Goal: Contribute content: Contribute content

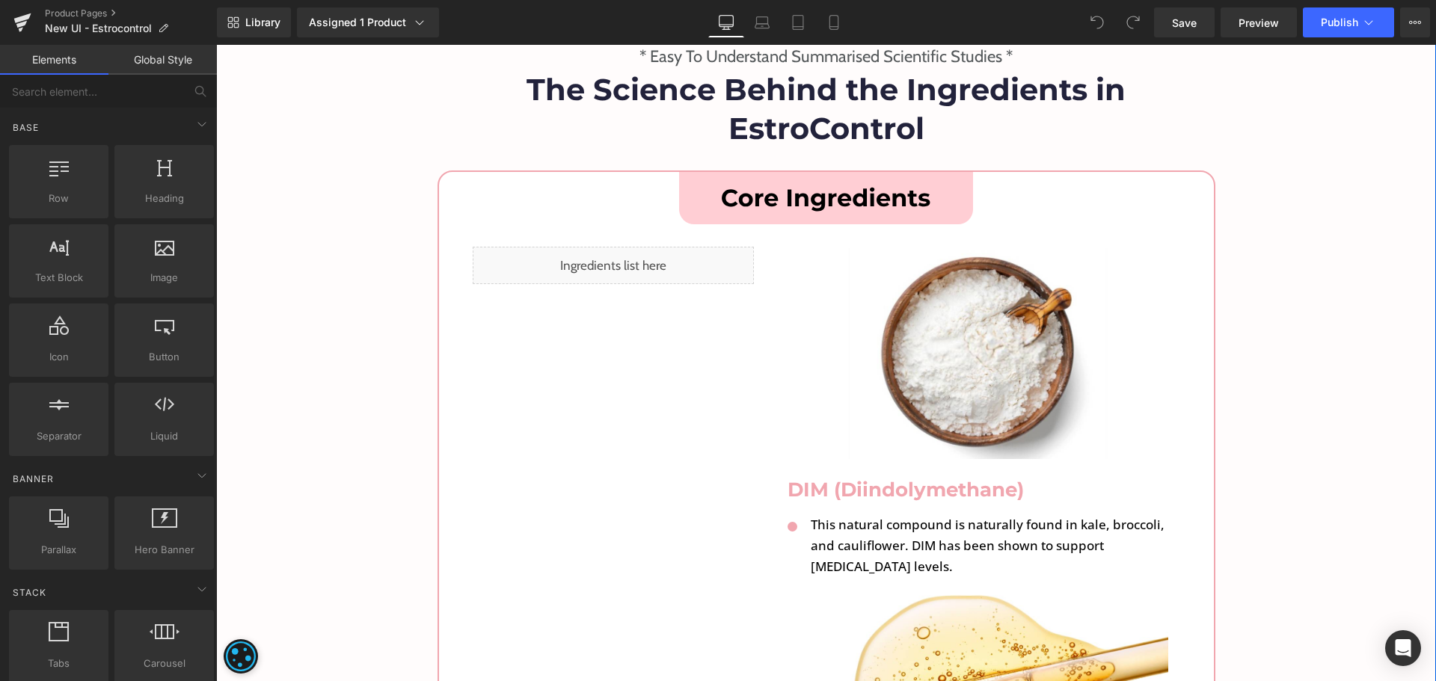
scroll to position [5160, 0]
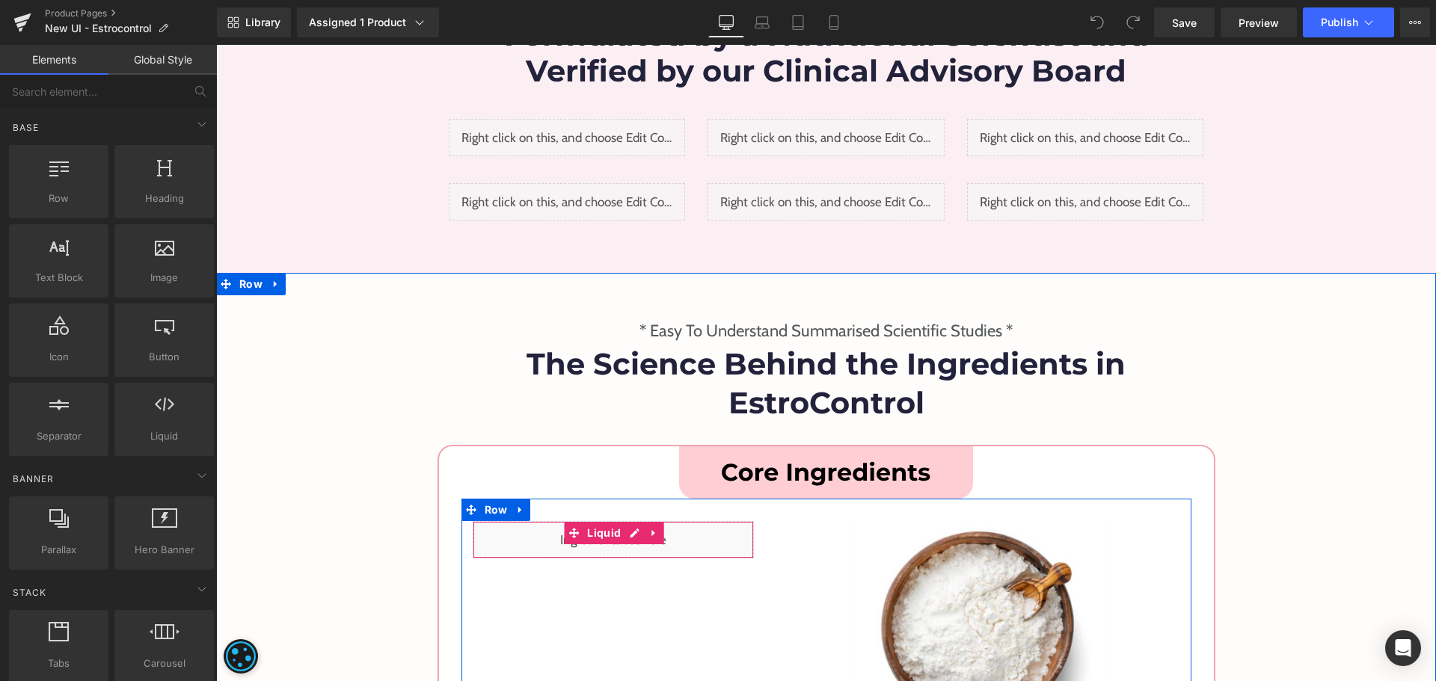
click at [630, 521] on div "Liquid" at bounding box center [614, 539] width 282 height 37
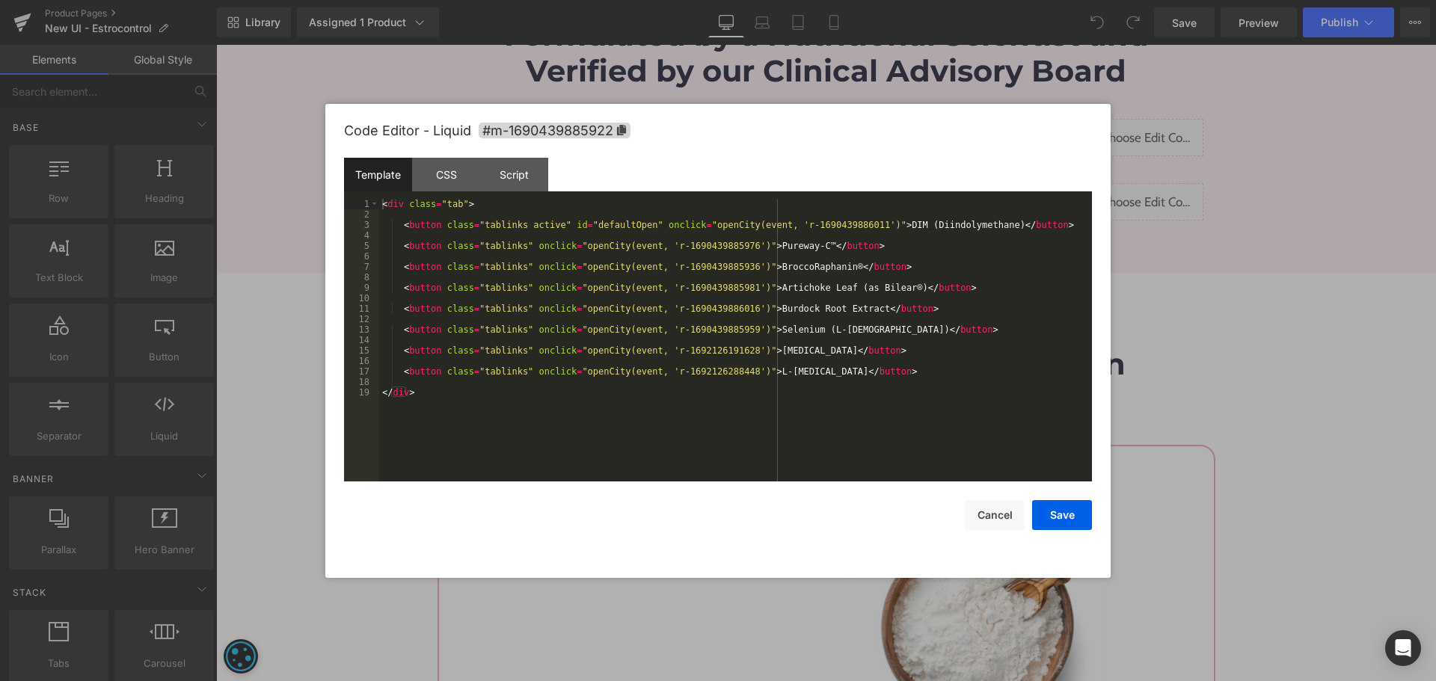
click at [690, 406] on div "< div class = "tab" > < button class = "tablinks active" id = "defaultOpen" onc…" at bounding box center [735, 351] width 713 height 304
click at [888, 372] on div "< div class = "tab" > < button class = "tablinks active" id = "defaultOpen" onc…" at bounding box center [735, 351] width 713 height 304
paste textarea
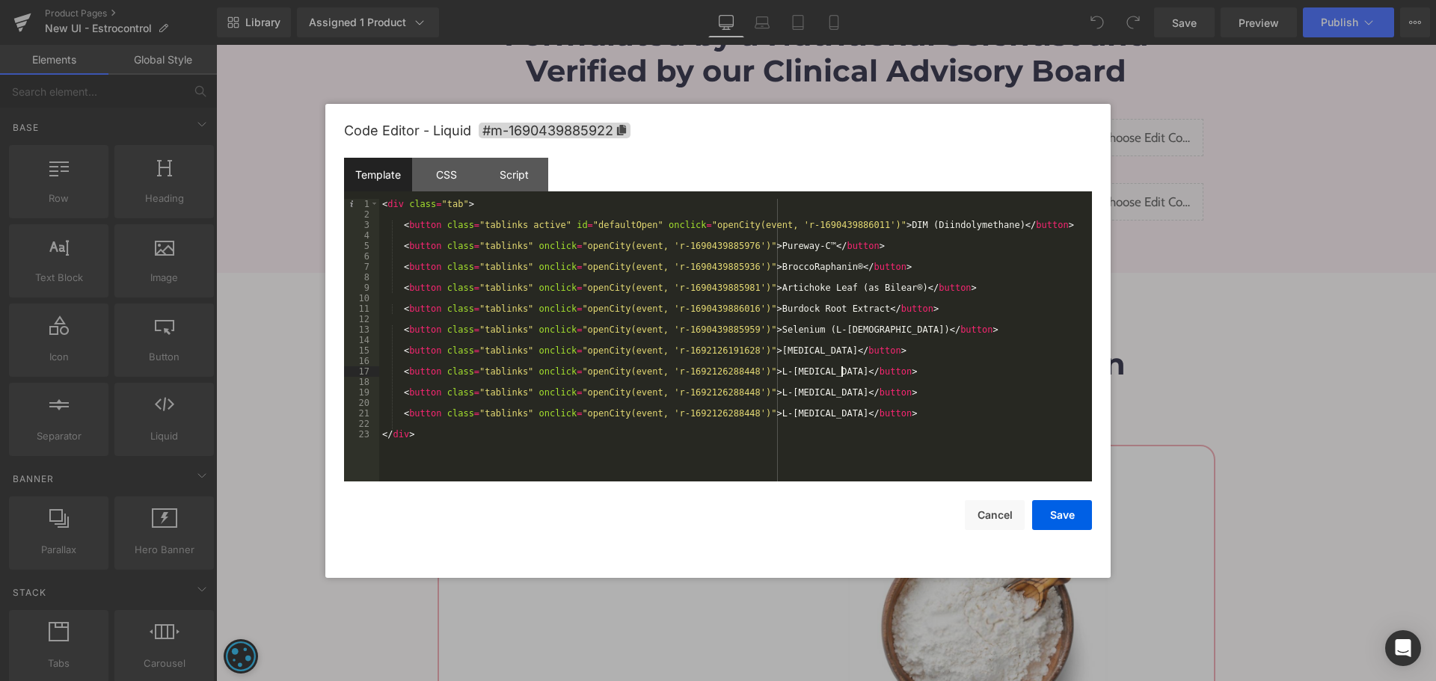
click at [888, 372] on div "< div class = "tab" > < button class = "tablinks active" id = "defaultOpen" onc…" at bounding box center [735, 351] width 713 height 304
click at [745, 391] on div "< div class = "tab" > < button class = "tablinks active" id = "defaultOpen" onc…" at bounding box center [735, 351] width 713 height 304
click at [794, 395] on div "< div class = "tab" > < button class = "tablinks active" id = "defaultOpen" onc…" at bounding box center [735, 351] width 713 height 304
click at [746, 392] on div "< div class = "tab" > < button class = "tablinks active" id = "defaultOpen" onc…" at bounding box center [735, 340] width 713 height 283
click at [793, 390] on div "< div class = "tab" > < button class = "tablinks active" id = "defaultOpen" onc…" at bounding box center [735, 351] width 713 height 304
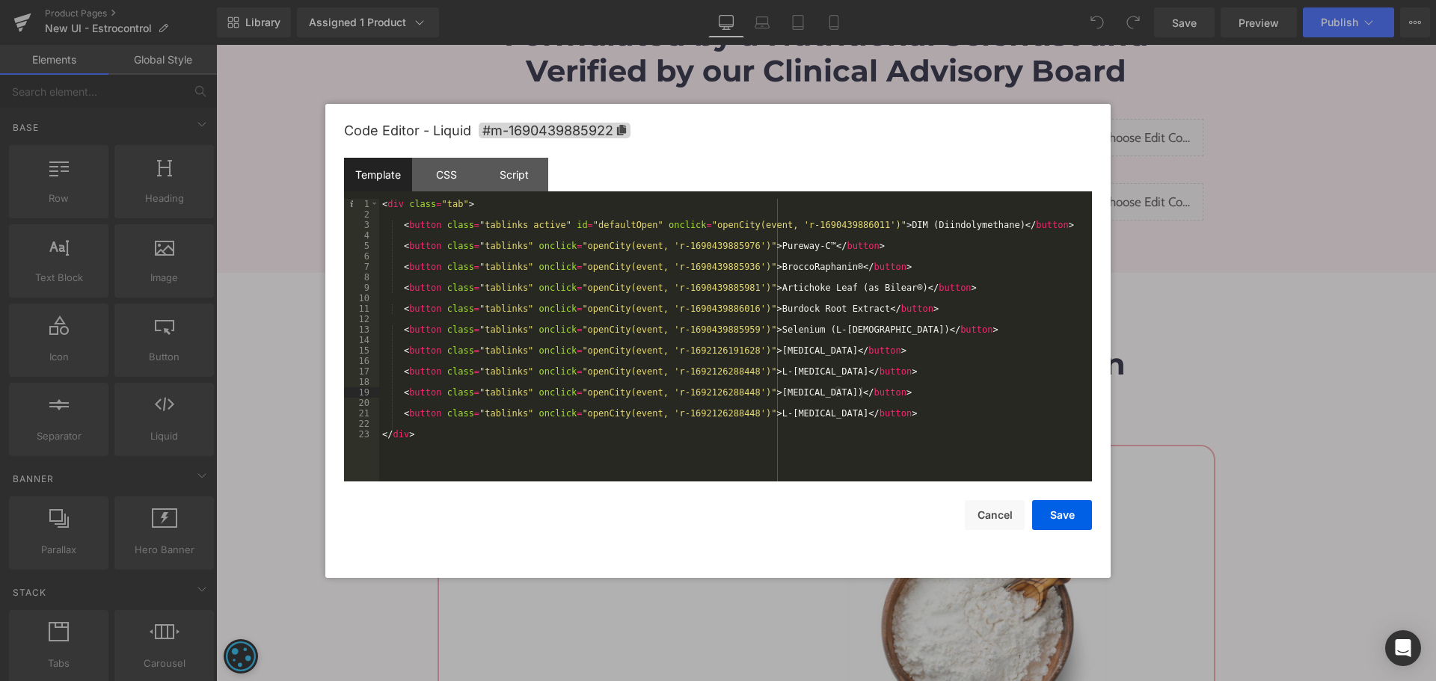
click at [747, 391] on div "< div class = "tab" > < button class = "tablinks active" id = "defaultOpen" onc…" at bounding box center [735, 351] width 713 height 304
click at [861, 393] on div "< div class = "tab" > < button class = "tablinks active" id = "defaultOpen" onc…" at bounding box center [735, 351] width 713 height 304
drag, startPoint x: 746, startPoint y: 413, endPoint x: 759, endPoint y: 414, distance: 12.8
click at [746, 413] on div "< div class = "tab" > < button class = "tablinks active" id = "defaultOpen" onc…" at bounding box center [735, 351] width 713 height 304
click at [791, 411] on div "< div class = "tab" > < button class = "tablinks active" id = "defaultOpen" onc…" at bounding box center [735, 351] width 713 height 304
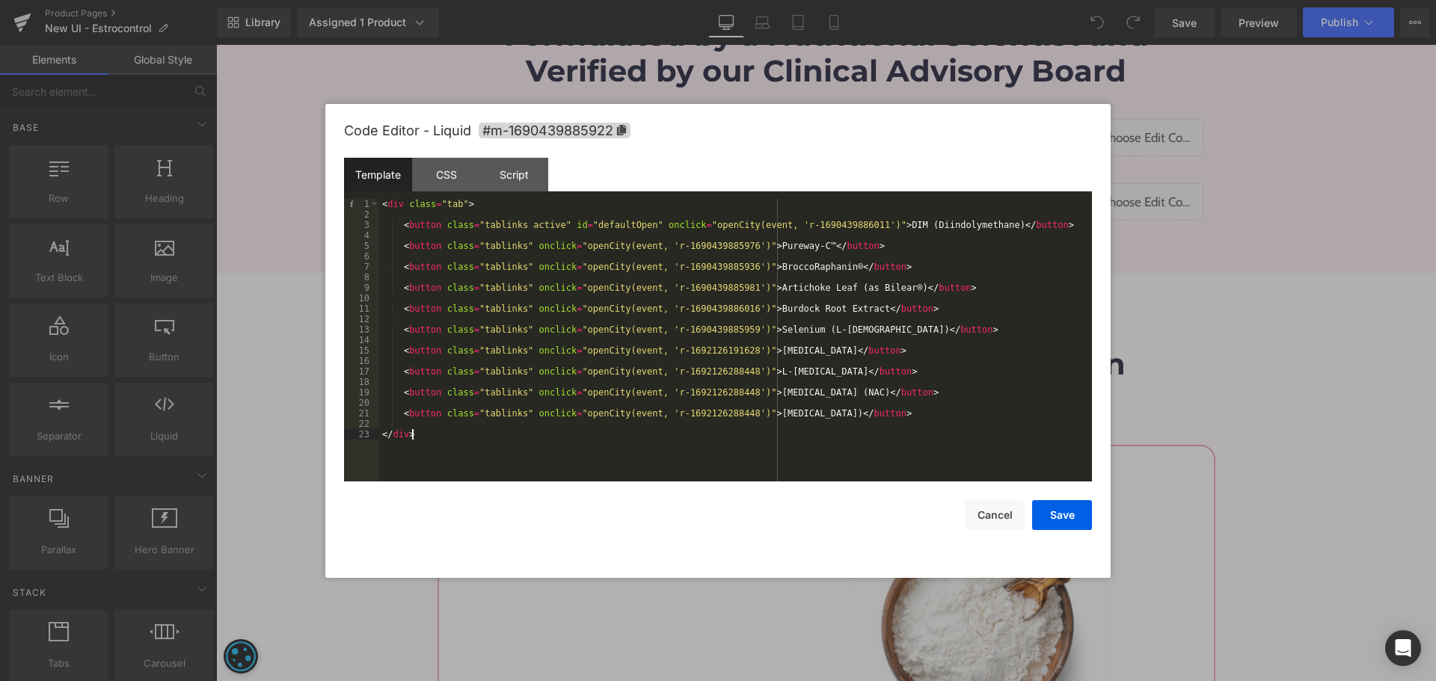
click at [840, 445] on div "< div class = "tab" > < button class = "tablinks active" id = "defaultOpen" onc…" at bounding box center [735, 351] width 713 height 304
click at [1044, 520] on button "Save" at bounding box center [1062, 515] width 60 height 30
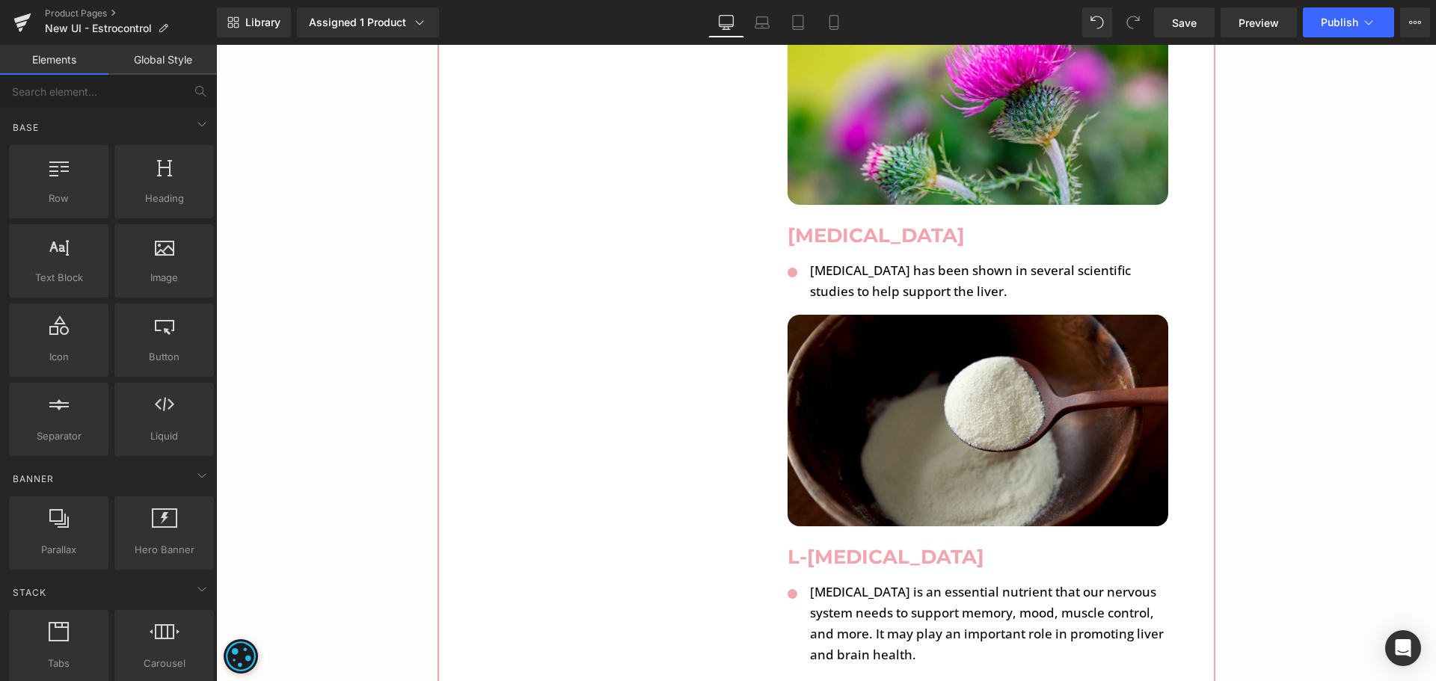
scroll to position [7703, 0]
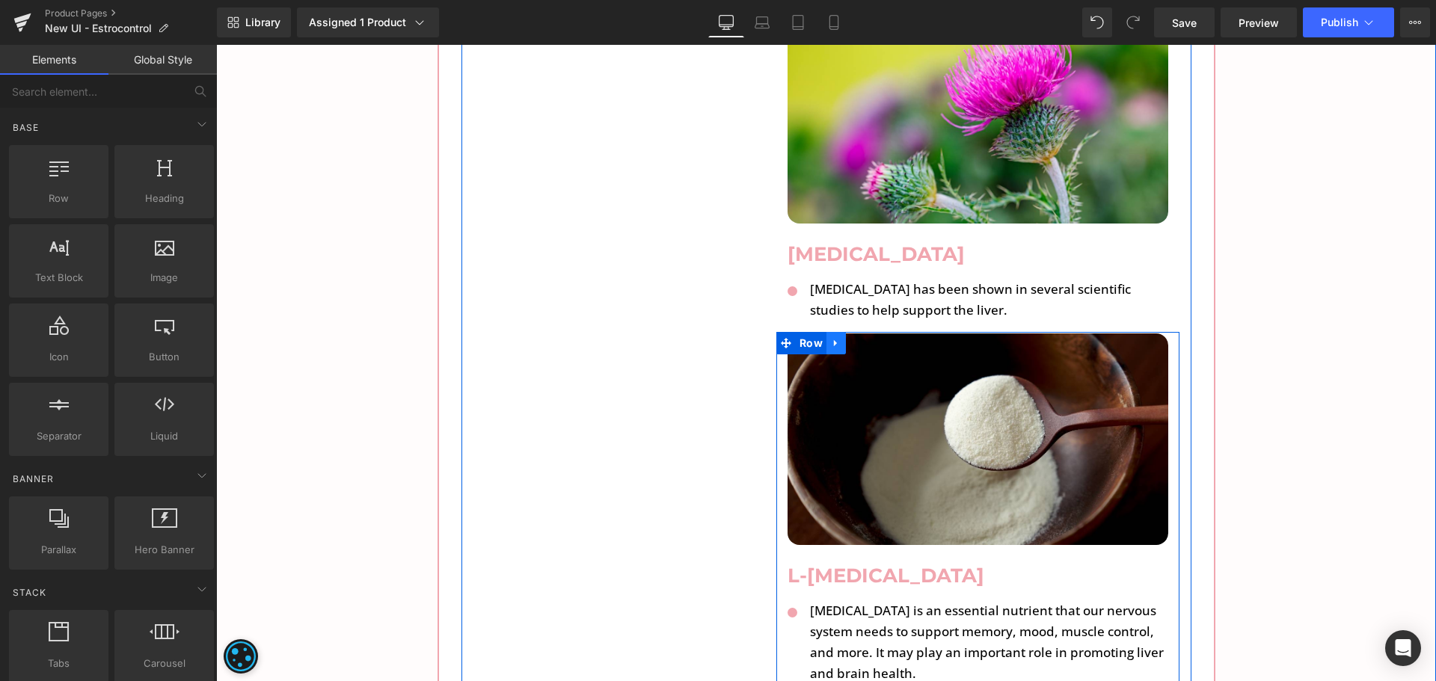
click at [831, 338] on icon at bounding box center [836, 343] width 10 height 11
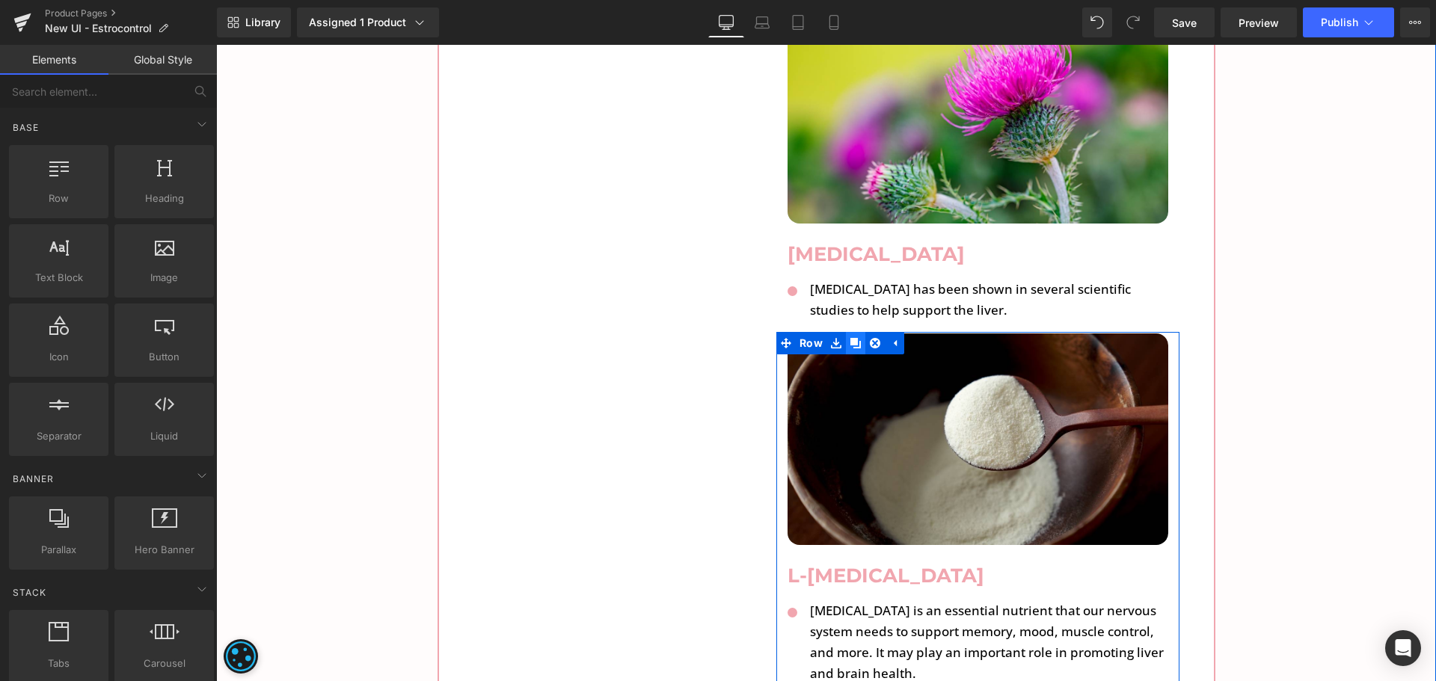
click at [850, 338] on icon at bounding box center [855, 343] width 10 height 10
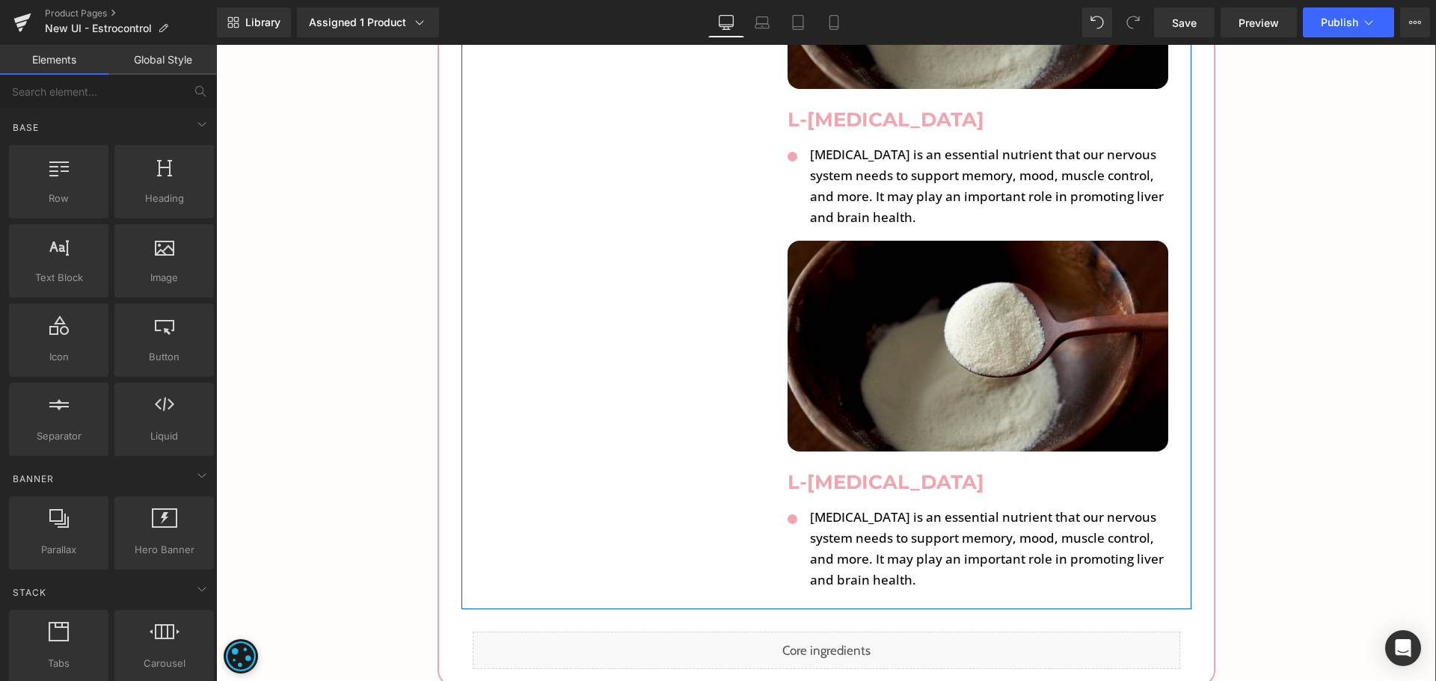
scroll to position [8224, 0]
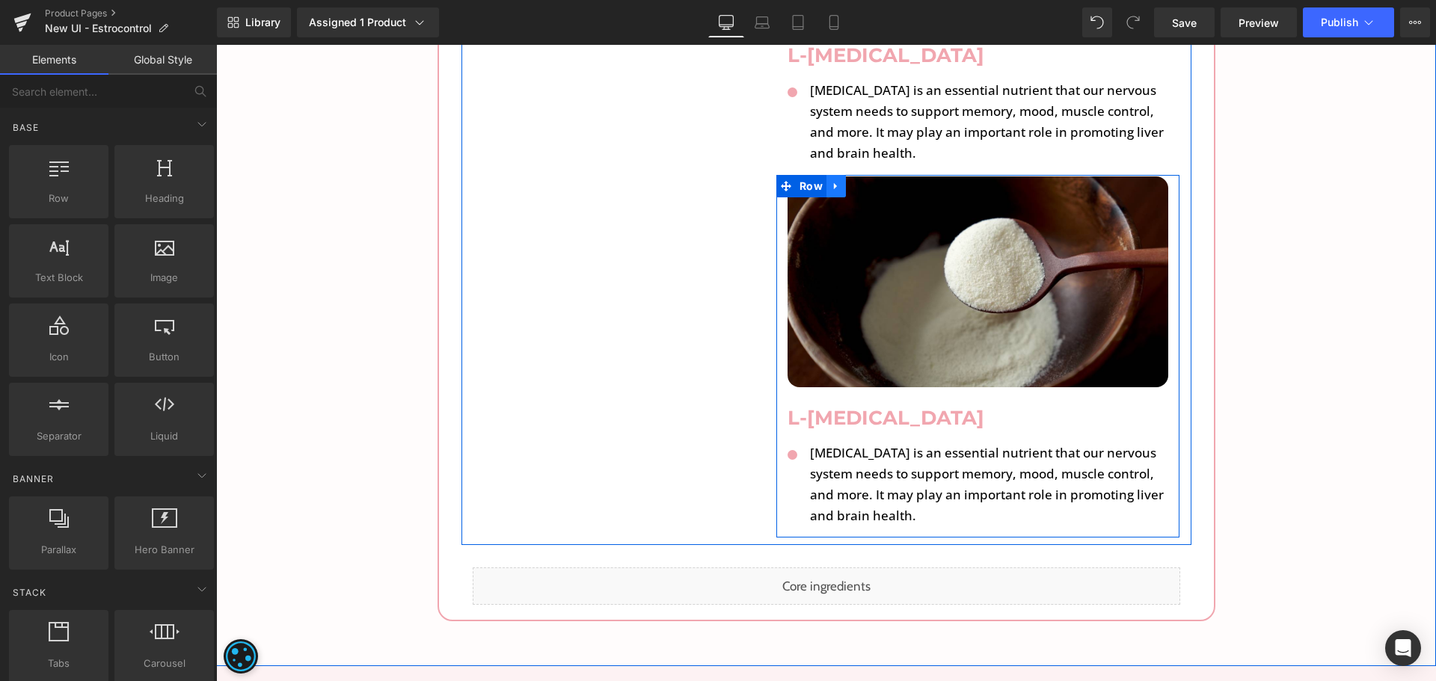
click at [831, 180] on icon at bounding box center [836, 185] width 10 height 11
click at [850, 181] on icon at bounding box center [855, 186] width 10 height 10
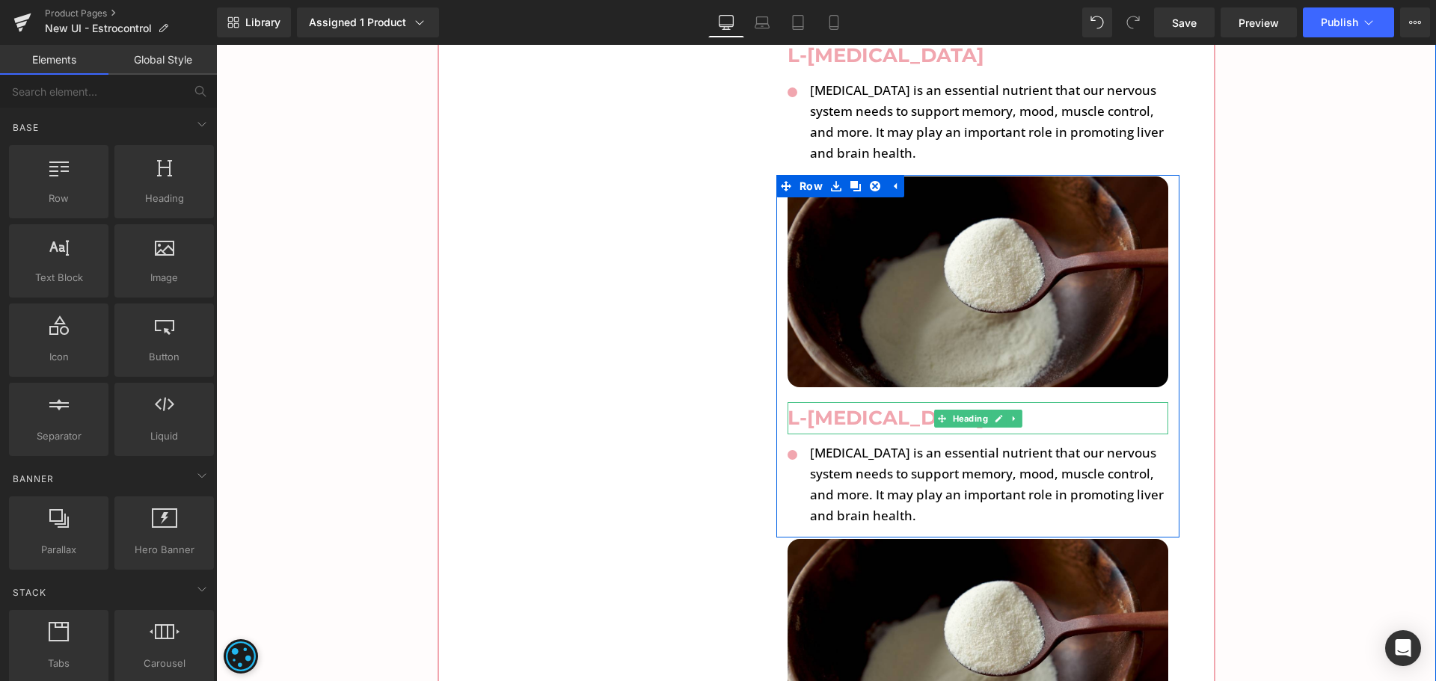
click at [843, 402] on h3 "L-[MEDICAL_DATA]" at bounding box center [978, 418] width 381 height 32
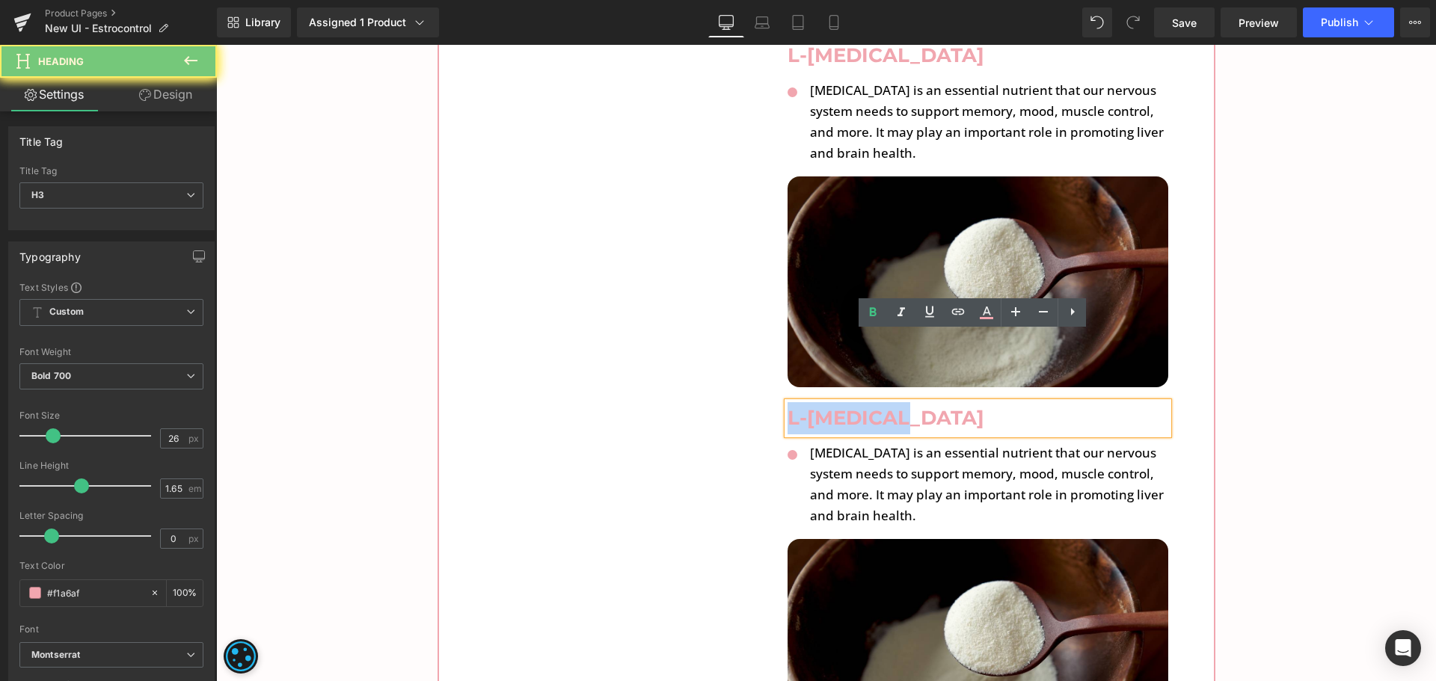
paste div
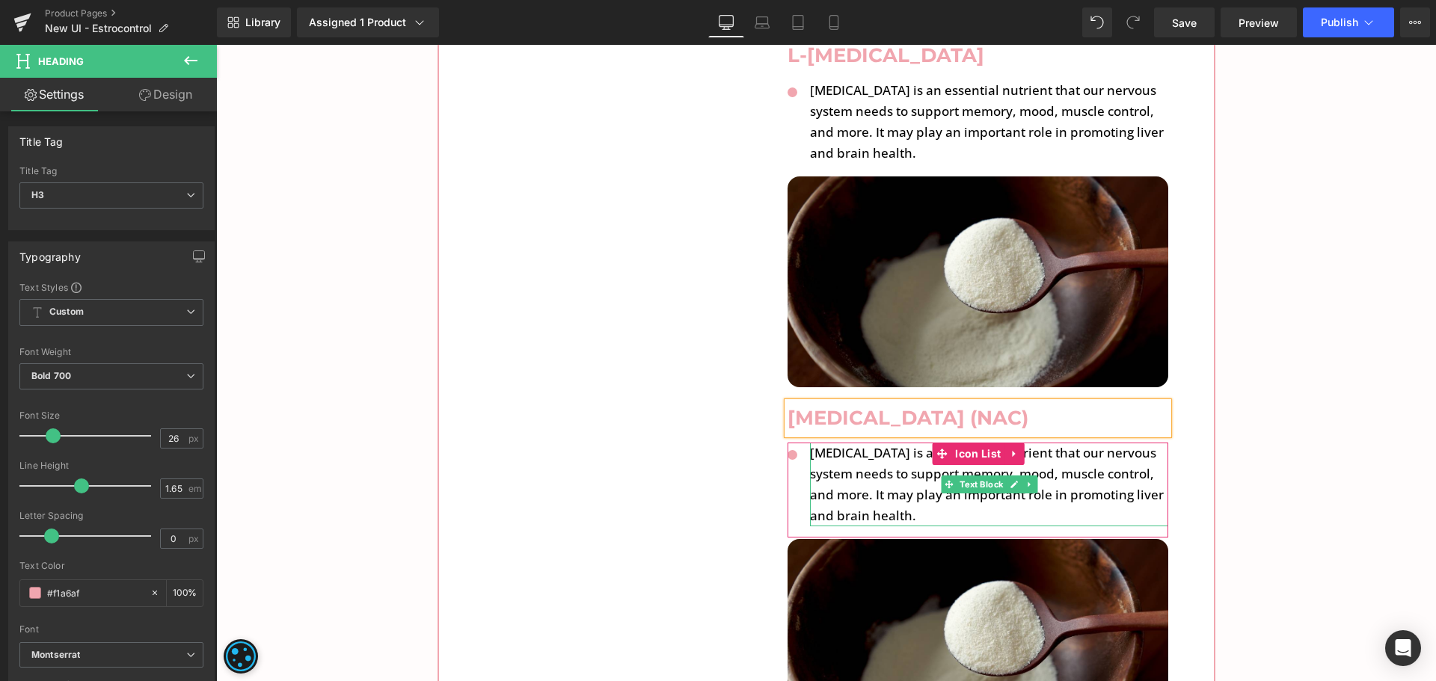
click at [858, 443] on p "[MEDICAL_DATA] is an essential nutrient that our nervous system needs to suppor…" at bounding box center [989, 485] width 358 height 84
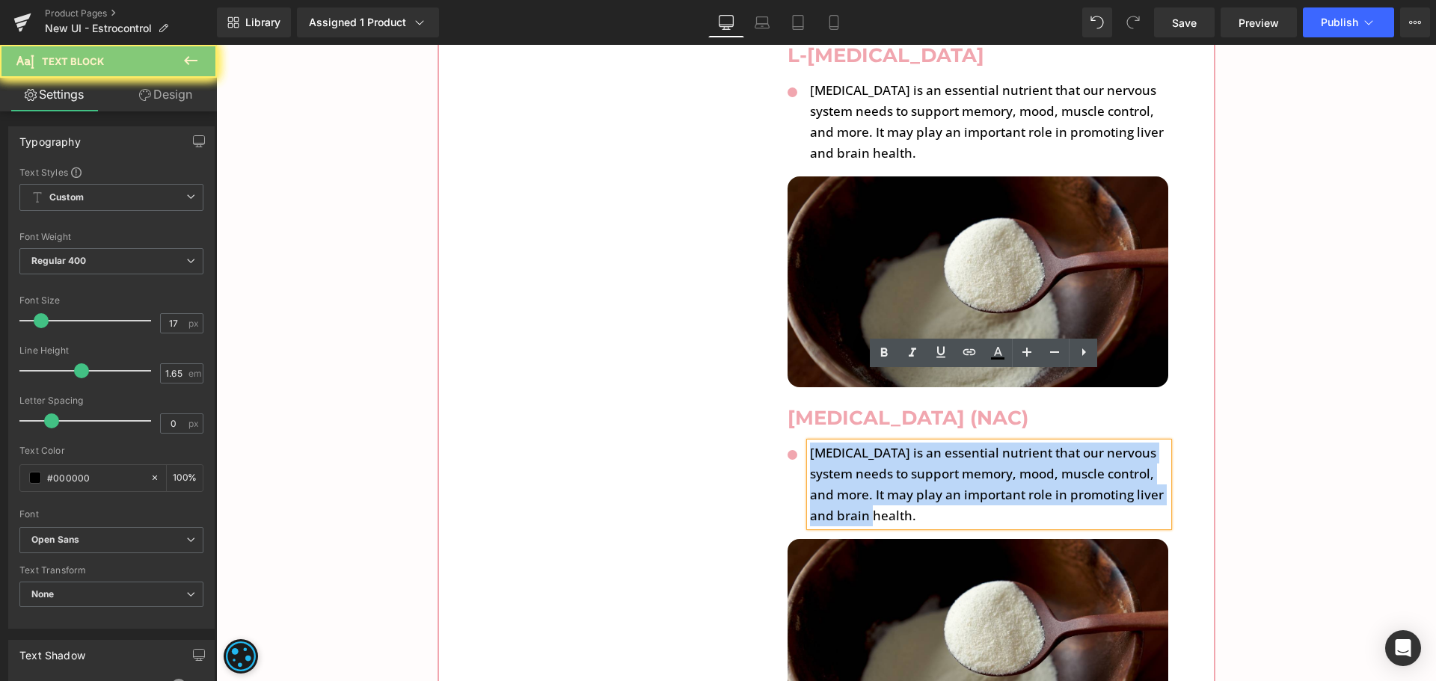
paste div
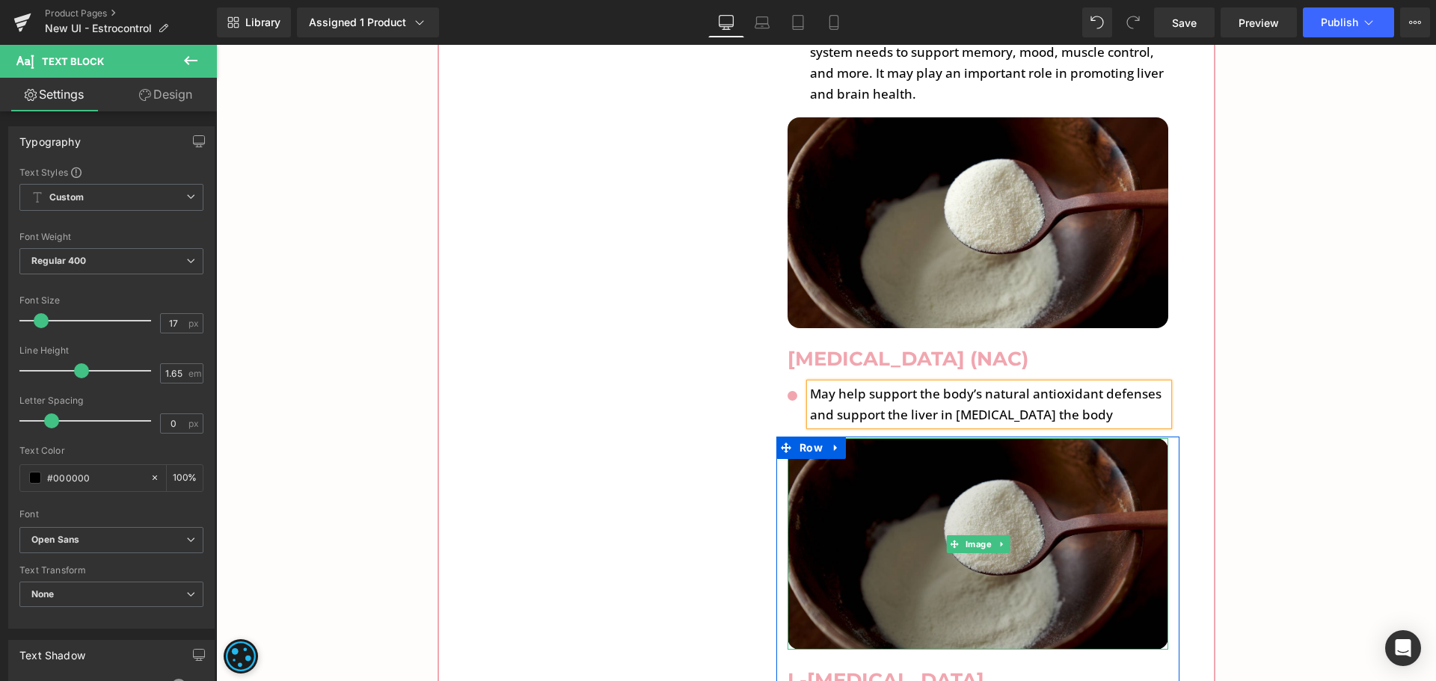
scroll to position [8373, 0]
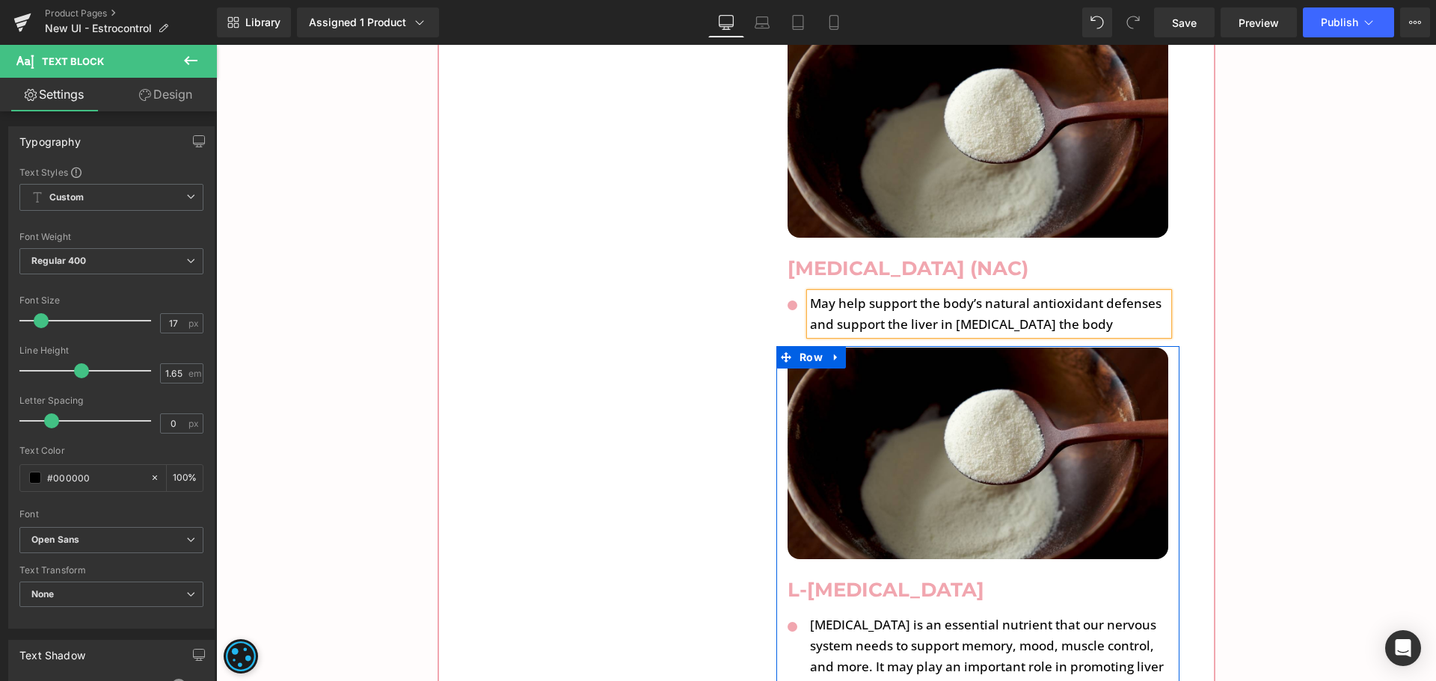
click at [841, 574] on h3 "L-[MEDICAL_DATA]" at bounding box center [978, 590] width 381 height 32
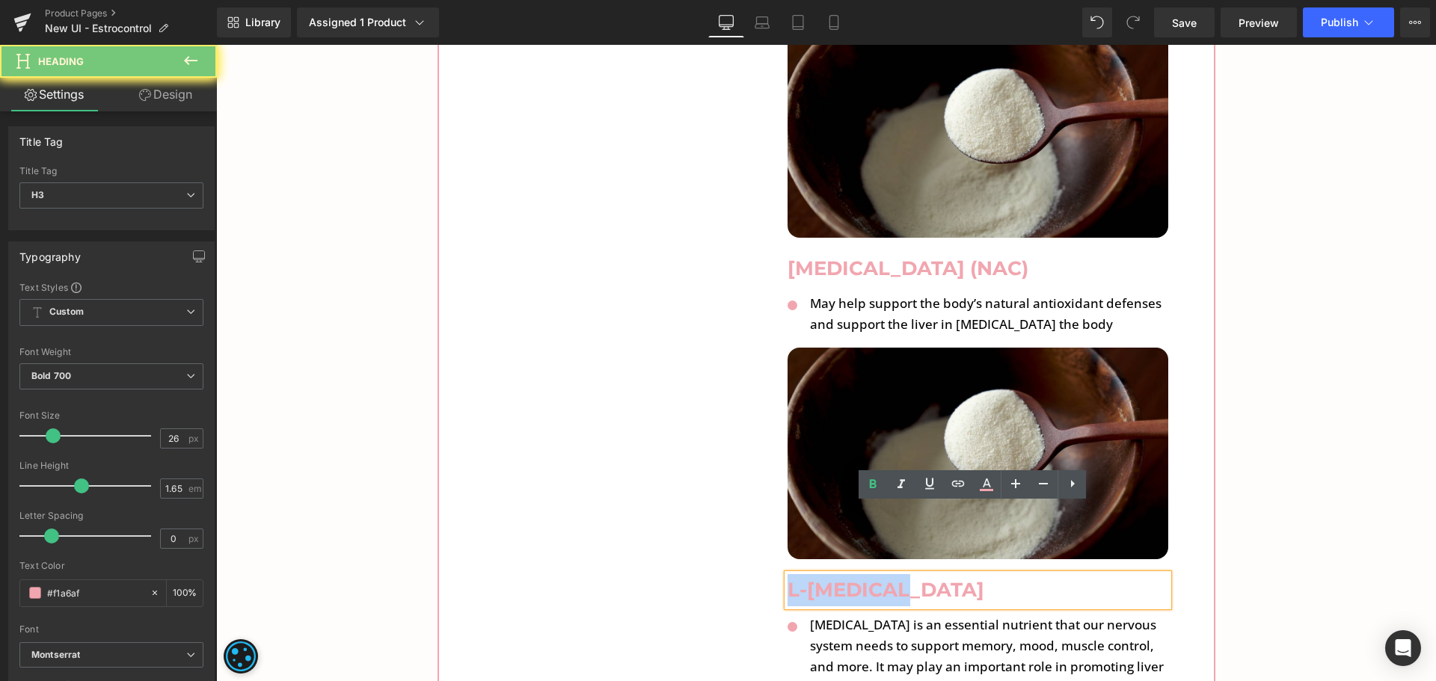
paste div
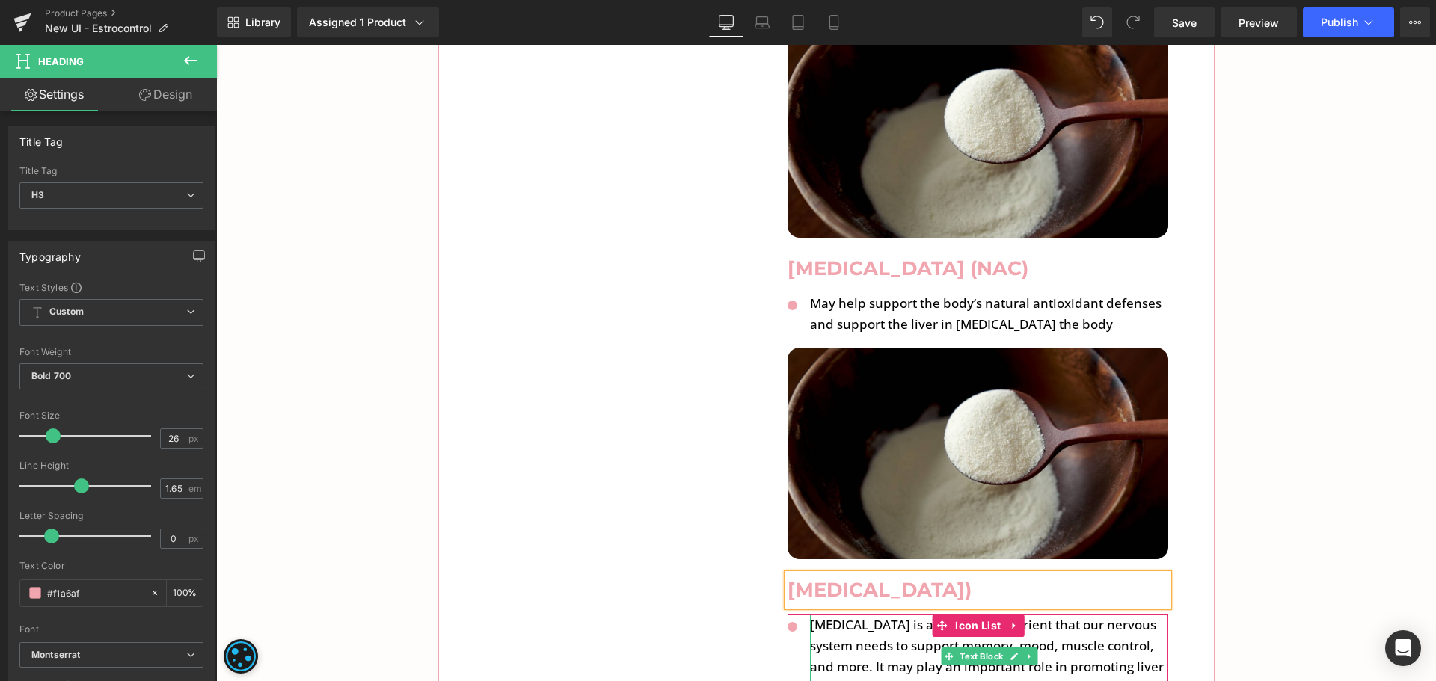
click at [877, 615] on p "[MEDICAL_DATA] is an essential nutrient that our nervous system needs to suppor…" at bounding box center [989, 657] width 358 height 84
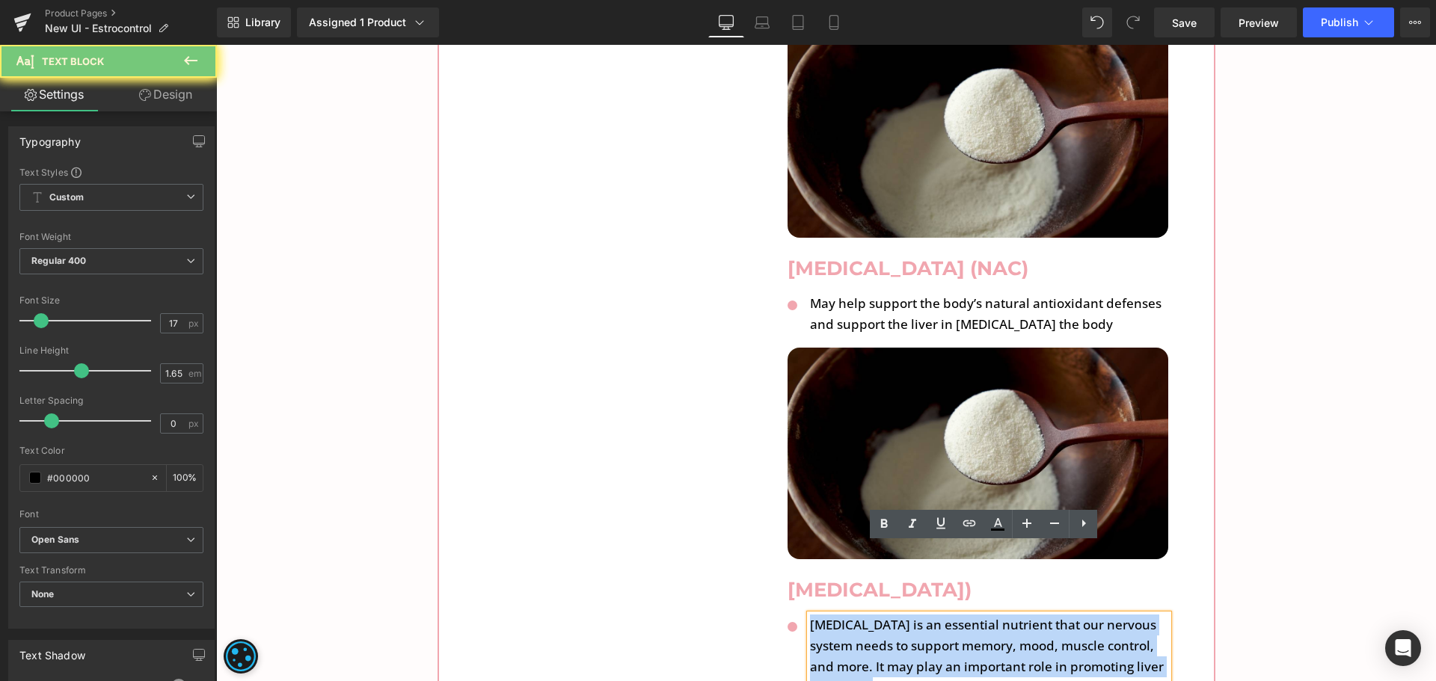
paste div
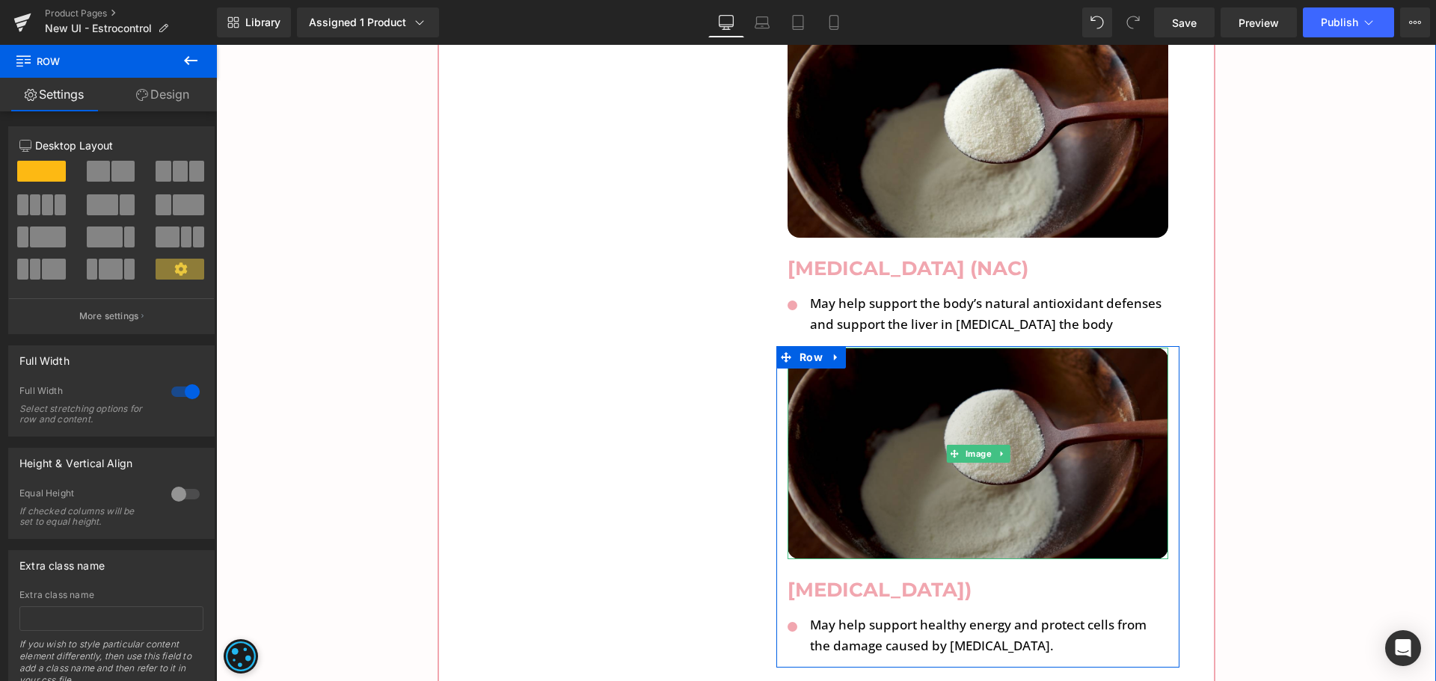
click at [1001, 411] on img at bounding box center [978, 454] width 381 height 212
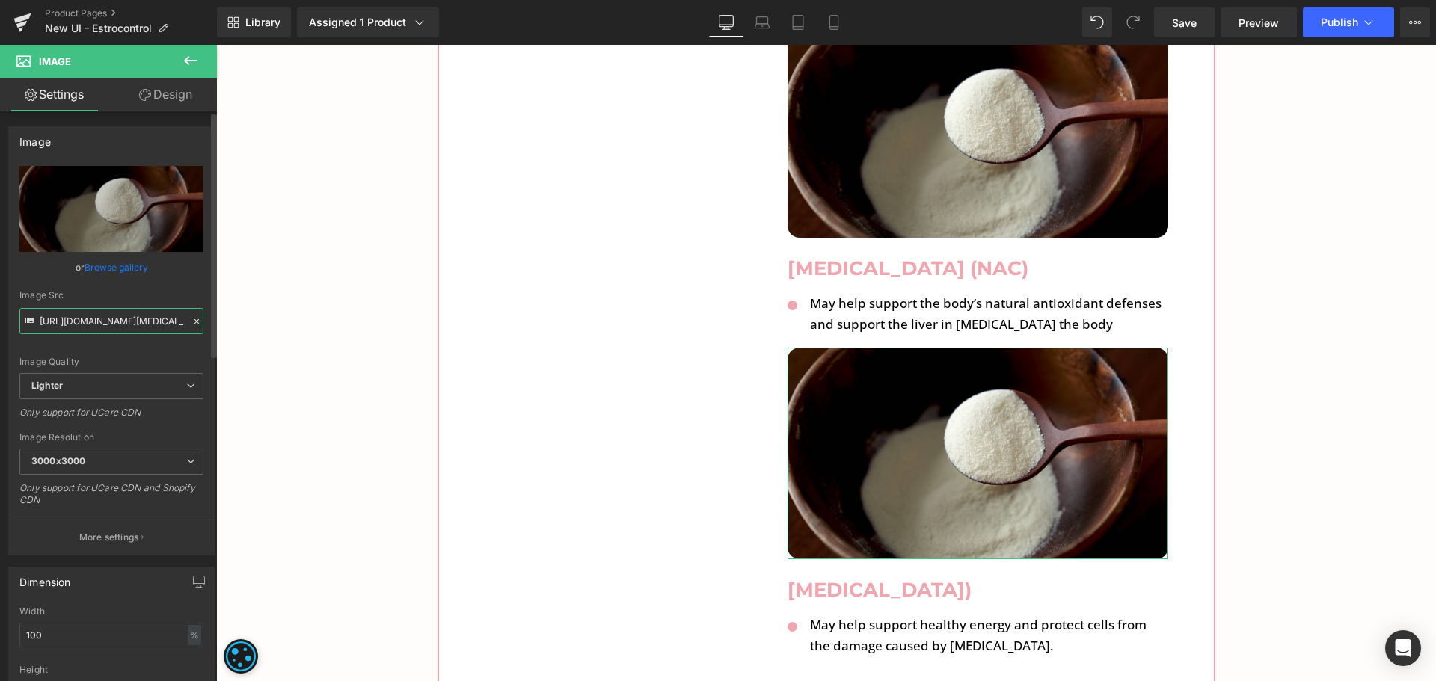
click at [140, 328] on input "[URL][DOMAIN_NAME][MEDICAL_DATA]" at bounding box center [111, 321] width 184 height 26
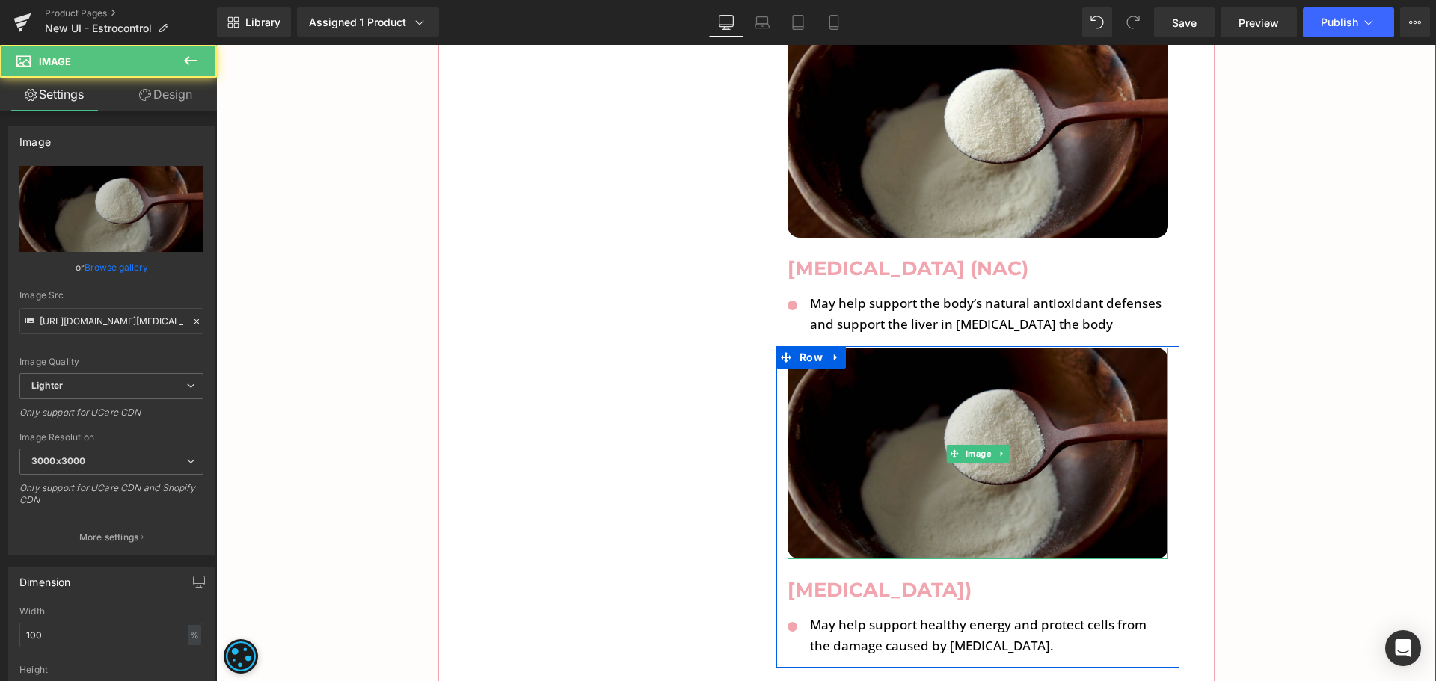
click at [901, 348] on img at bounding box center [978, 454] width 381 height 212
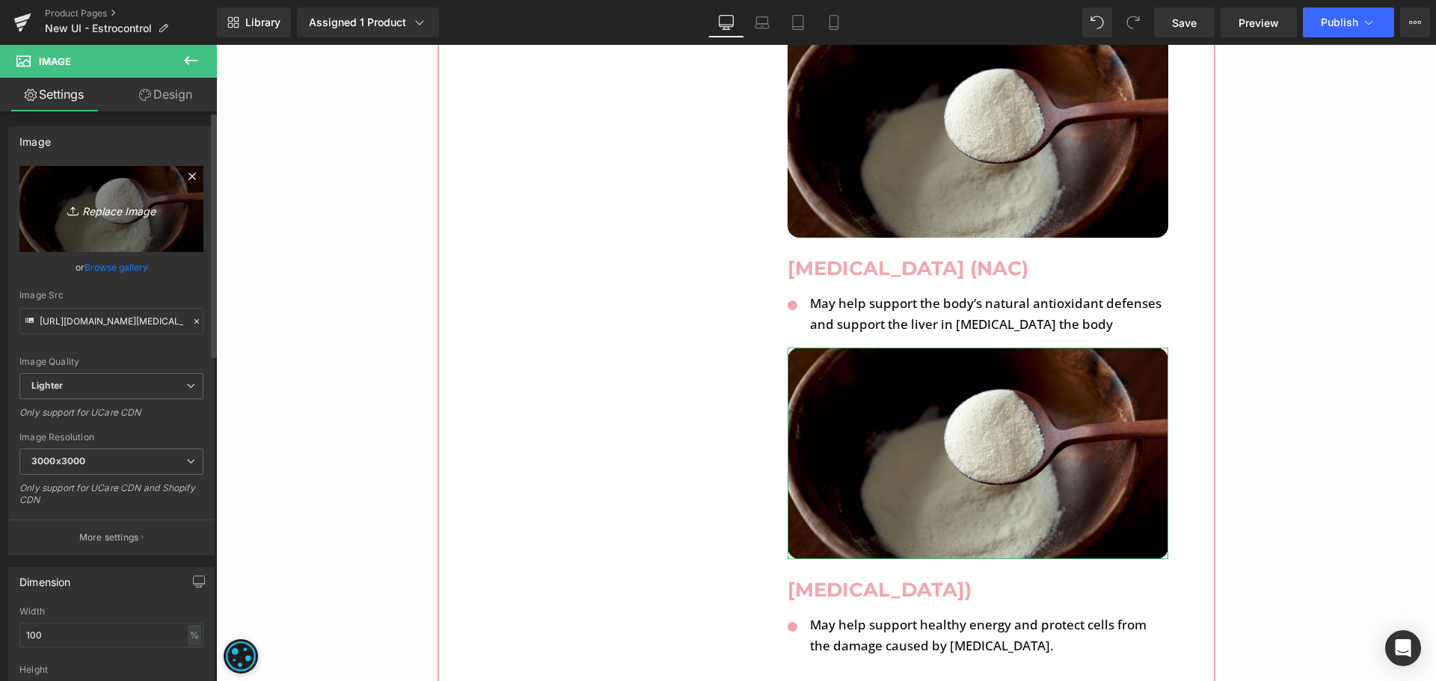
click at [101, 204] on icon "Replace Image" at bounding box center [112, 209] width 120 height 19
type input "C:\fakepath\ala-img.jpg"
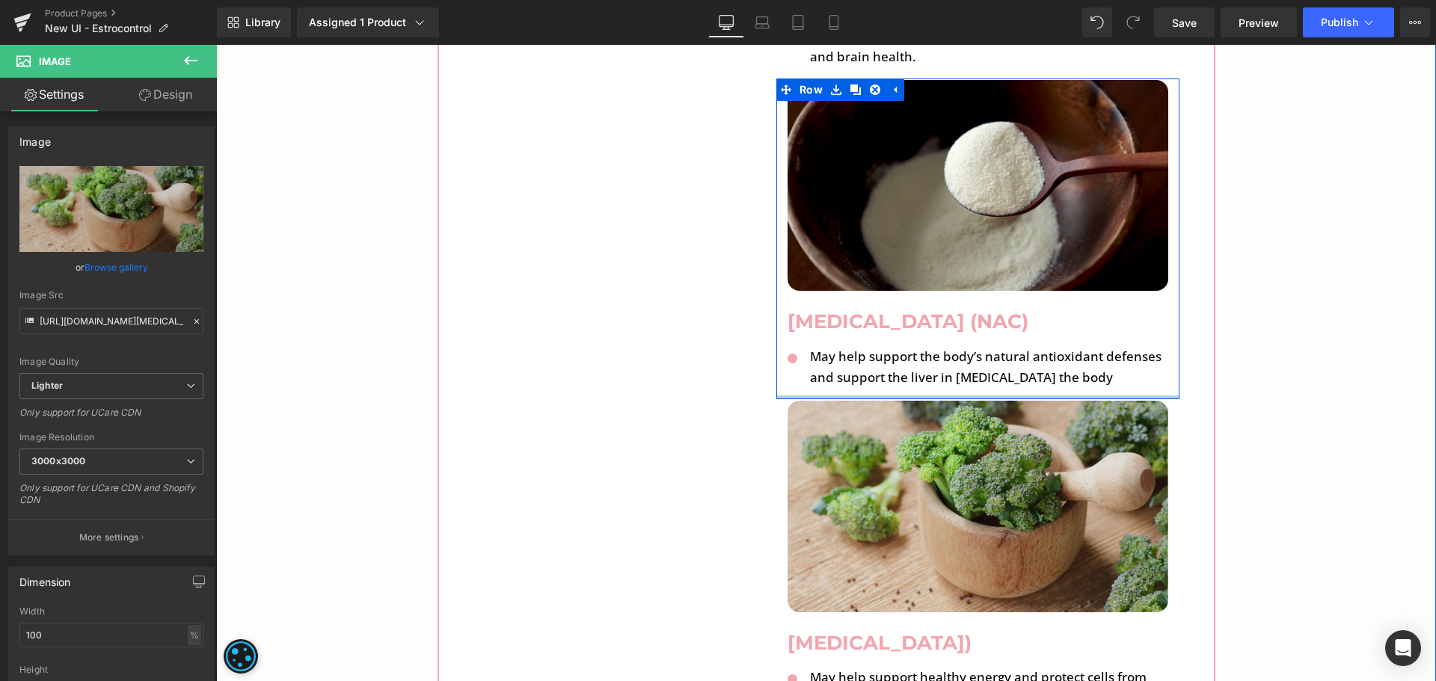
scroll to position [8299, 0]
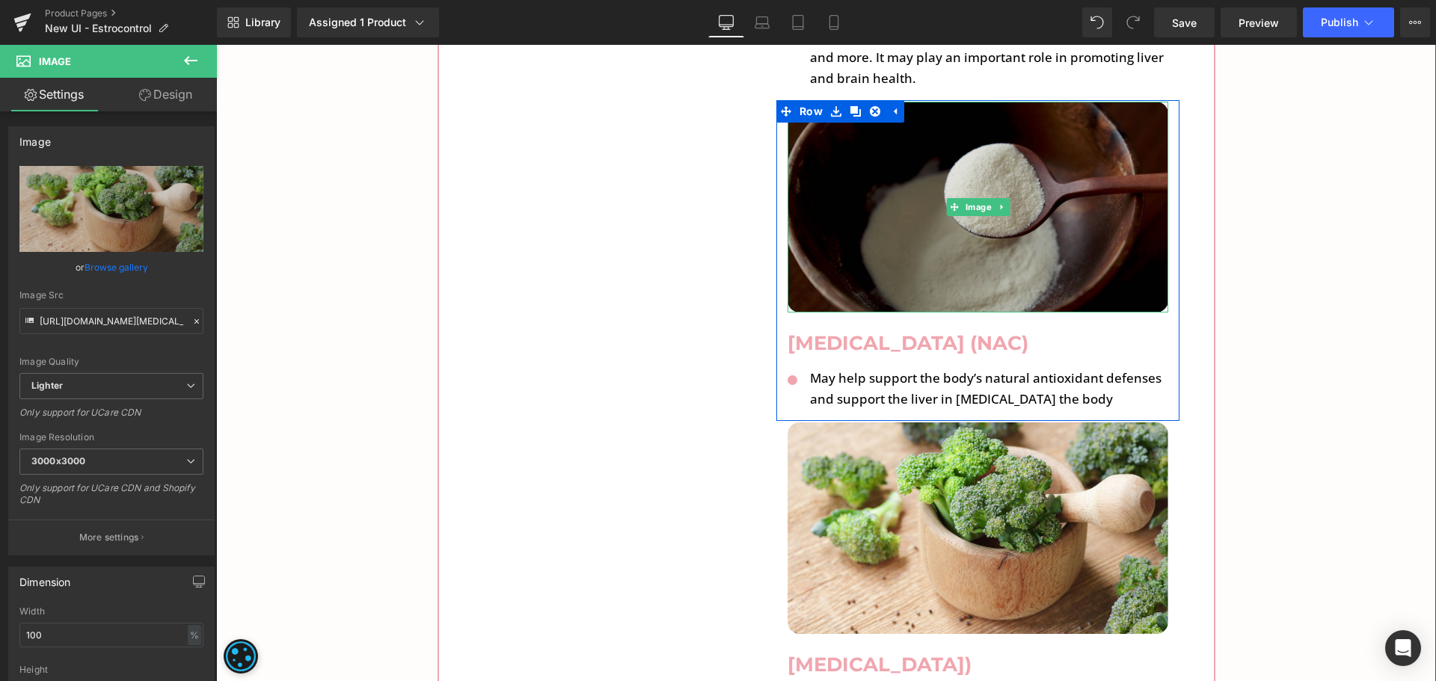
click at [984, 174] on img at bounding box center [978, 208] width 381 height 212
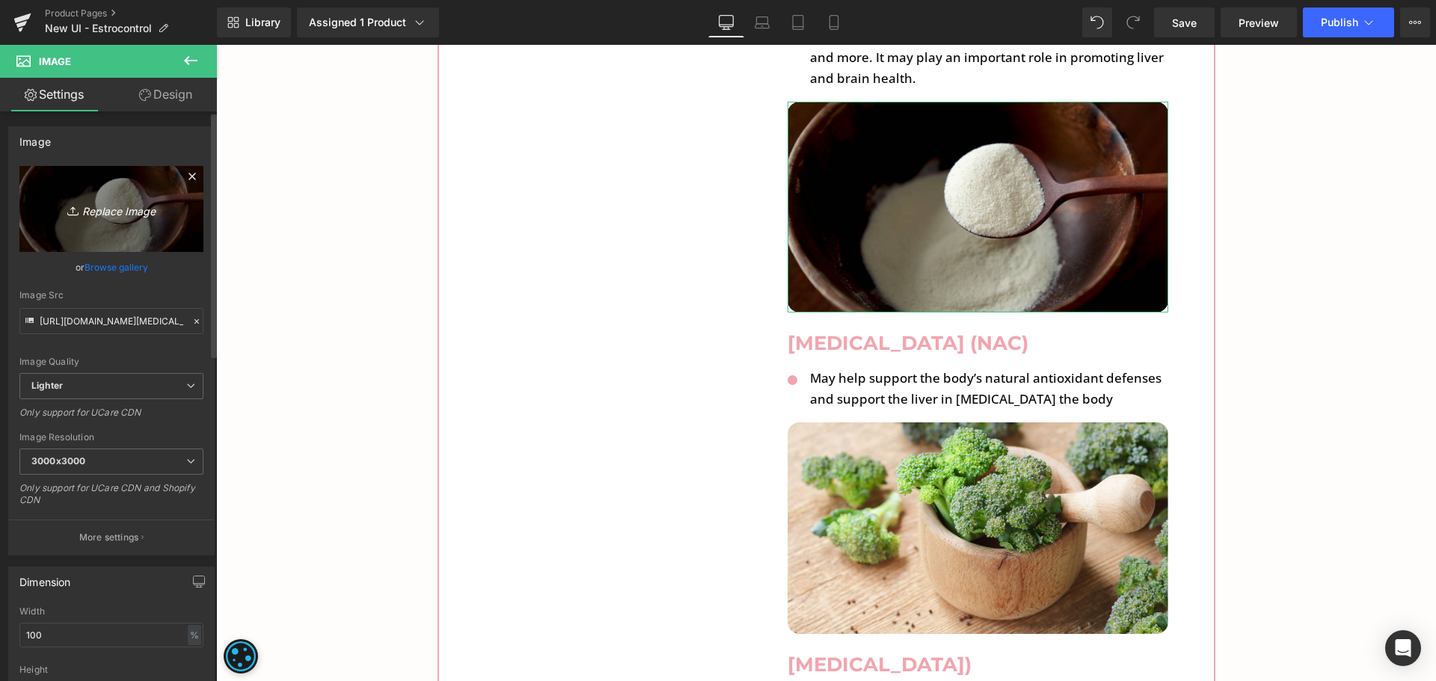
click at [90, 218] on link "Replace Image" at bounding box center [111, 209] width 184 height 86
type input "C:\fakepath\nac-img.jpg"
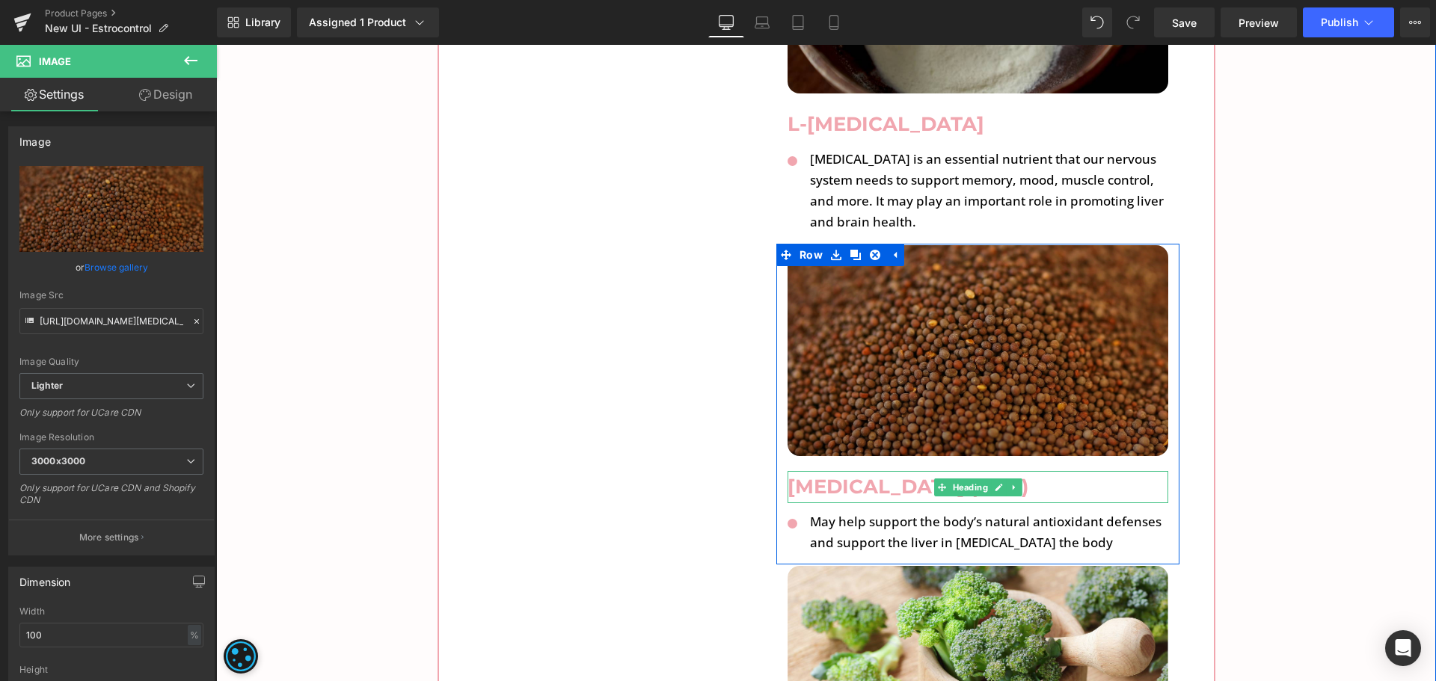
scroll to position [8149, 0]
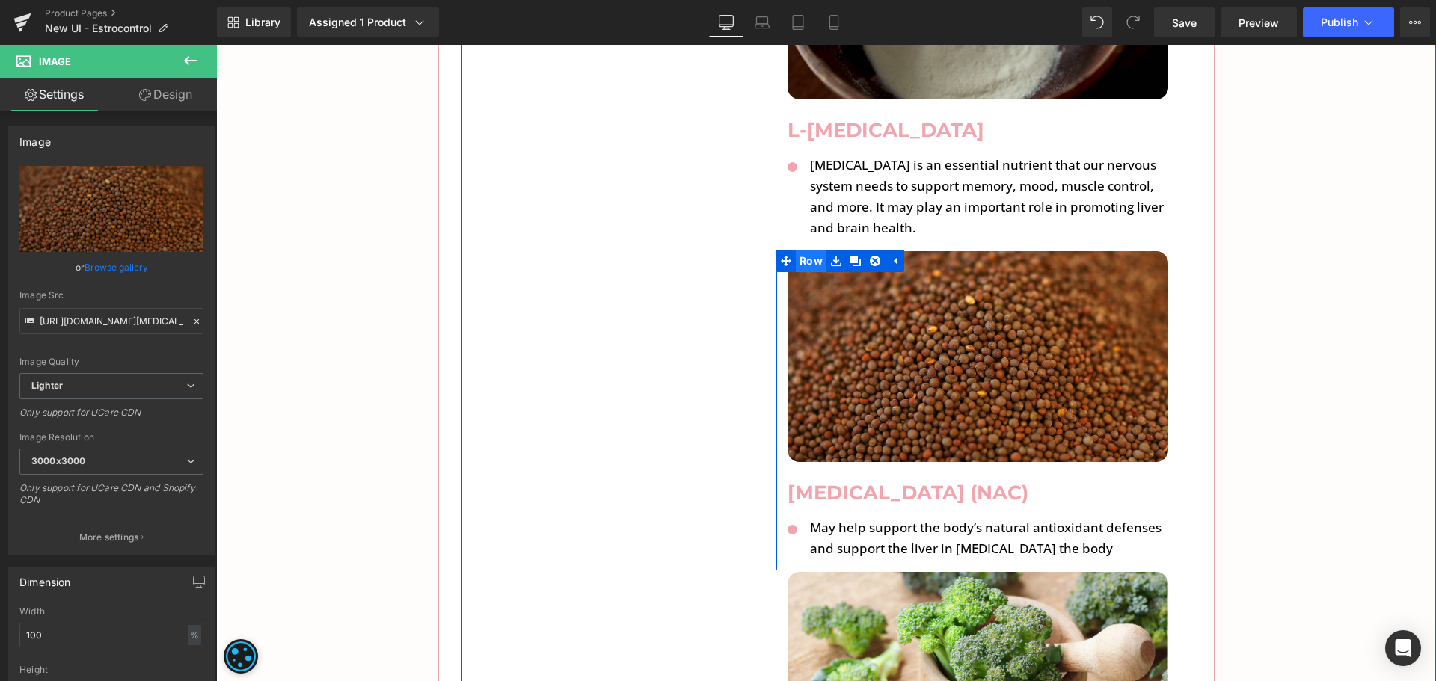
click at [796, 250] on span "Row" at bounding box center [811, 261] width 31 height 22
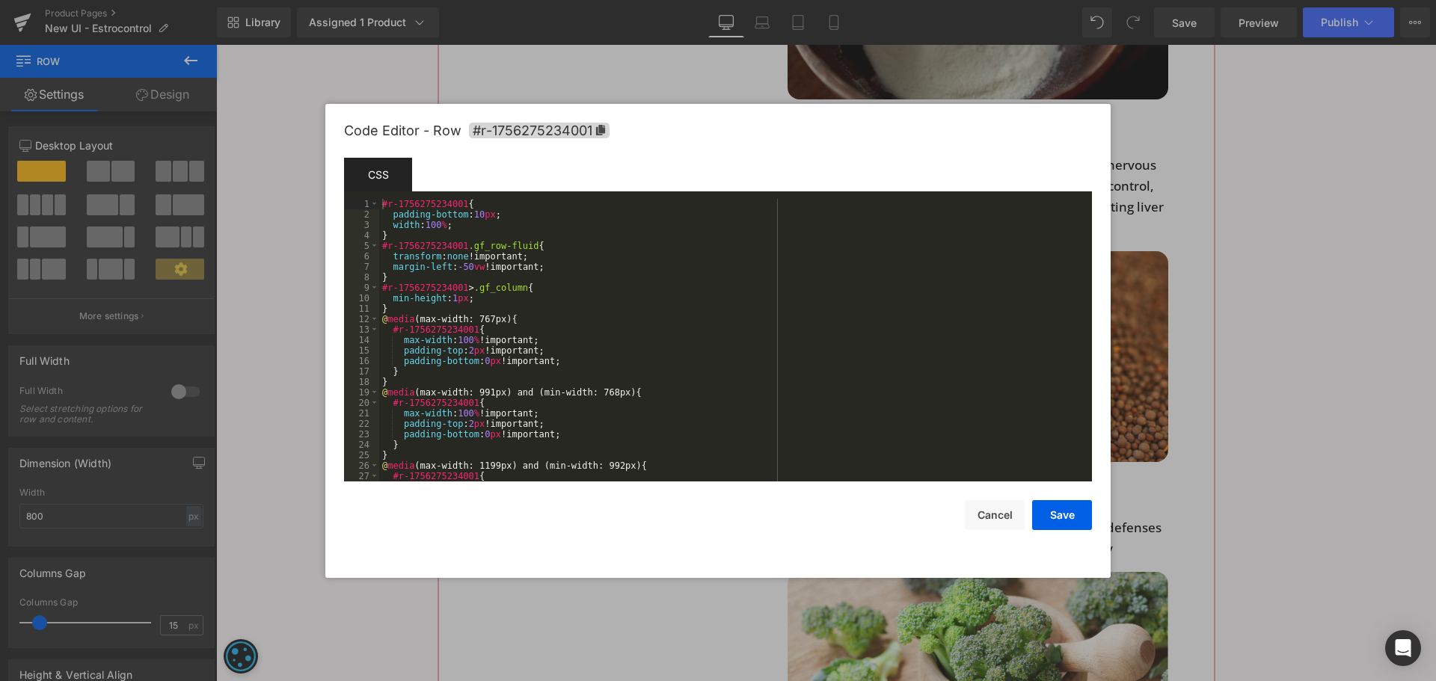
click at [764, 0] on div "Row You are previewing how the will restyle your page. You can not edit Element…" at bounding box center [718, 0] width 1436 height 0
click at [0, 0] on icon at bounding box center [0, 0] width 0 height 0
click at [1002, 515] on button "Cancel" at bounding box center [995, 515] width 60 height 30
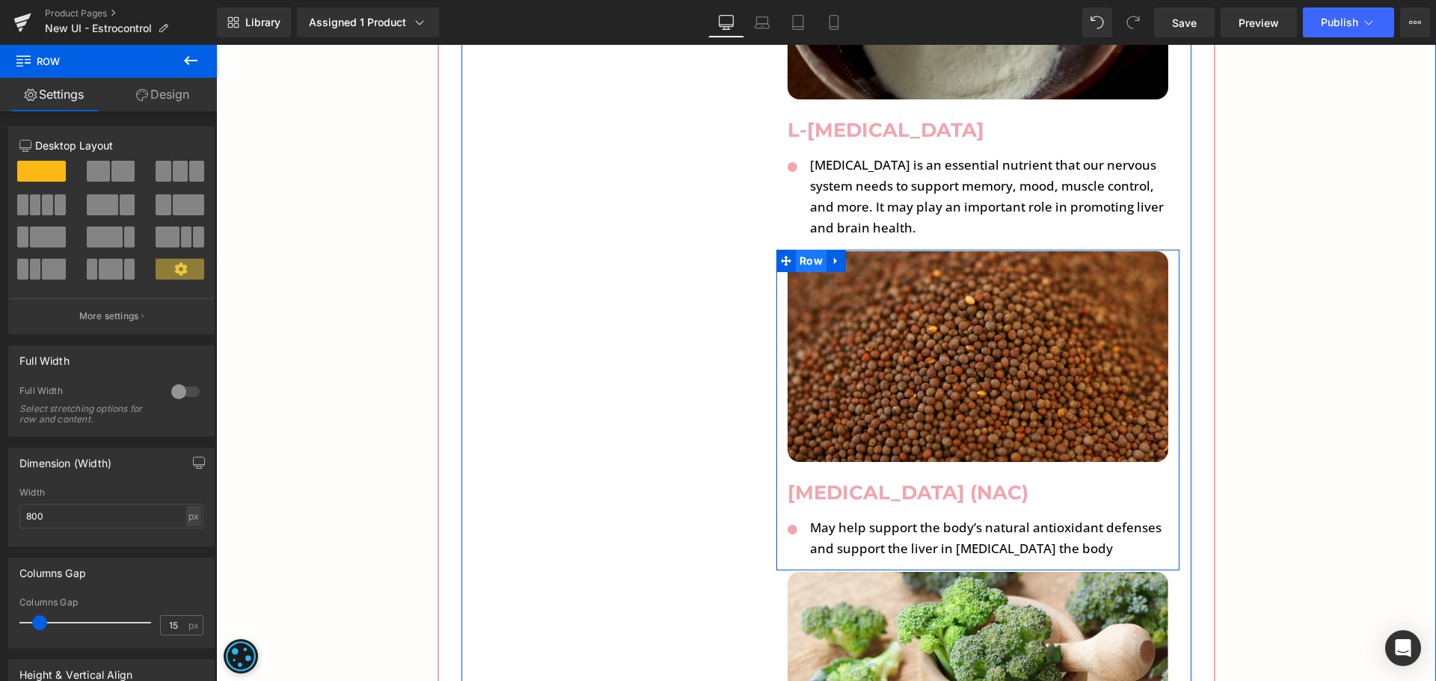
click at [809, 250] on span "Row" at bounding box center [811, 261] width 31 height 22
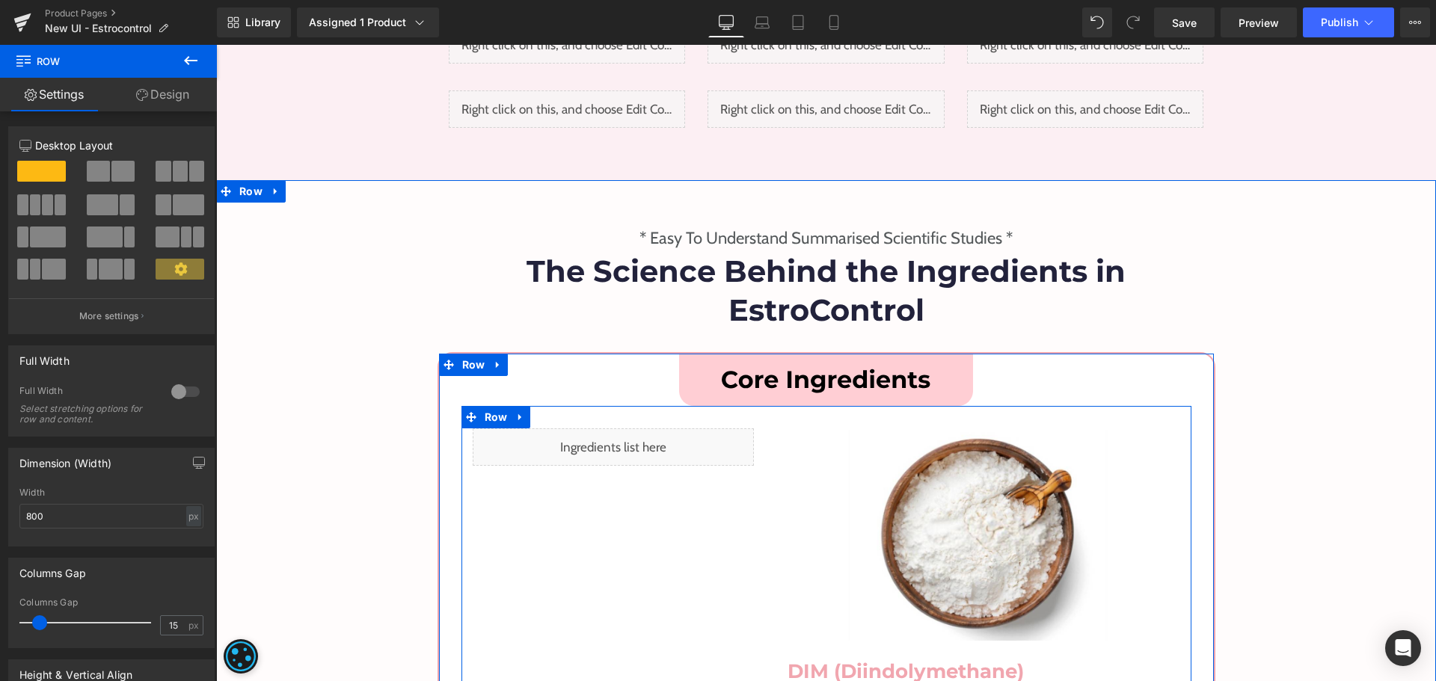
scroll to position [5232, 0]
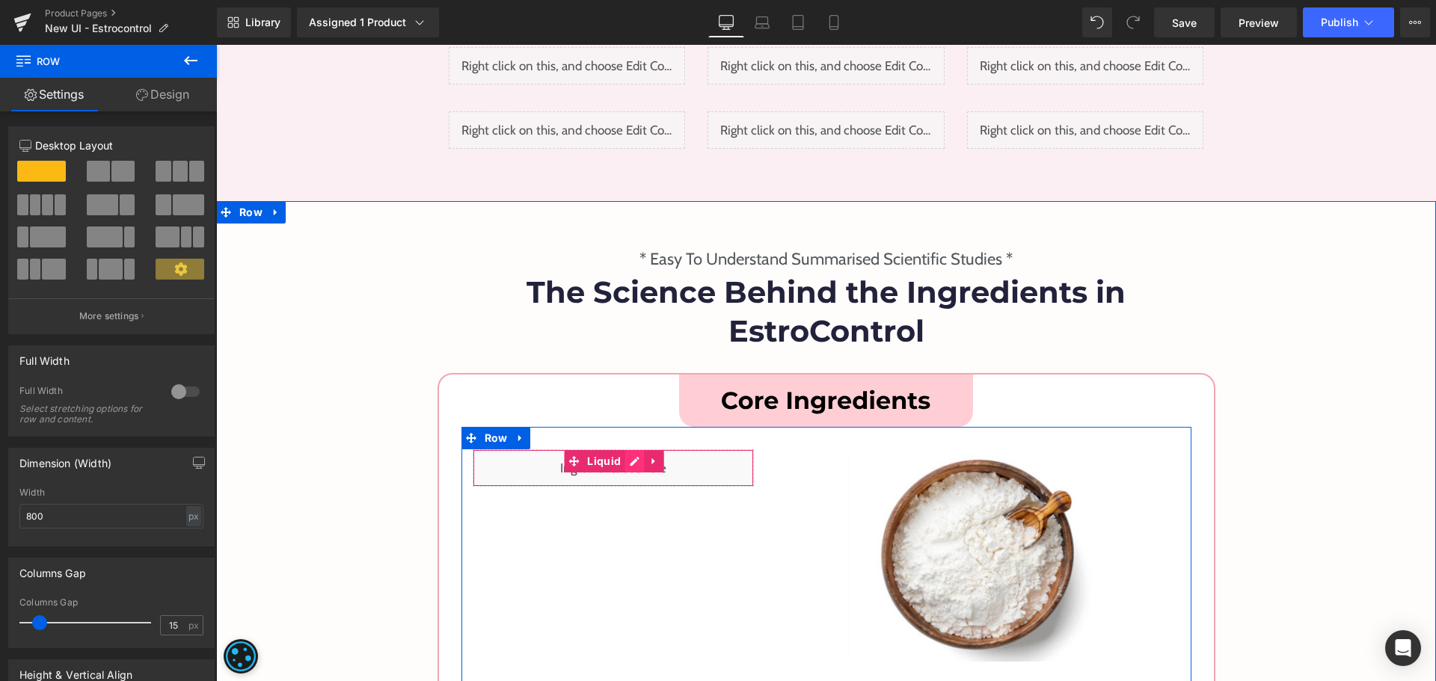
click at [622, 449] on div "Liquid" at bounding box center [614, 467] width 282 height 37
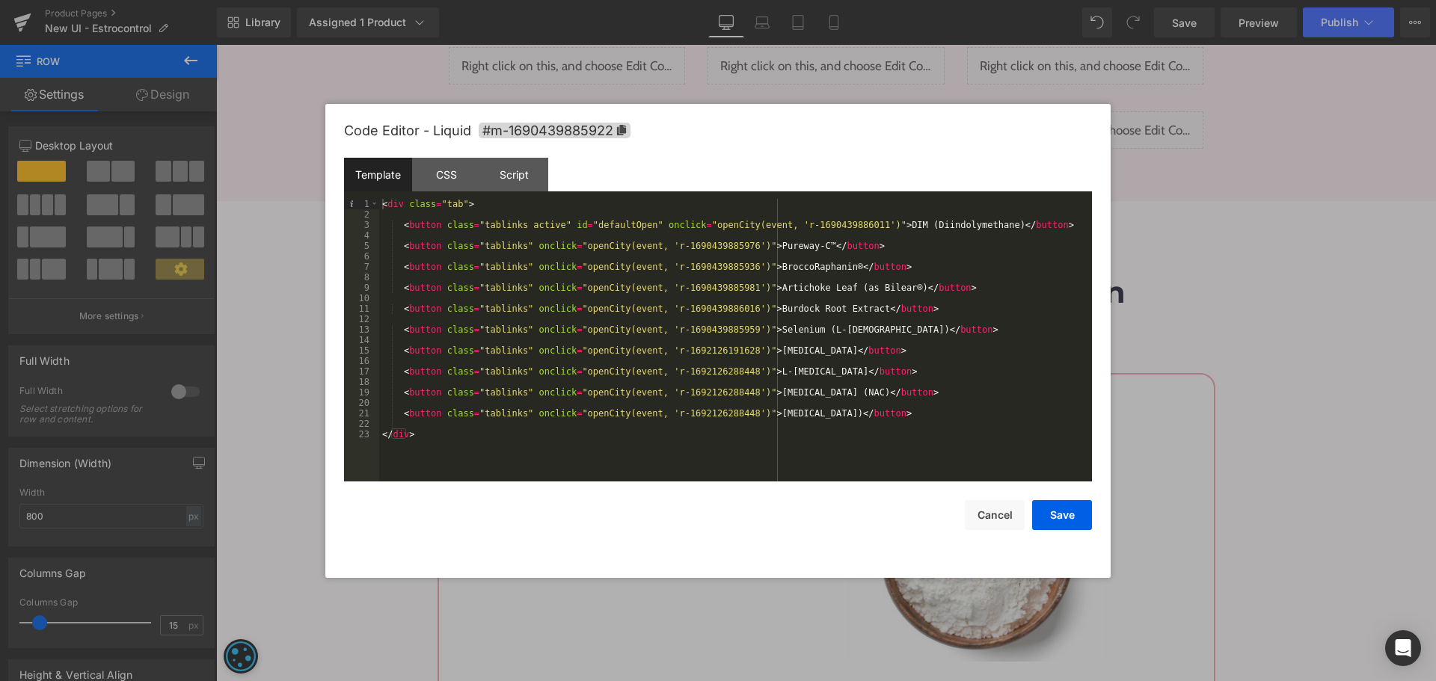
click at [0, 0] on button "Save" at bounding box center [0, 0] width 0 height 0
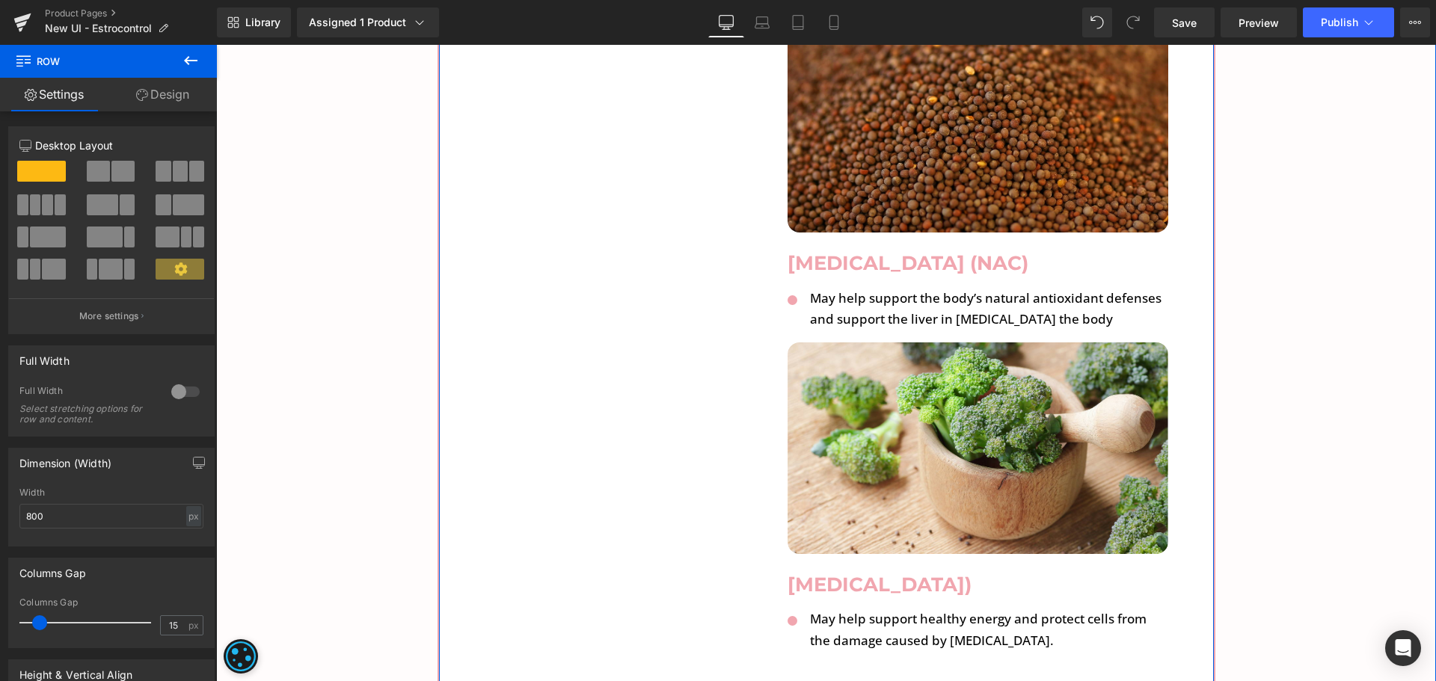
scroll to position [8373, 0]
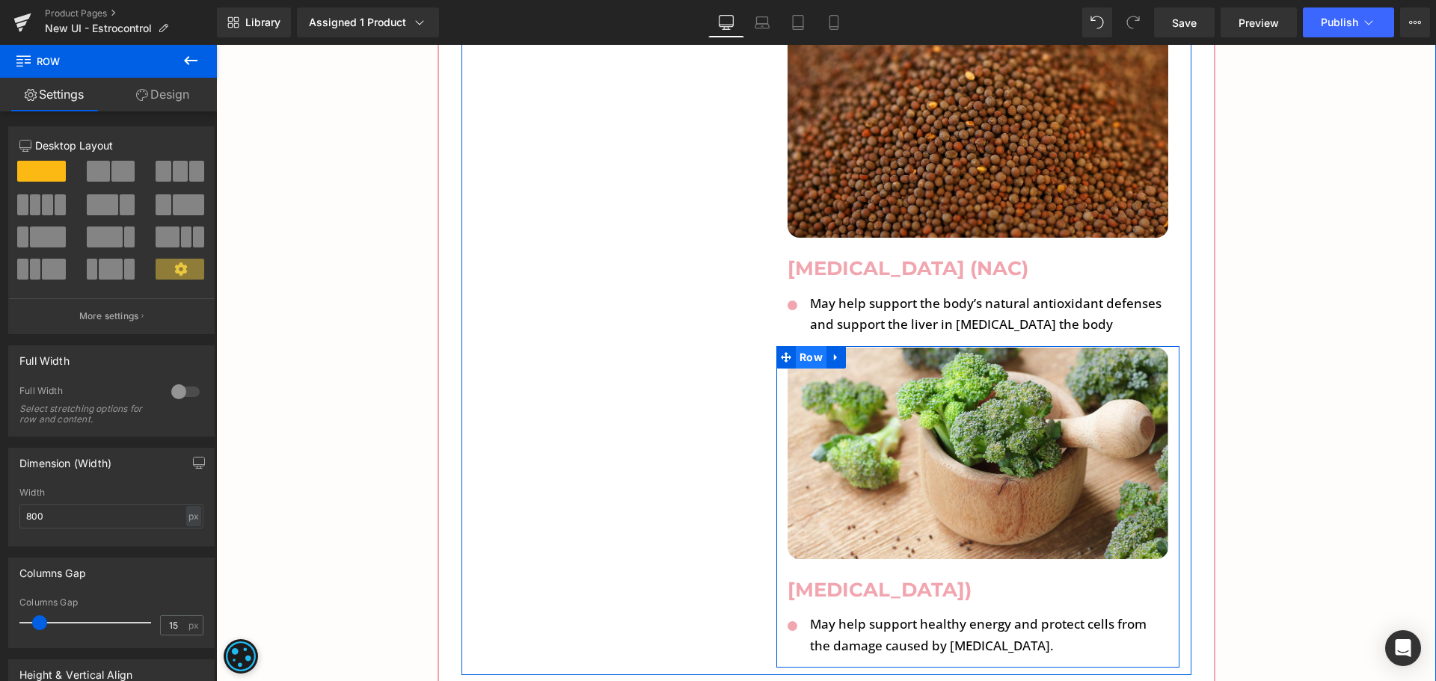
click at [808, 346] on span "Row" at bounding box center [811, 357] width 31 height 22
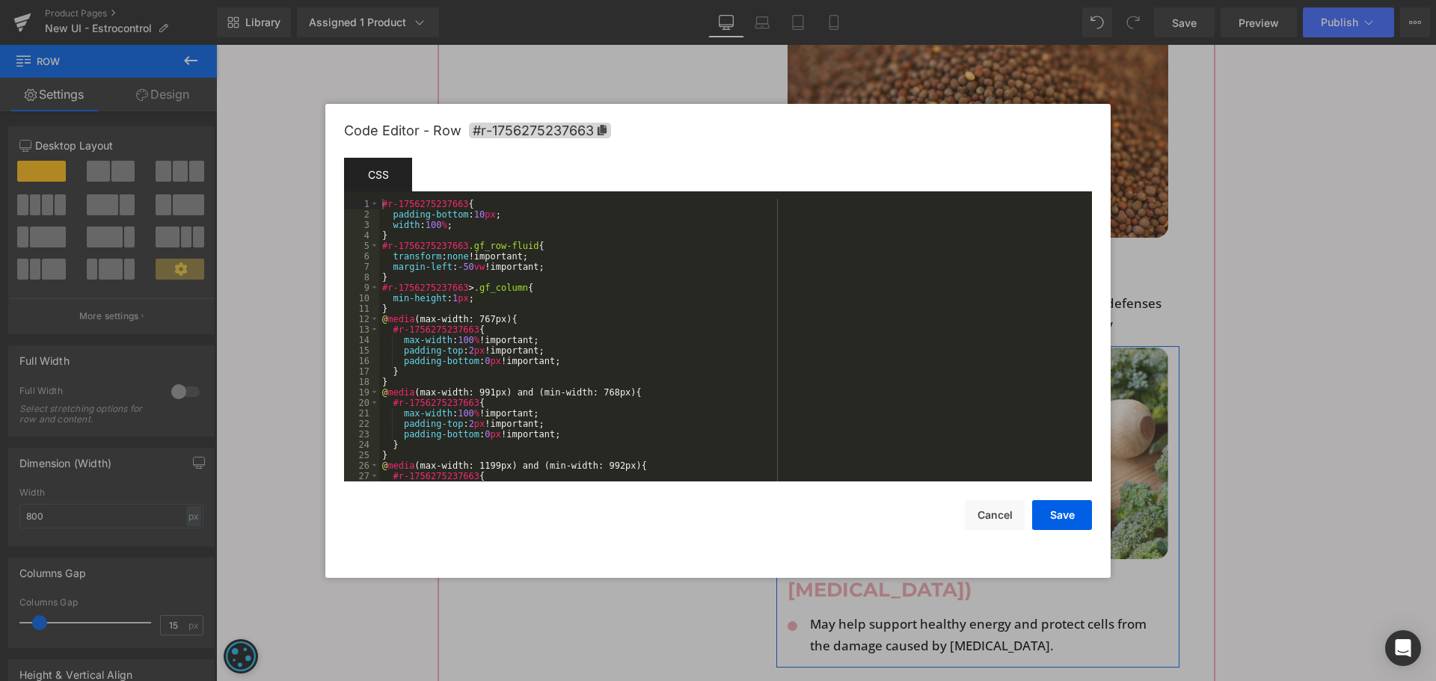
click at [788, 0] on div "Row You are previewing how the will restyle your page. You can not edit Element…" at bounding box center [718, 0] width 1436 height 0
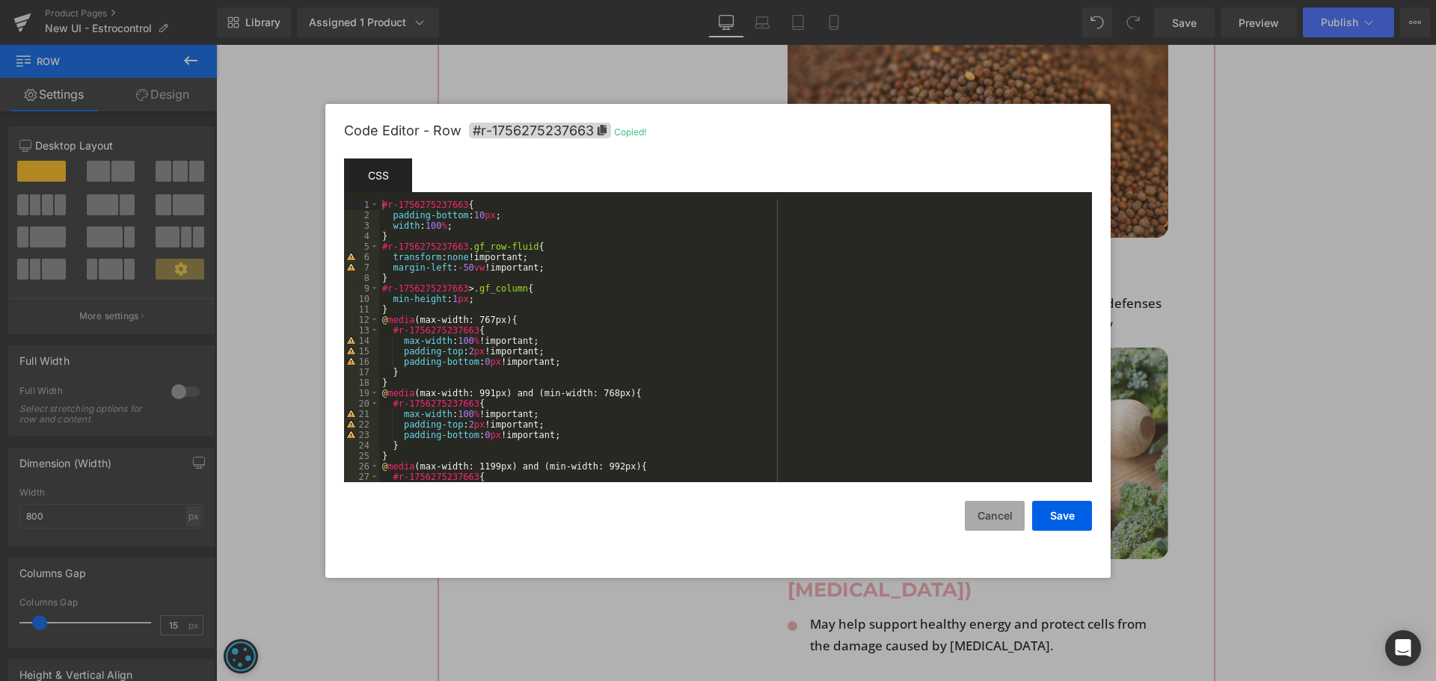
click at [983, 517] on button "Cancel" at bounding box center [995, 516] width 60 height 30
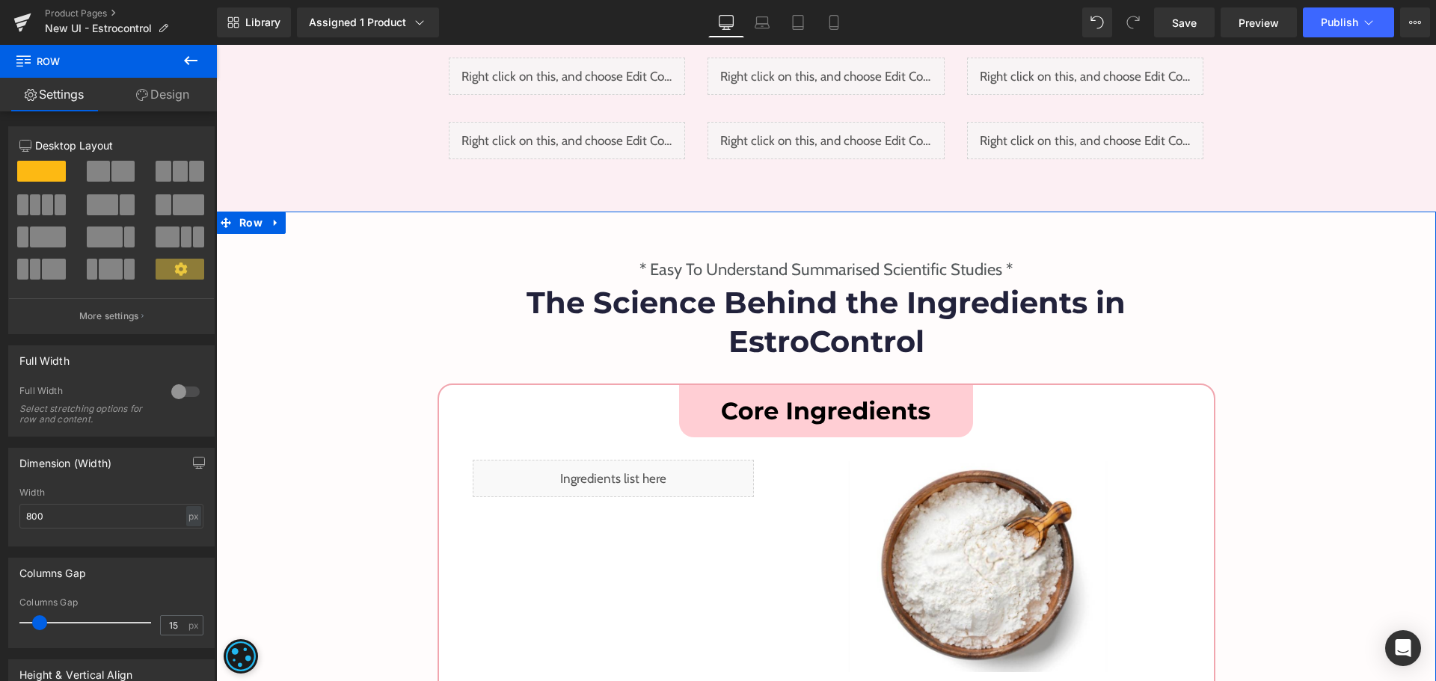
scroll to position [5232, 0]
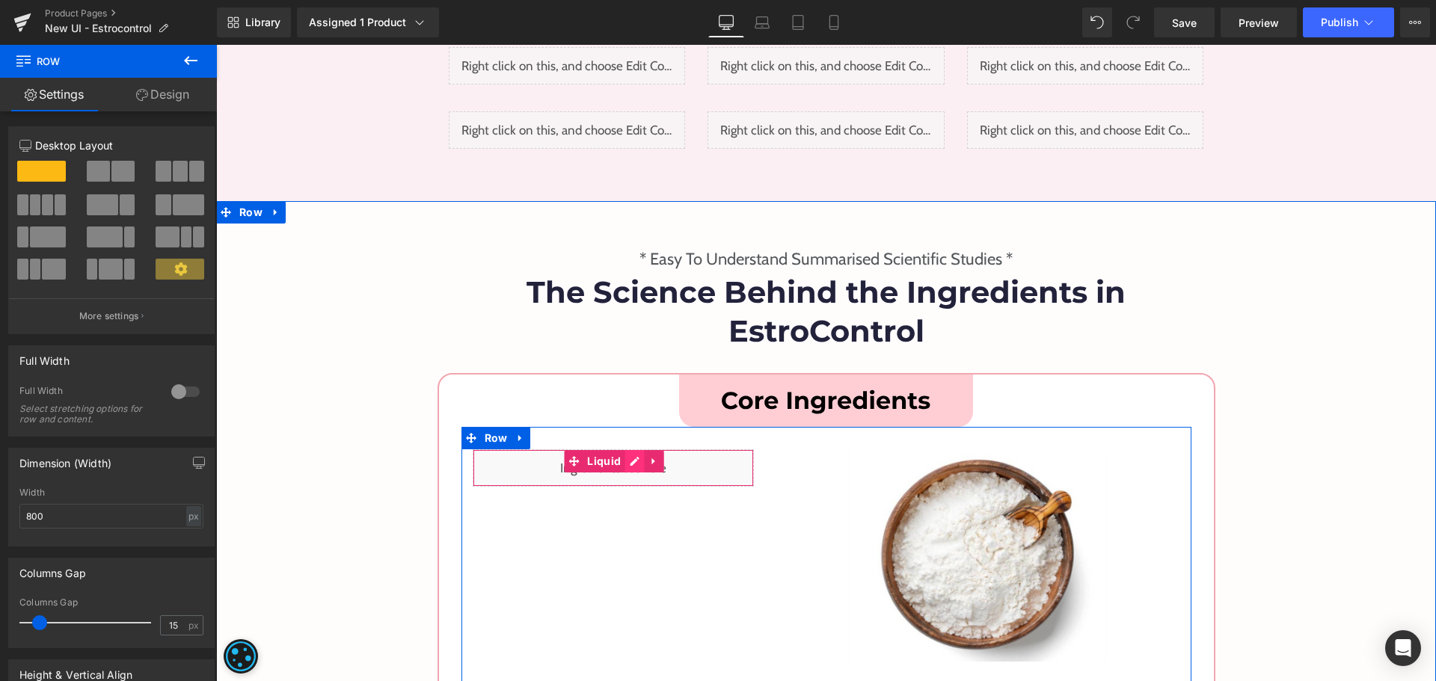
click at [626, 449] on div "Liquid" at bounding box center [614, 467] width 282 height 37
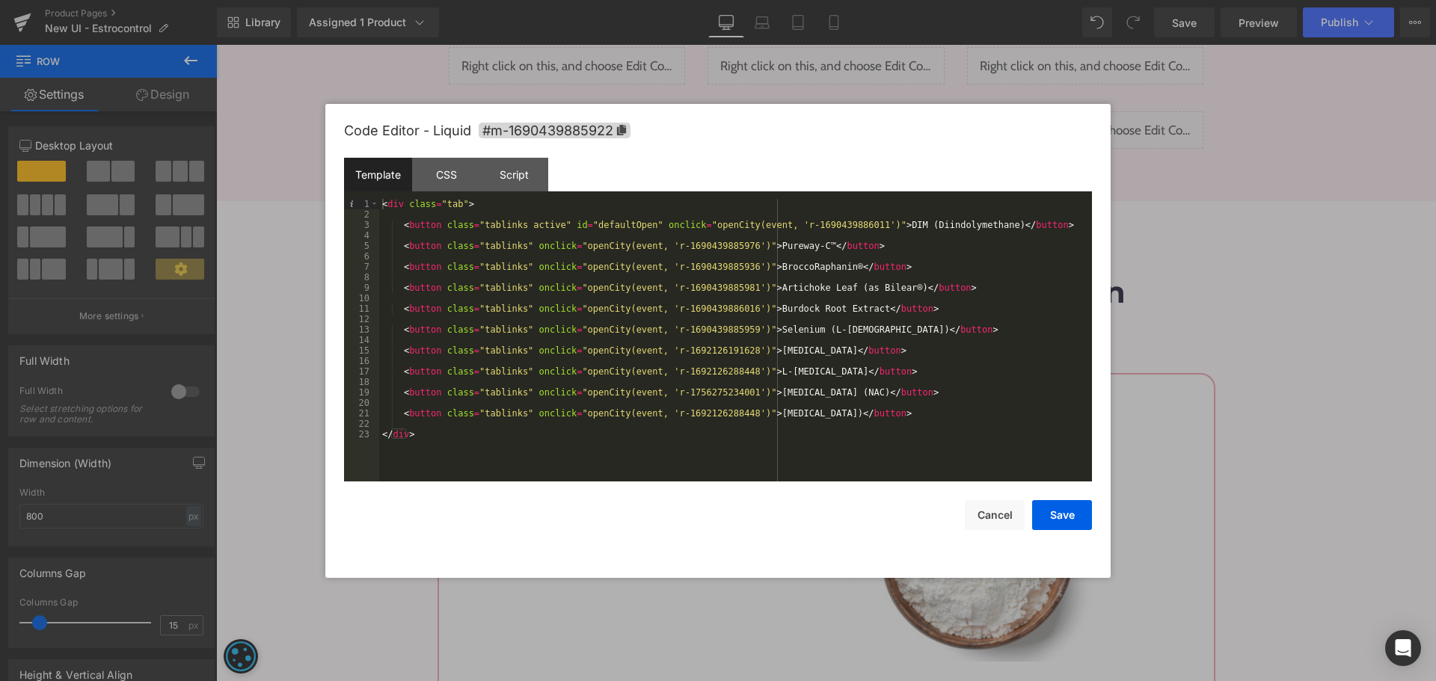
click at [652, 414] on div "< div class = "tab" > < button class = "tablinks active" id = "defaultOpen" onc…" at bounding box center [735, 351] width 713 height 304
click at [727, 413] on div "< div class = "tab" > < button class = "tablinks active" id = "defaultOpen" onc…" at bounding box center [735, 351] width 713 height 304
click at [656, 414] on div "< div class = "tab" > < button class = "tablinks active" id = "defaultOpen" onc…" at bounding box center [735, 351] width 713 height 304
click at [700, 432] on div "< div class = "tab" > < button class = "tablinks active" id = "defaultOpen" onc…" at bounding box center [735, 351] width 713 height 304
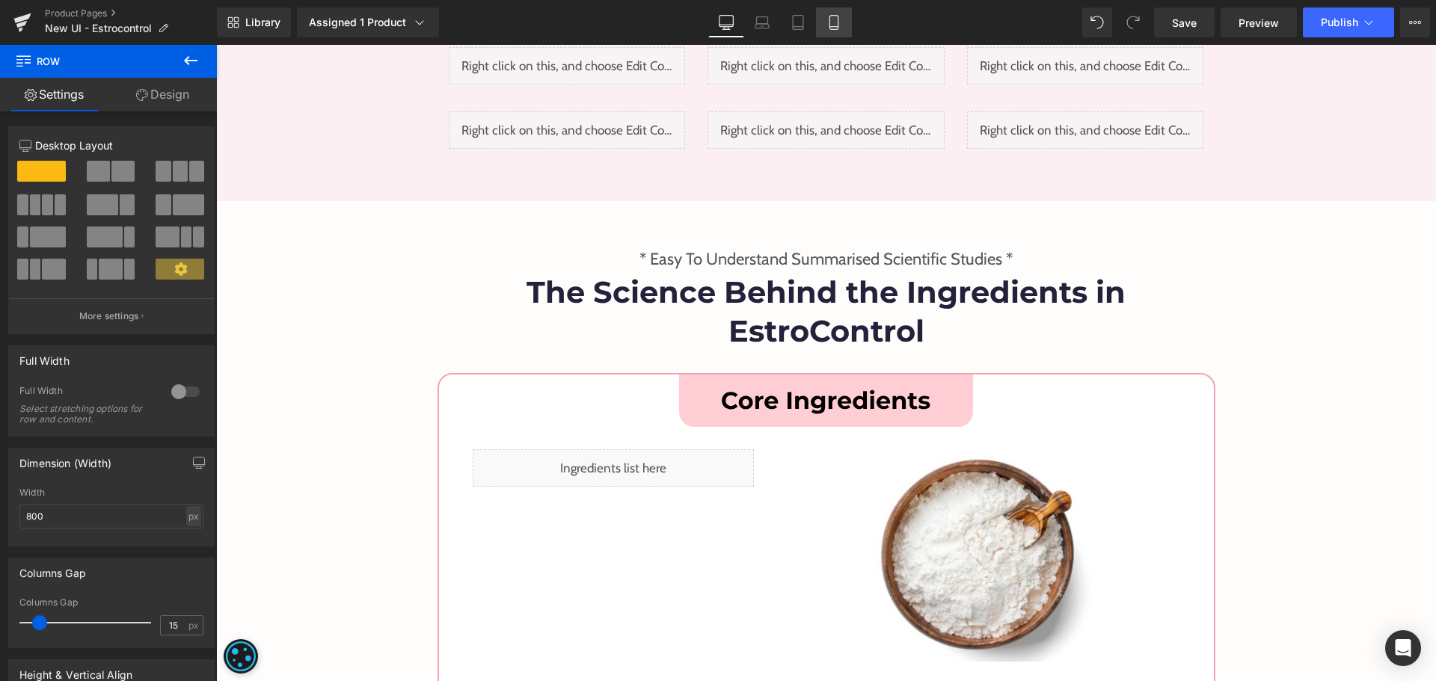
click at [832, 18] on icon at bounding box center [833, 22] width 15 height 15
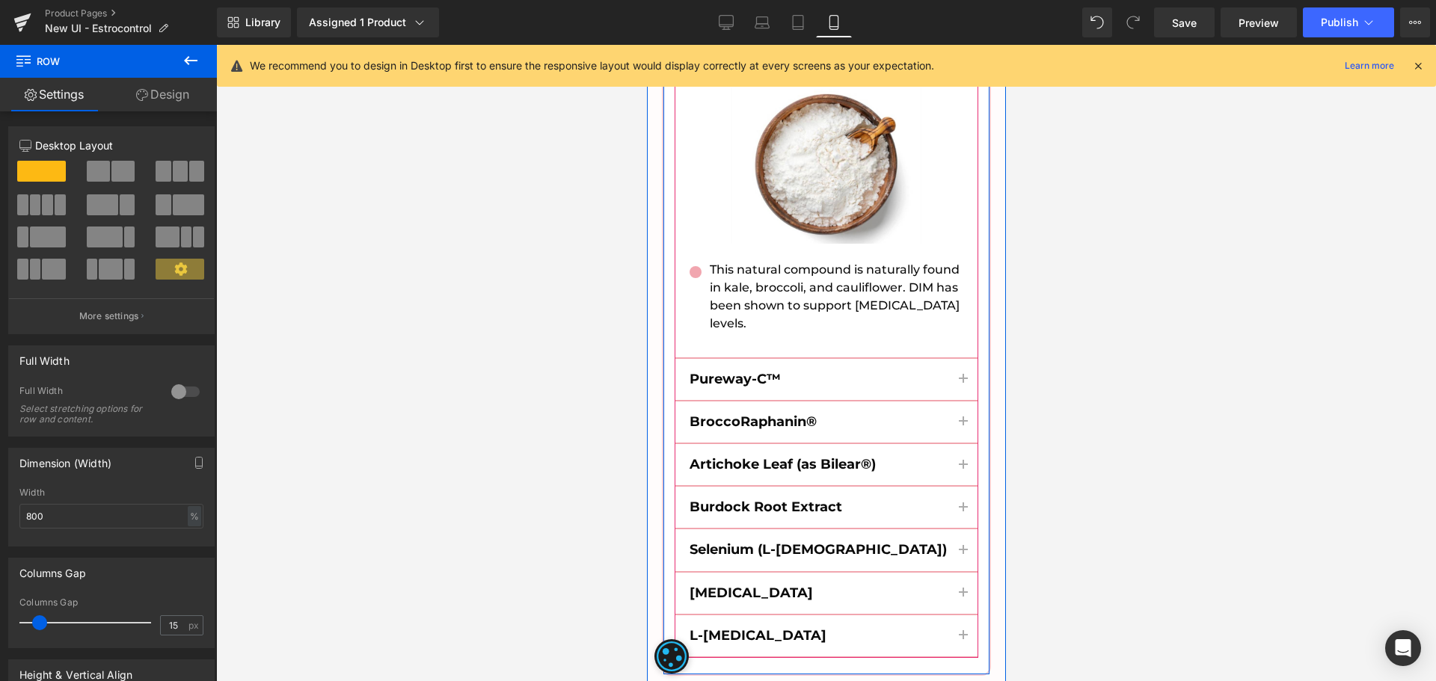
scroll to position [9648, 0]
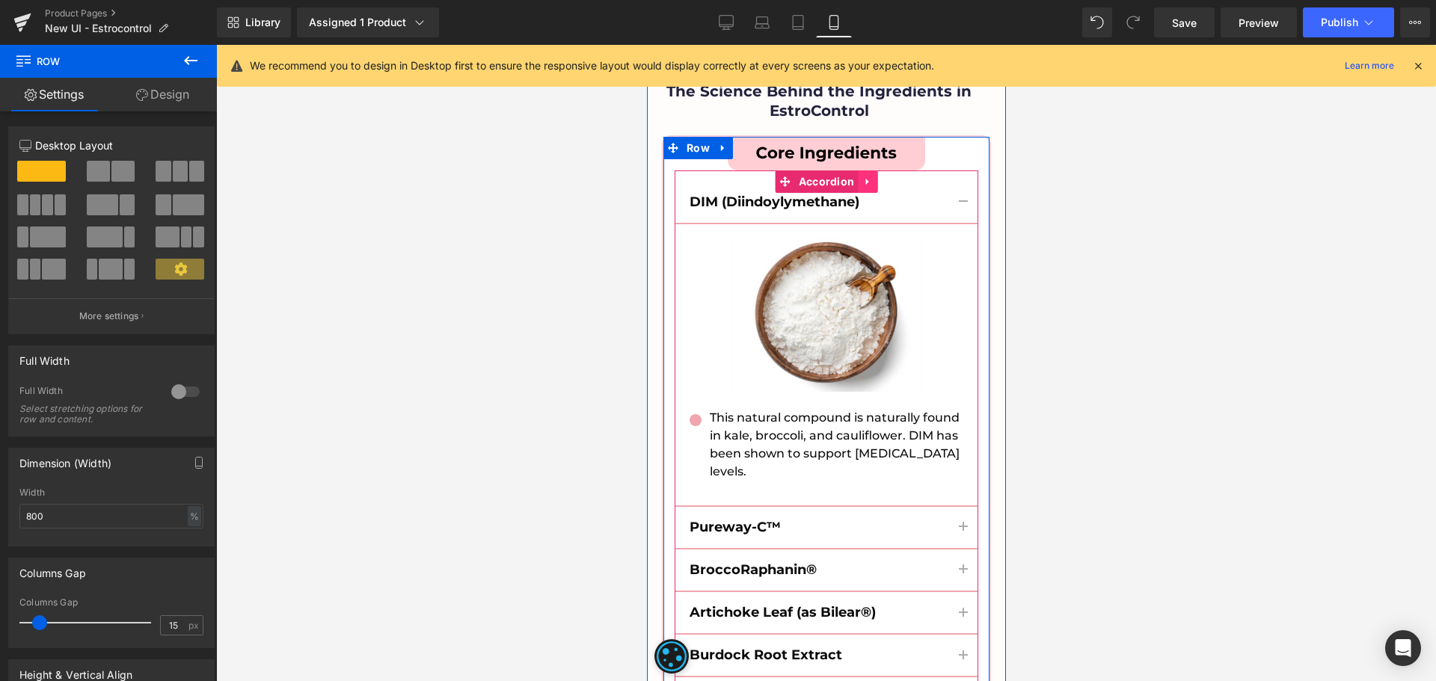
click at [960, 182] on button "button" at bounding box center [963, 202] width 30 height 41
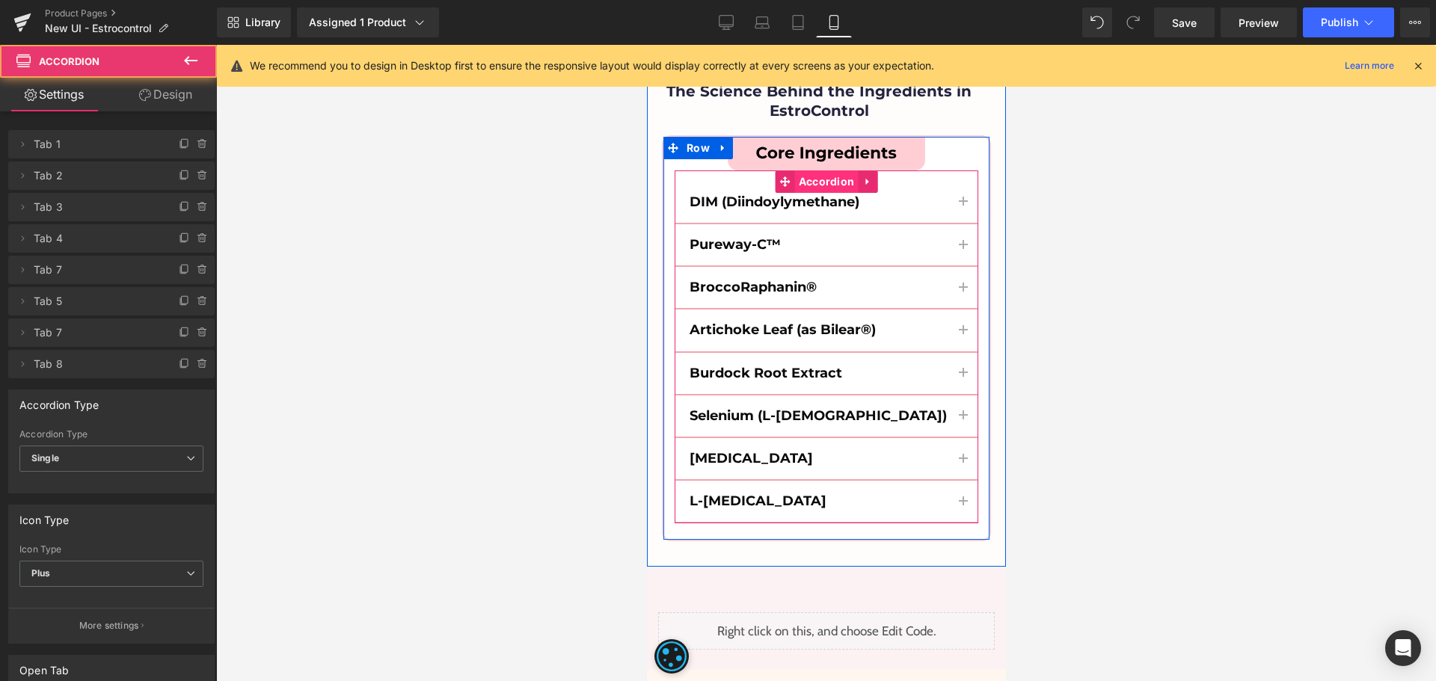
click at [819, 171] on span "Accordion" at bounding box center [826, 182] width 64 height 22
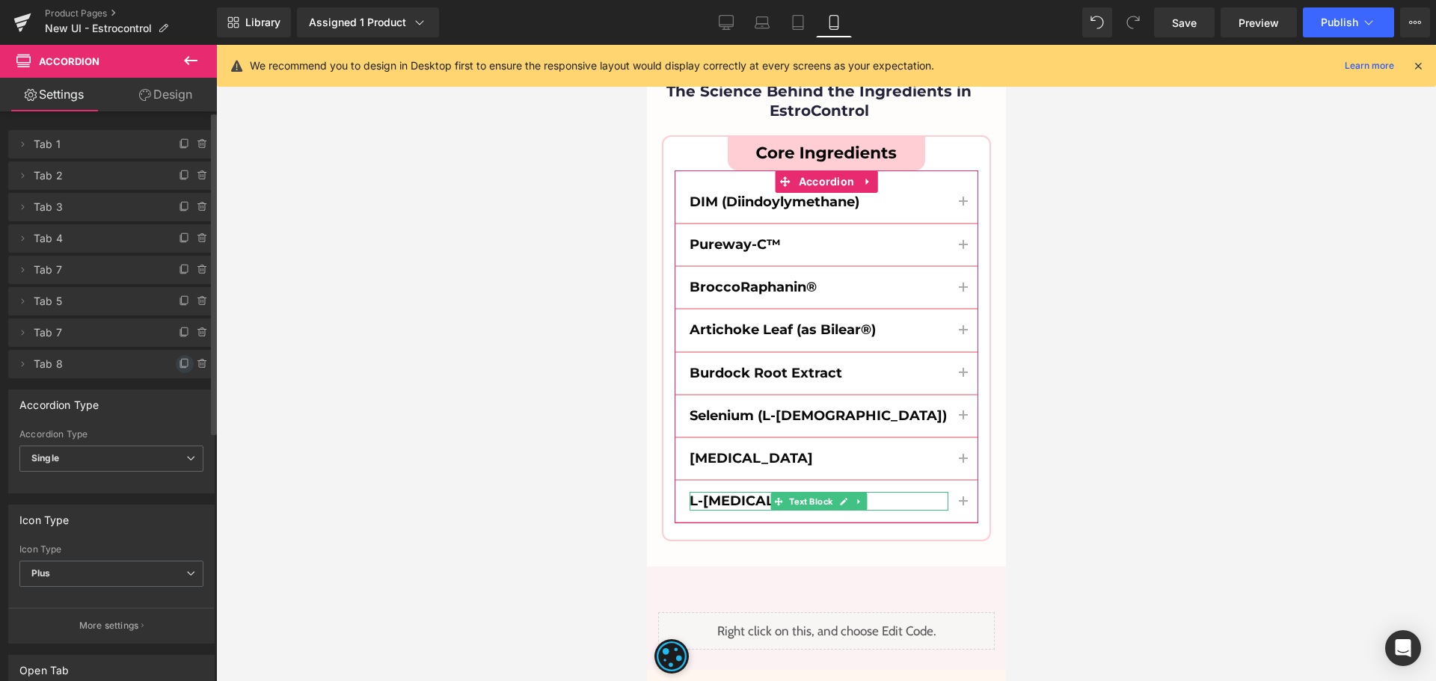
click at [182, 359] on icon at bounding box center [185, 362] width 6 height 7
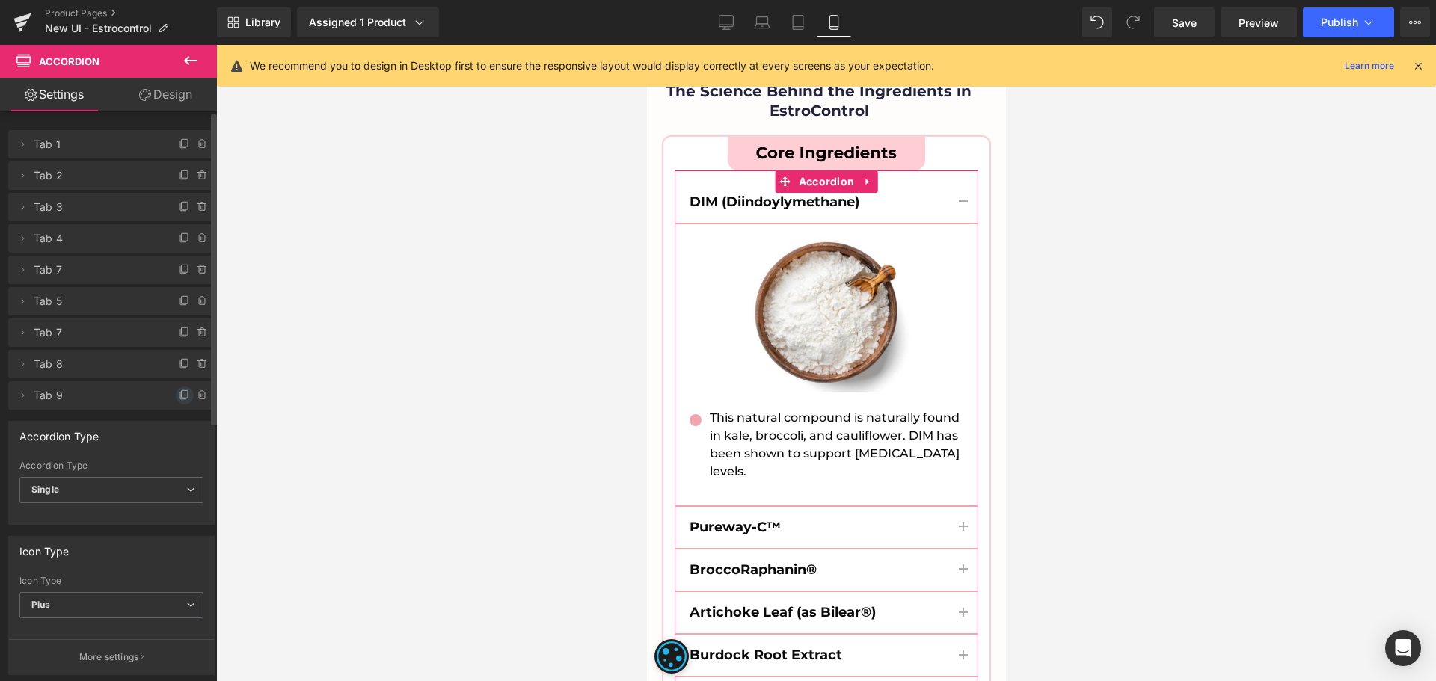
click at [179, 394] on icon at bounding box center [185, 396] width 12 height 12
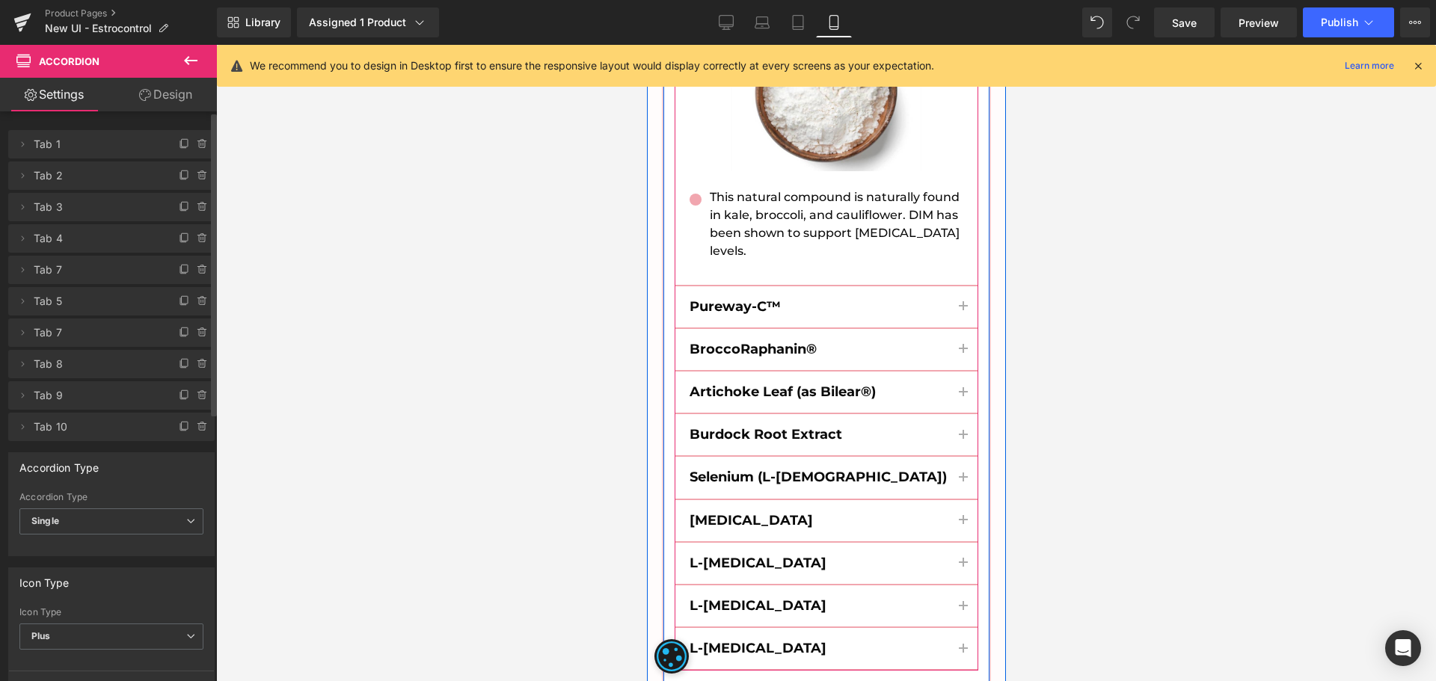
scroll to position [9947, 0]
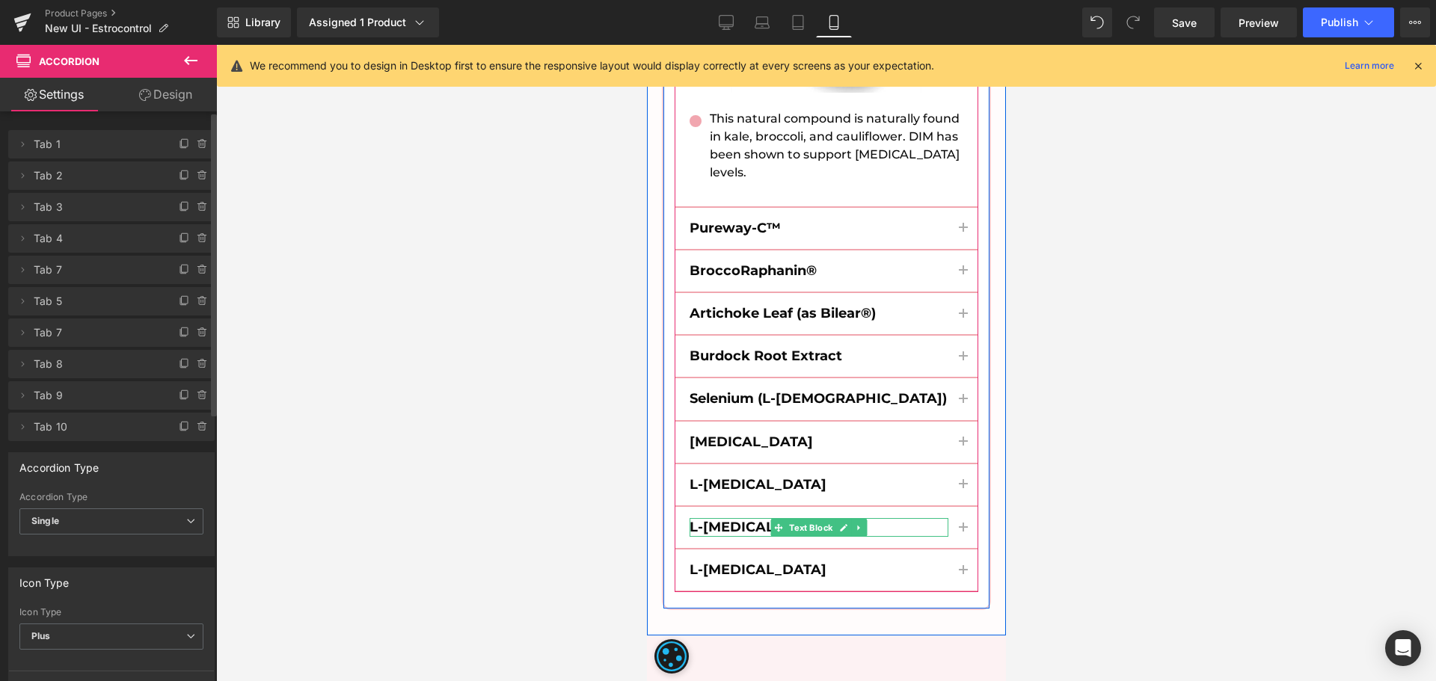
click at [713, 519] on b "L-[MEDICAL_DATA]" at bounding box center [757, 527] width 137 height 16
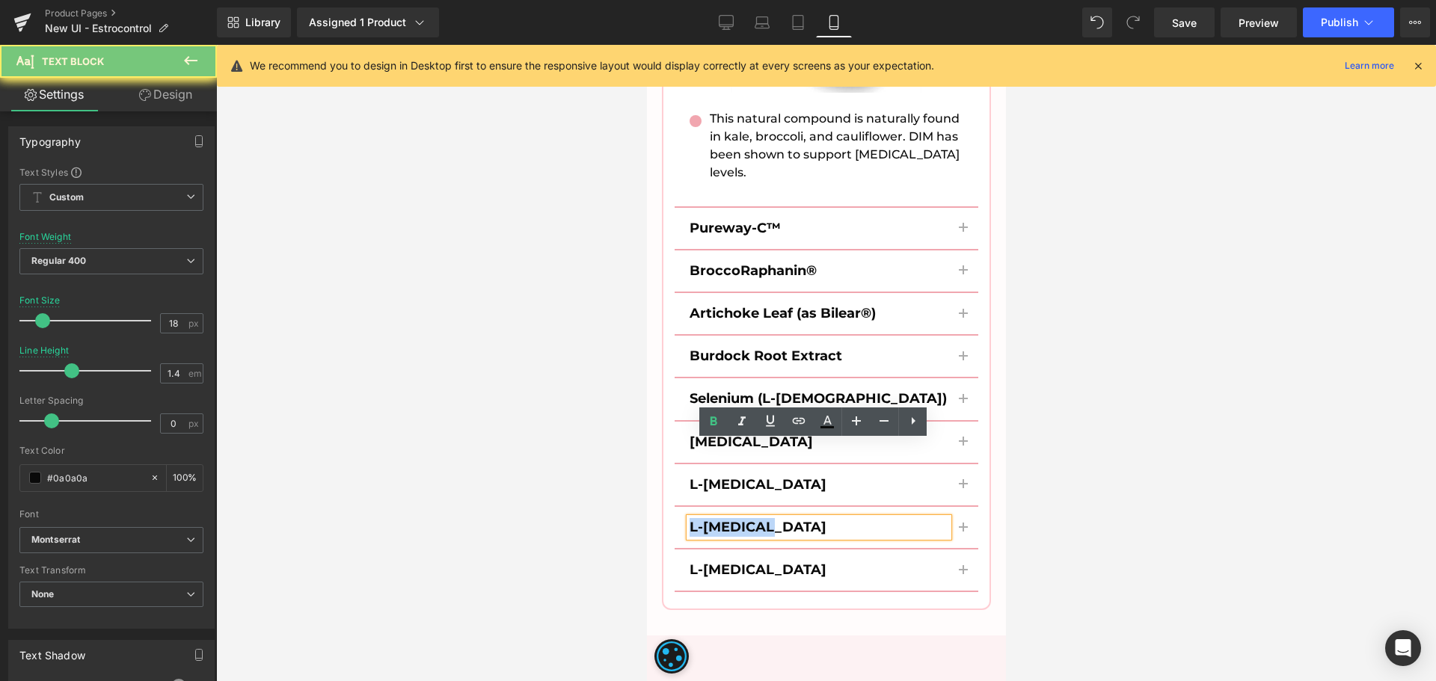
paste div
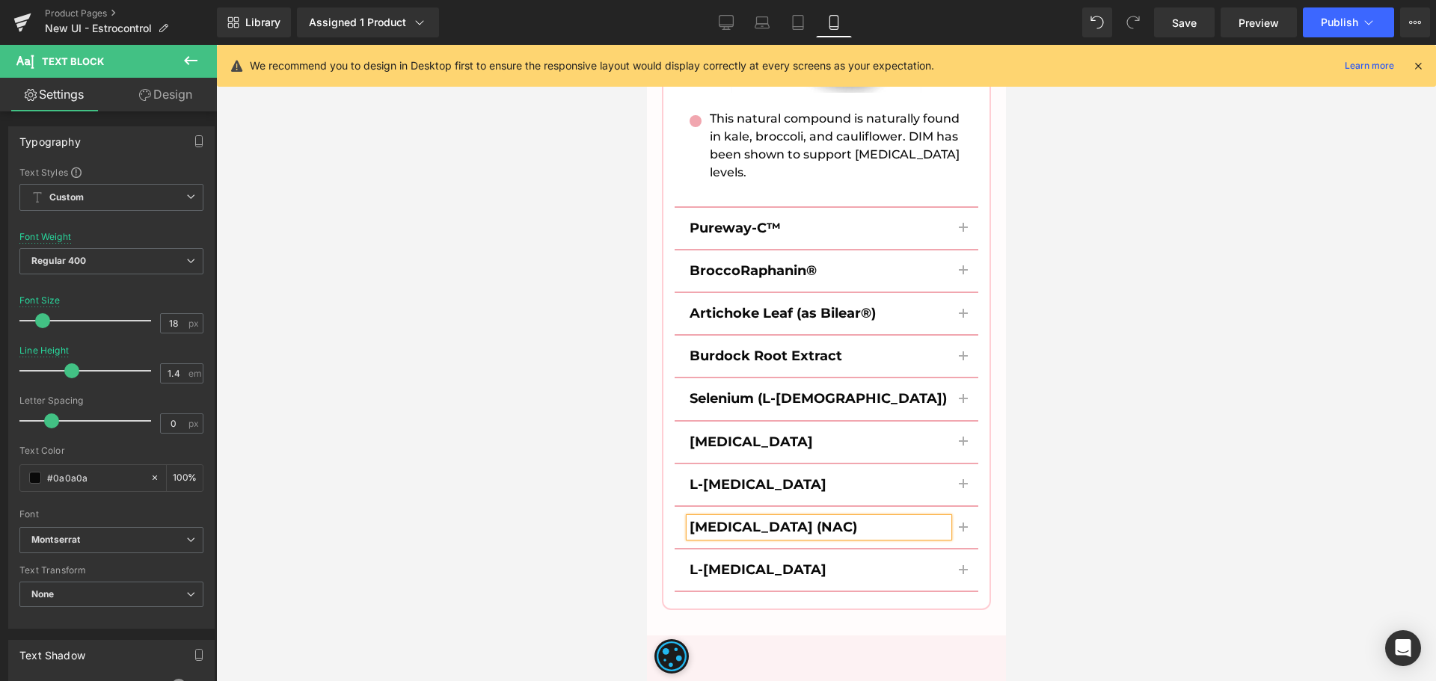
click at [962, 507] on button "button" at bounding box center [963, 527] width 30 height 41
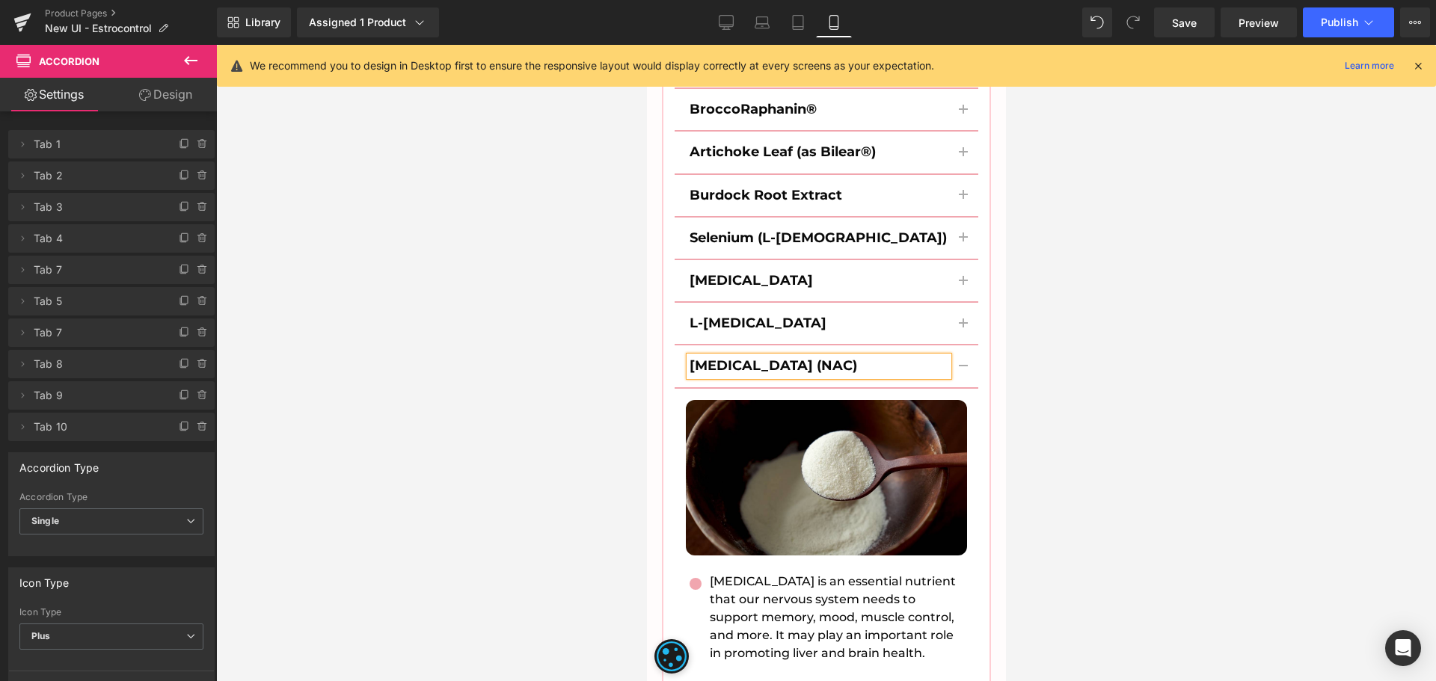
scroll to position [9832, 0]
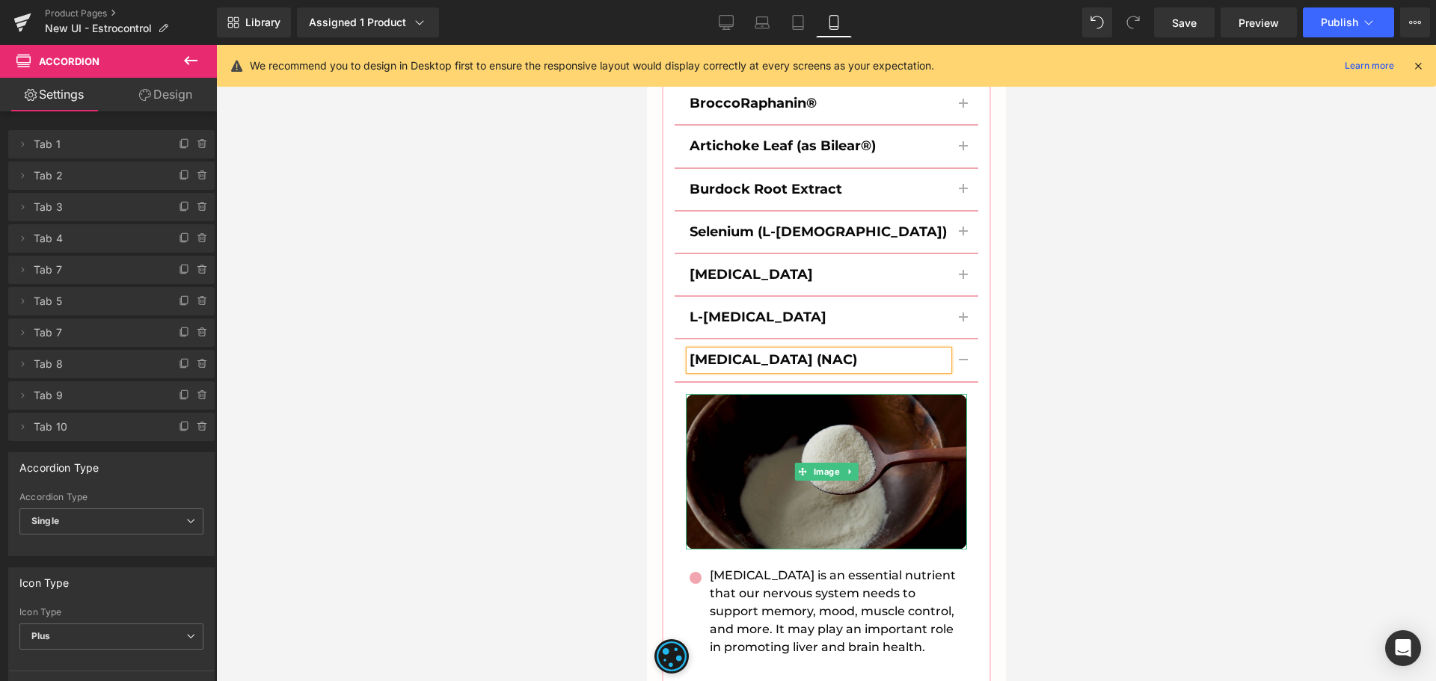
click at [865, 411] on img at bounding box center [825, 472] width 281 height 156
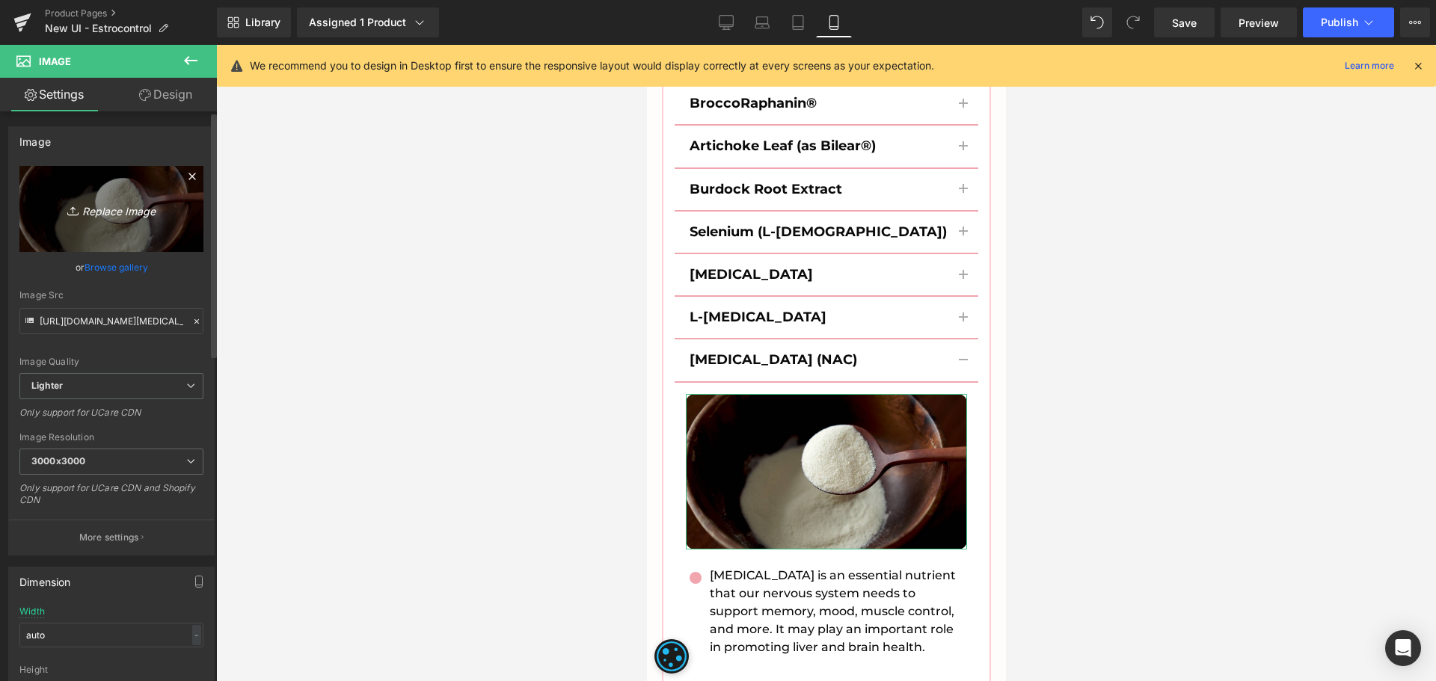
click at [140, 211] on icon "Replace Image" at bounding box center [112, 209] width 120 height 19
type input "C:\fakepath\nac-img.jpg"
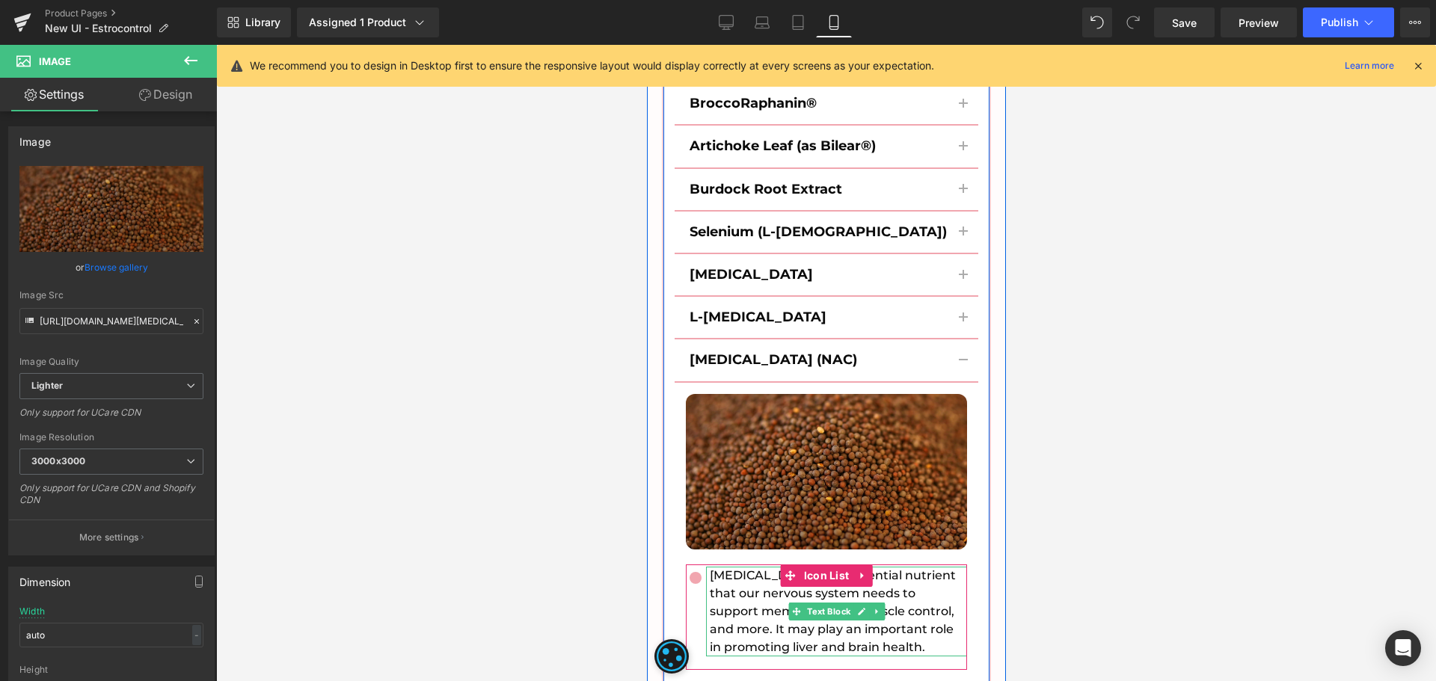
click at [753, 567] on p "[MEDICAL_DATA] is an essential nutrient that our nervous system needs to suppor…" at bounding box center [837, 612] width 257 height 90
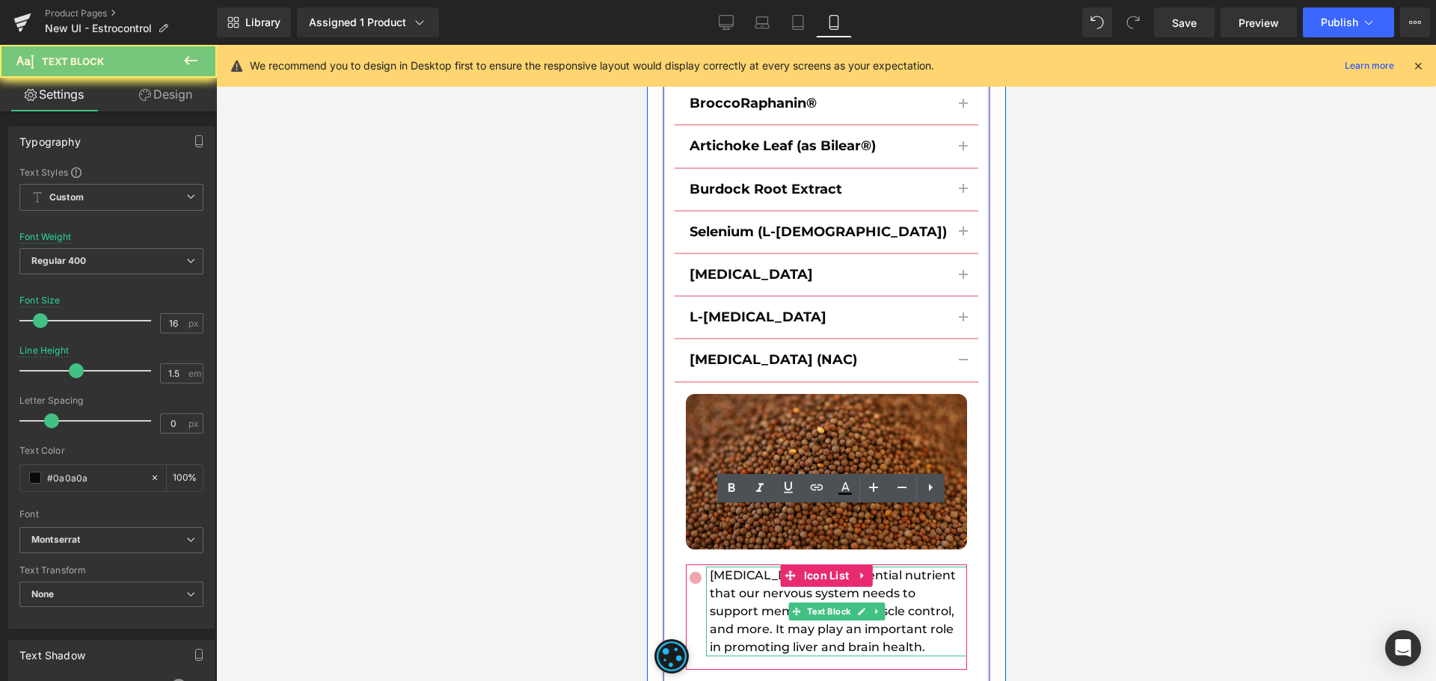
click at [753, 567] on p "[MEDICAL_DATA] is an essential nutrient that our nervous system needs to suppor…" at bounding box center [837, 612] width 257 height 90
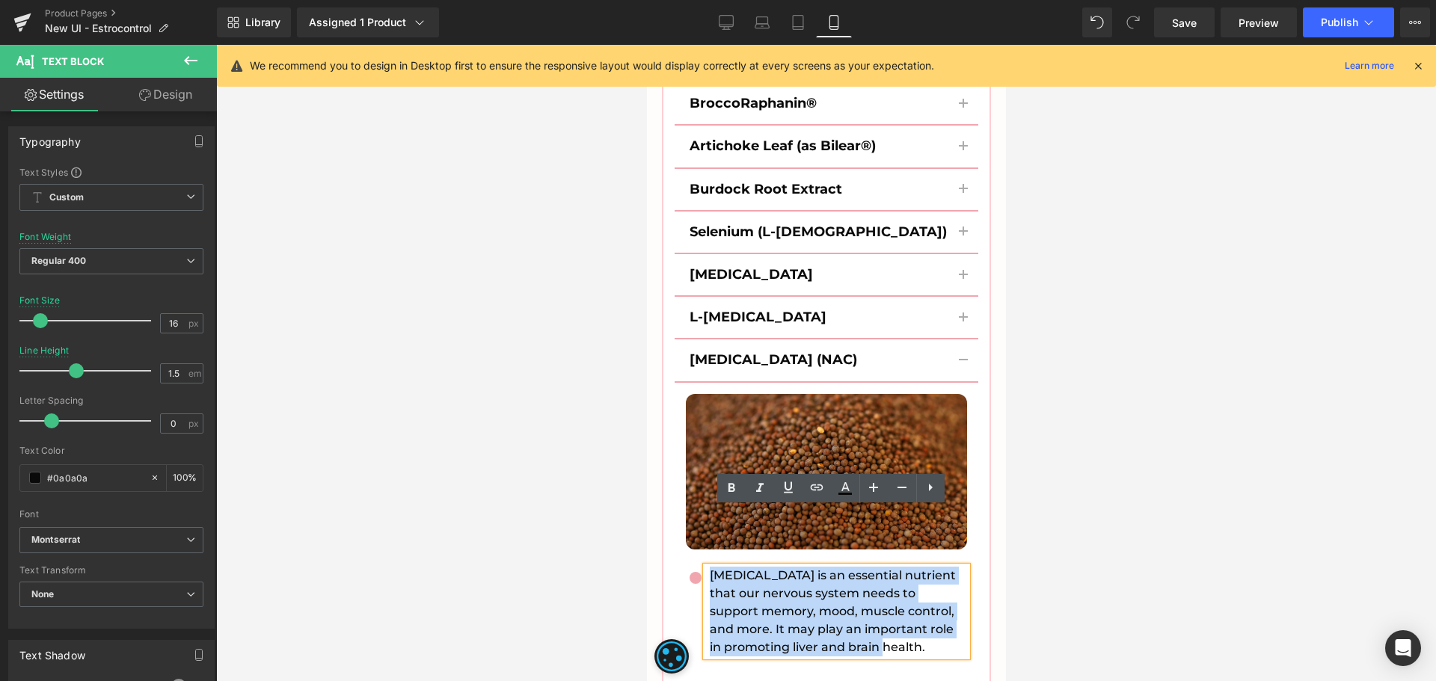
paste div
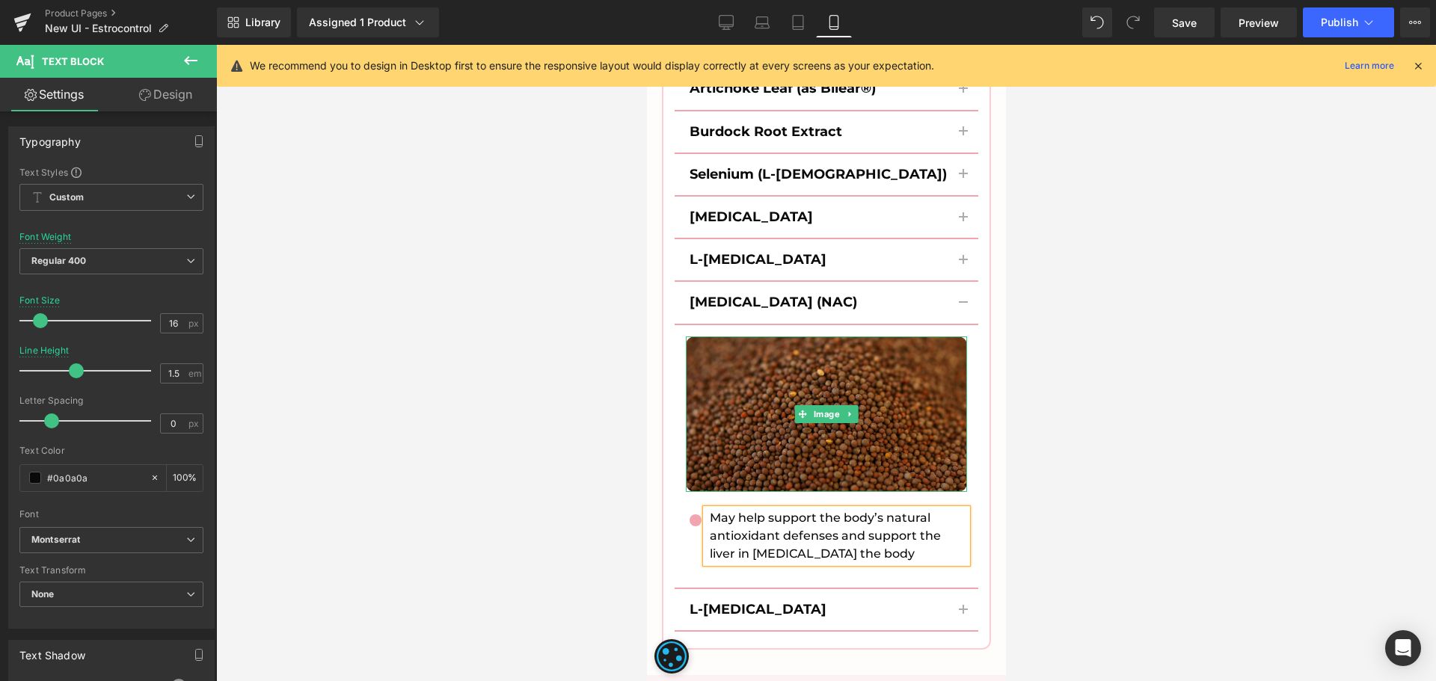
scroll to position [10131, 0]
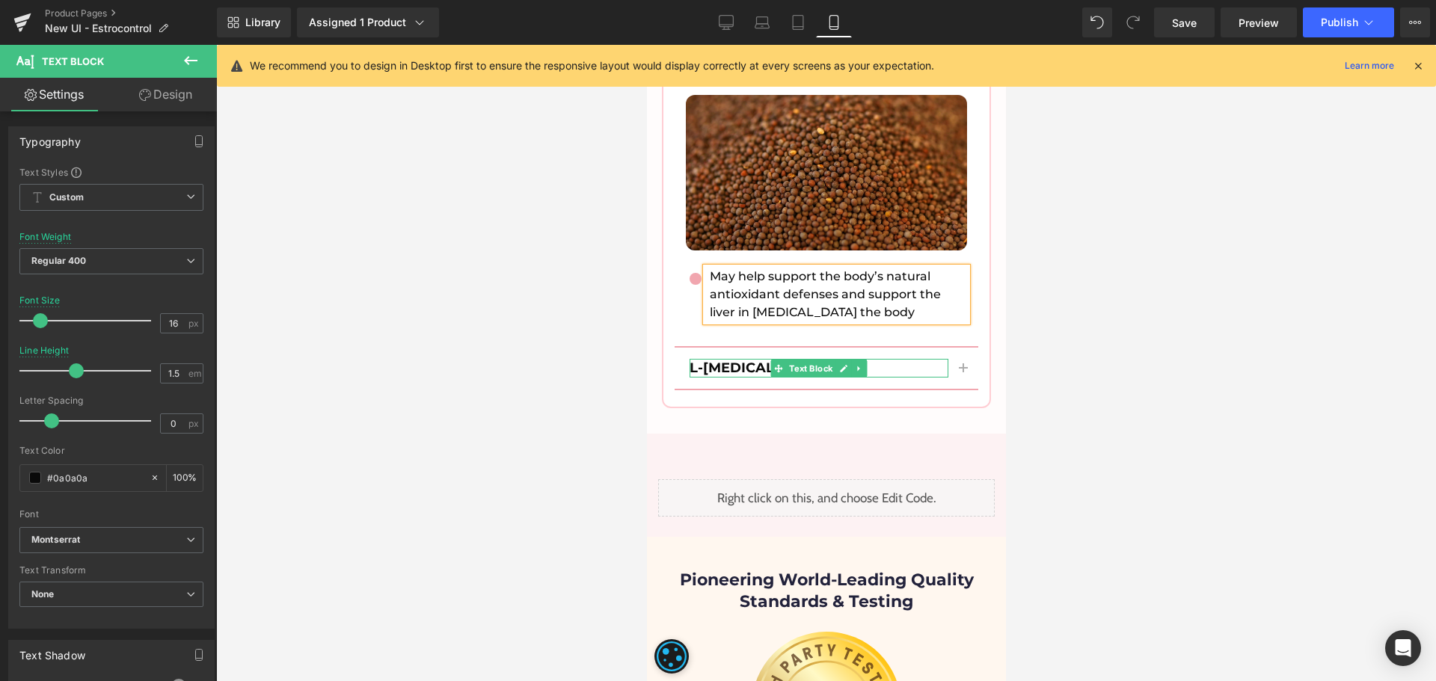
click at [727, 360] on b "L-[MEDICAL_DATA]" at bounding box center [757, 368] width 137 height 16
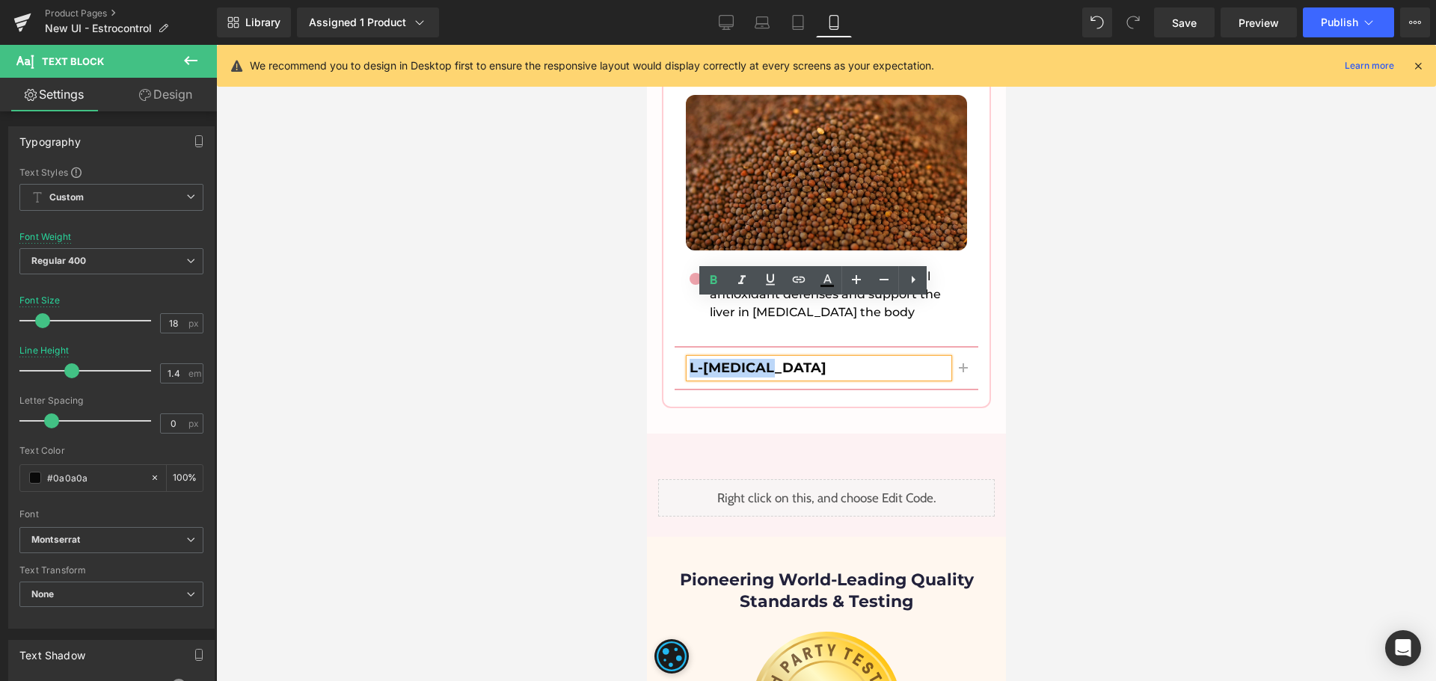
paste div
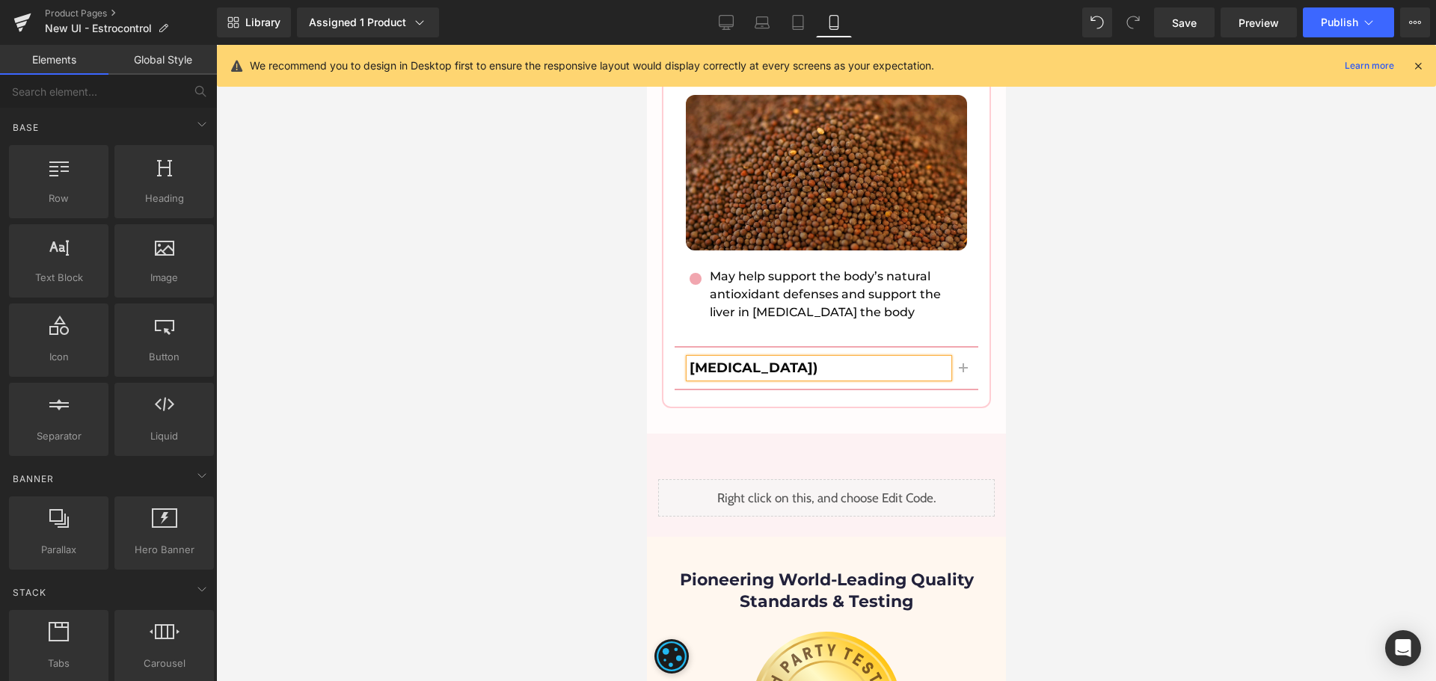
click at [1140, 364] on div at bounding box center [826, 363] width 1220 height 636
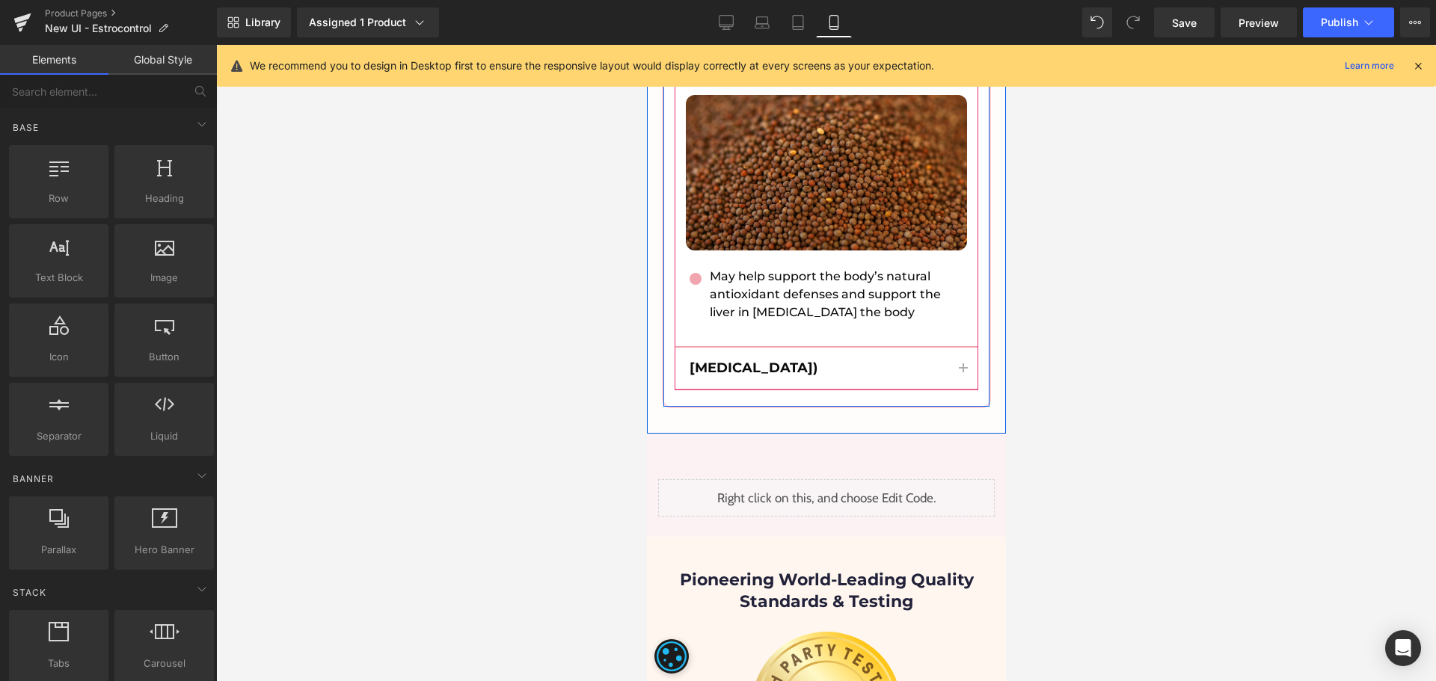
click at [963, 373] on span "button" at bounding box center [963, 373] width 0 height 0
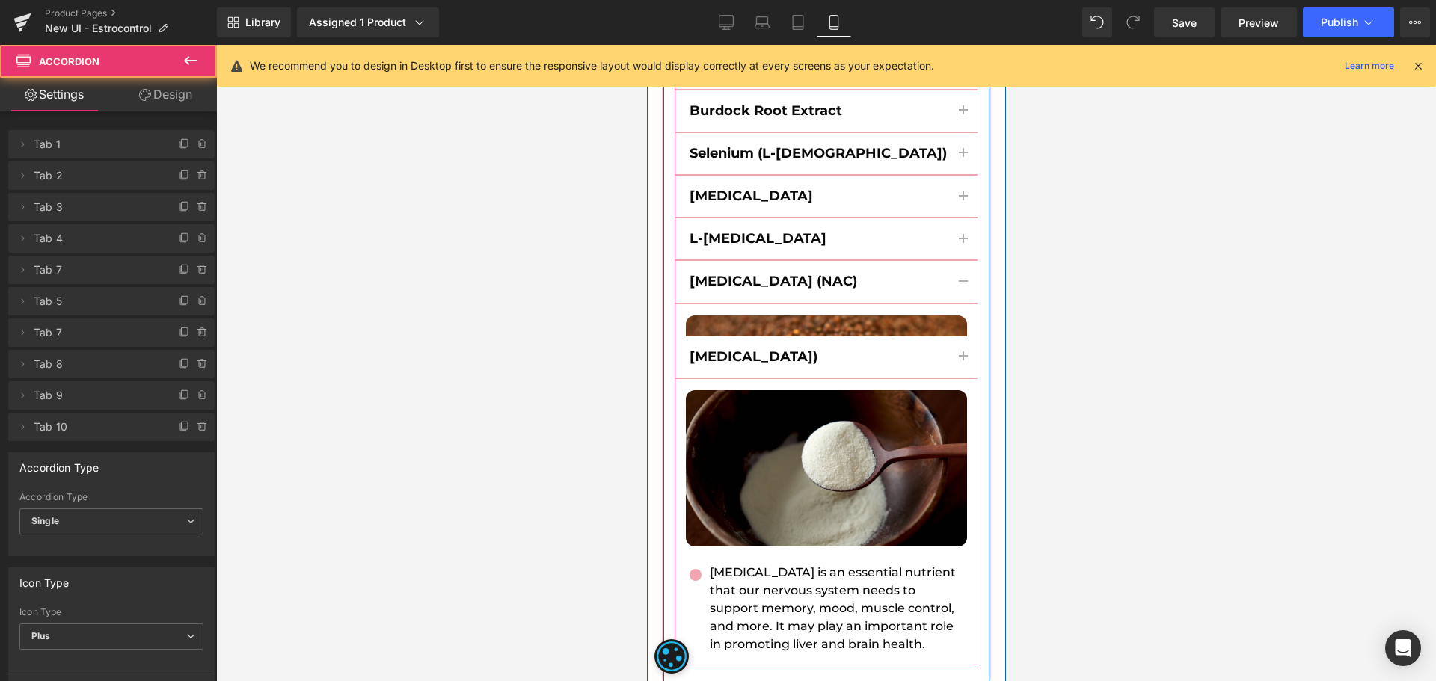
scroll to position [9866, 0]
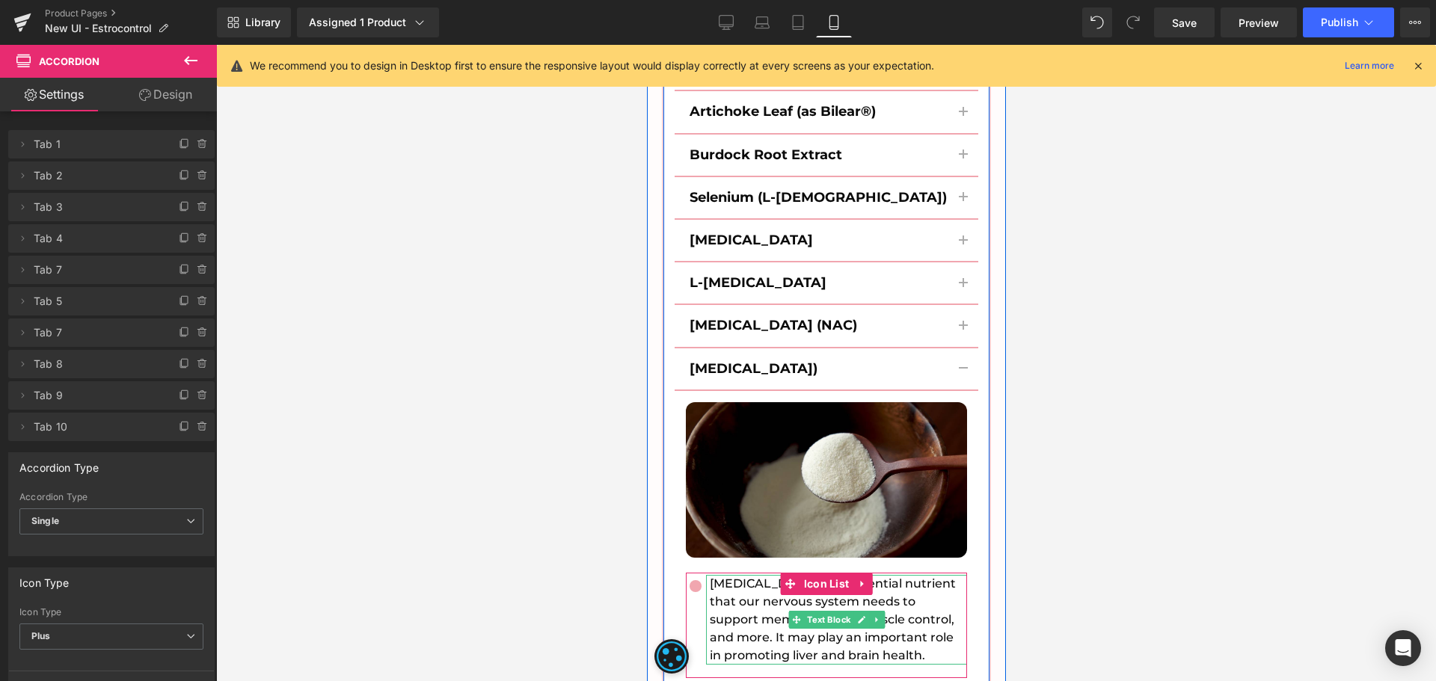
drag, startPoint x: 786, startPoint y: 560, endPoint x: 765, endPoint y: 556, distance: 21.3
click at [791, 616] on icon at bounding box center [795, 620] width 8 height 8
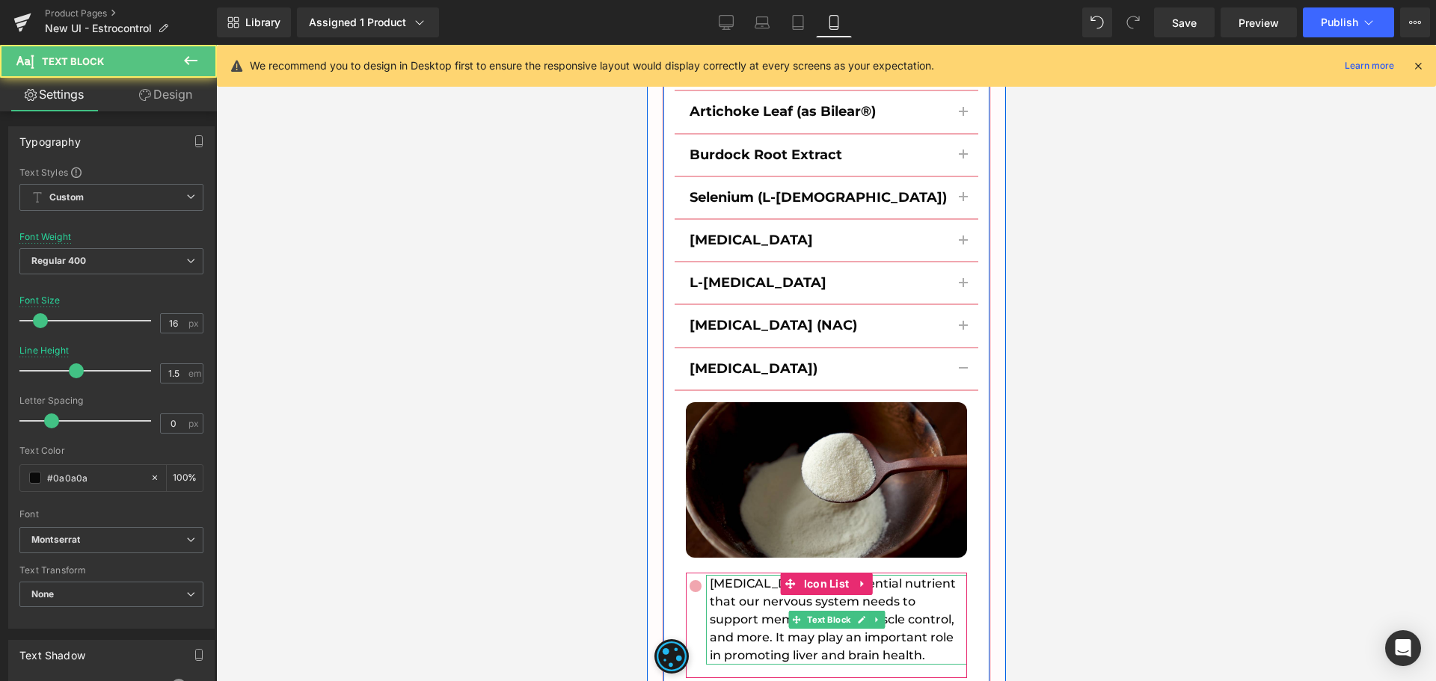
click at [764, 575] on p "[MEDICAL_DATA] is an essential nutrient that our nervous system needs to suppor…" at bounding box center [837, 620] width 257 height 90
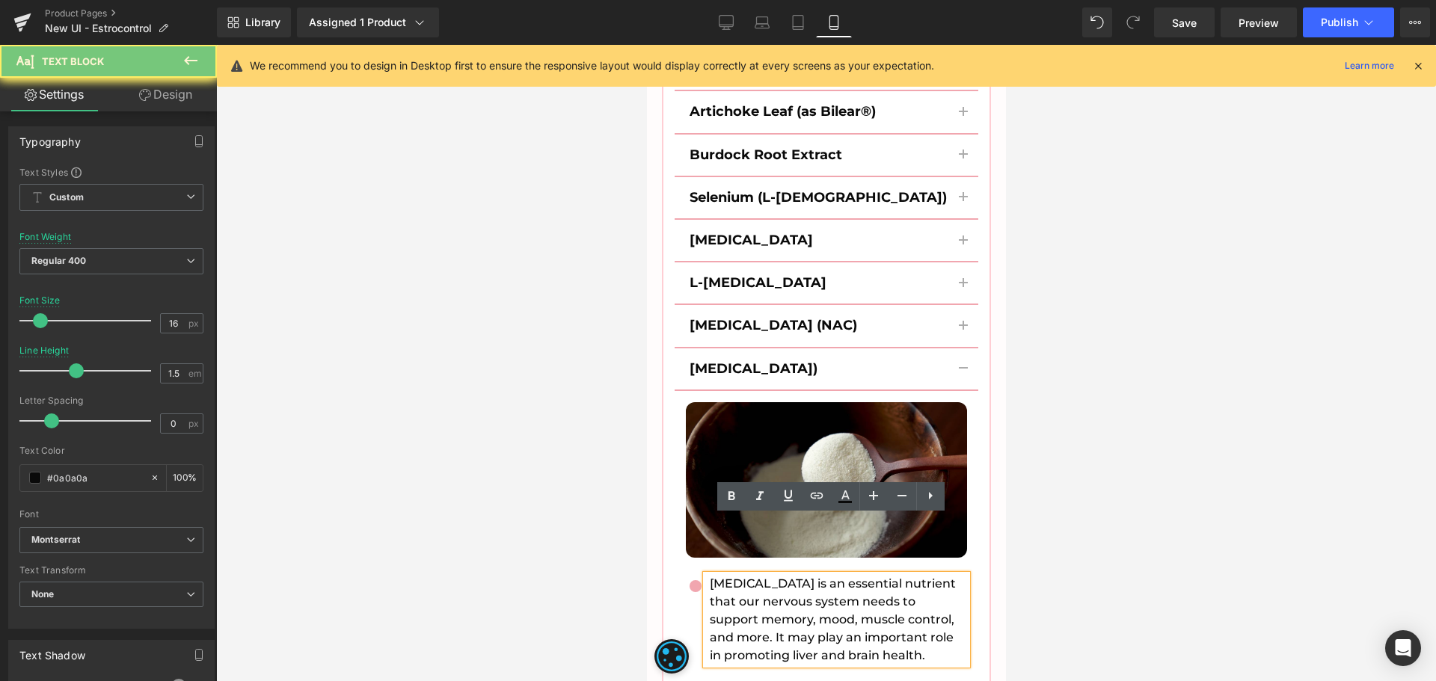
click at [764, 575] on p "[MEDICAL_DATA] is an essential nutrient that our nervous system needs to suppor…" at bounding box center [837, 620] width 257 height 90
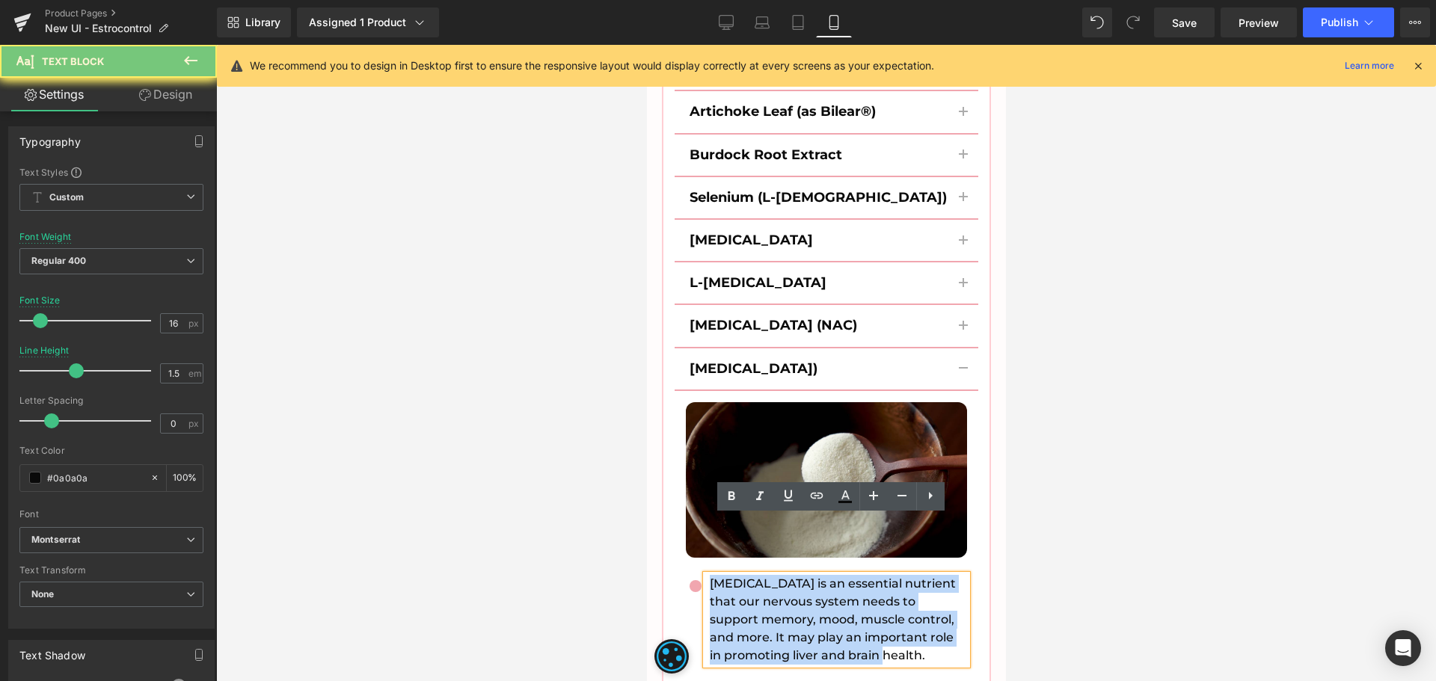
click at [764, 575] on p "[MEDICAL_DATA] is an essential nutrient that our nervous system needs to suppor…" at bounding box center [837, 620] width 257 height 90
paste div
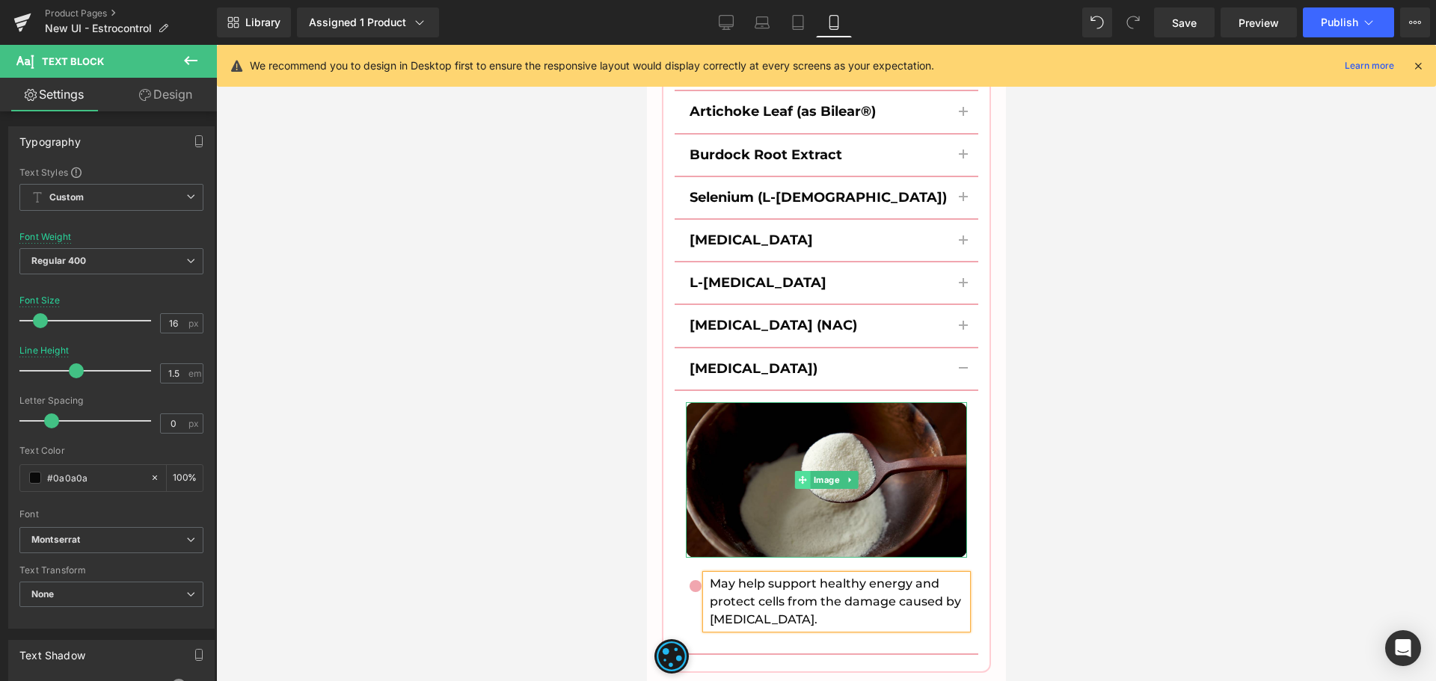
click at [794, 471] on span at bounding box center [802, 480] width 16 height 18
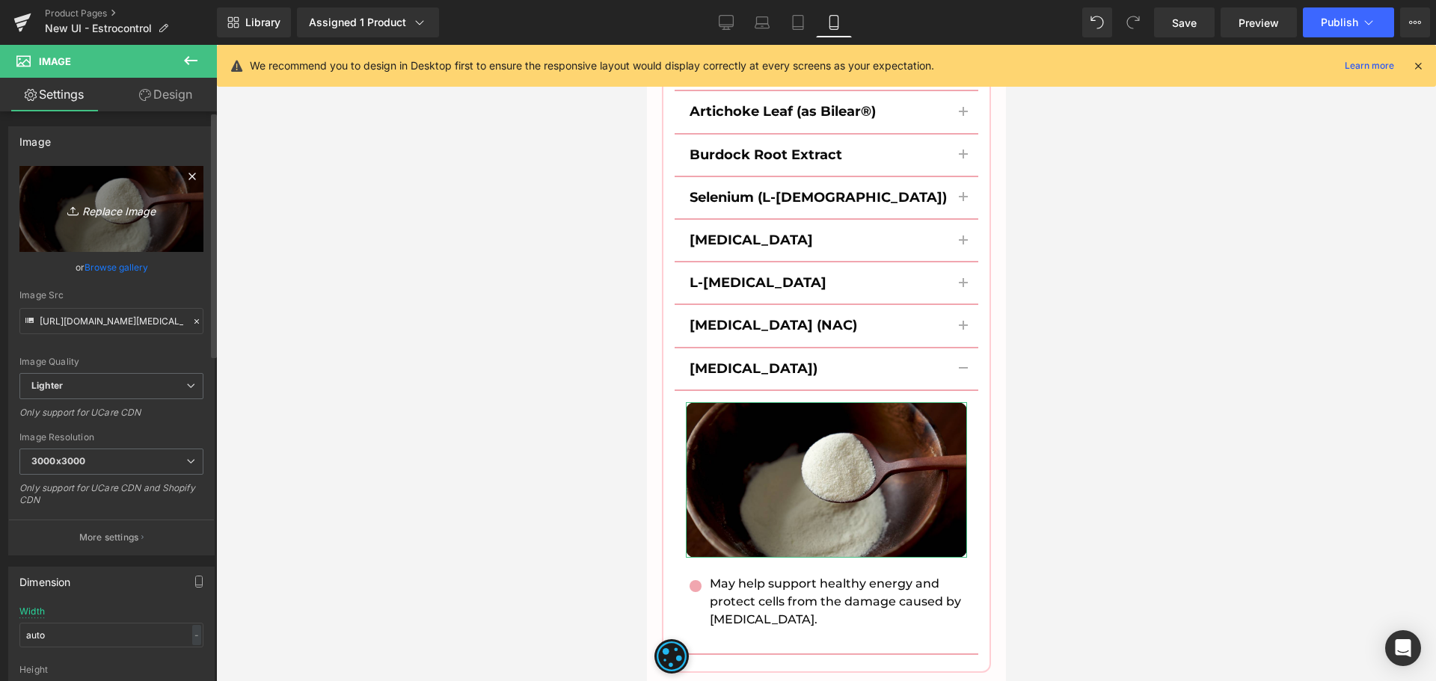
click at [128, 209] on icon "Replace Image" at bounding box center [112, 209] width 120 height 19
type input "C:\fakepath\ala-img.jpg"
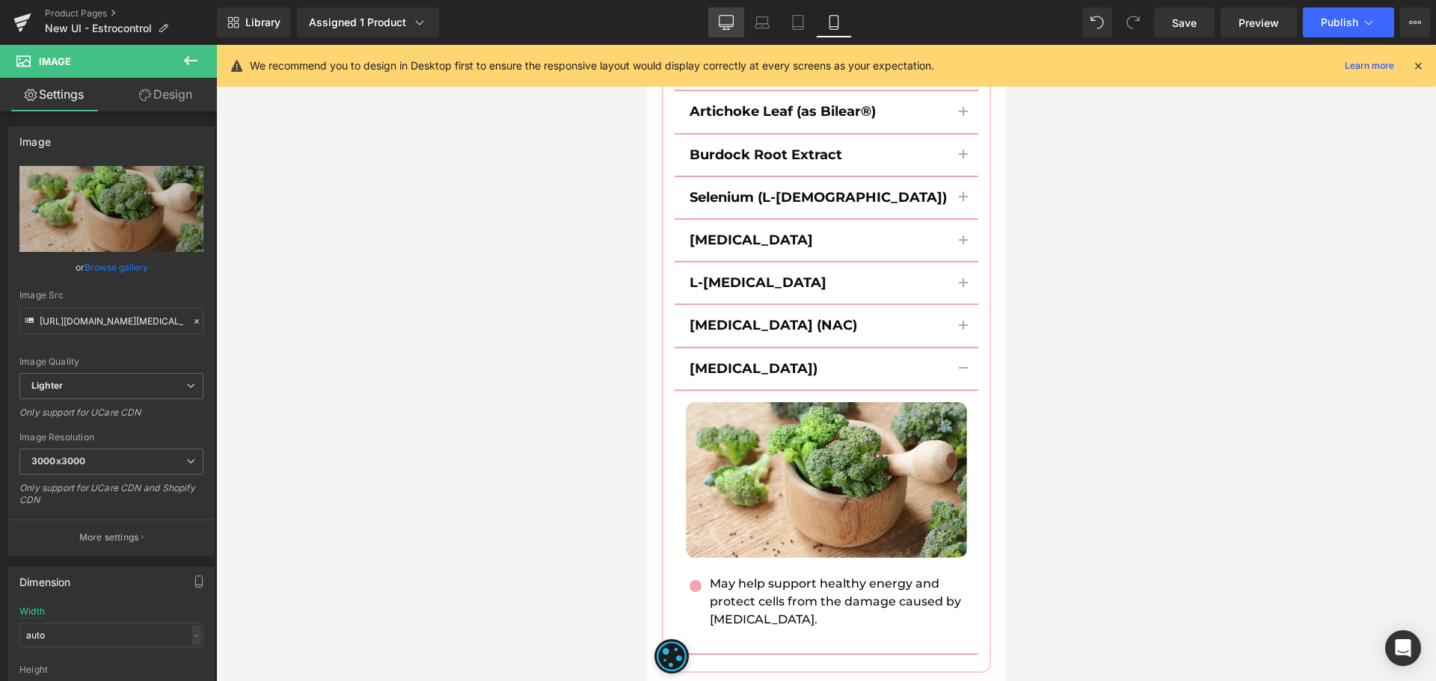
drag, startPoint x: 720, startPoint y: 22, endPoint x: 541, endPoint y: 153, distance: 222.1
click at [720, 22] on icon at bounding box center [726, 21] width 14 height 11
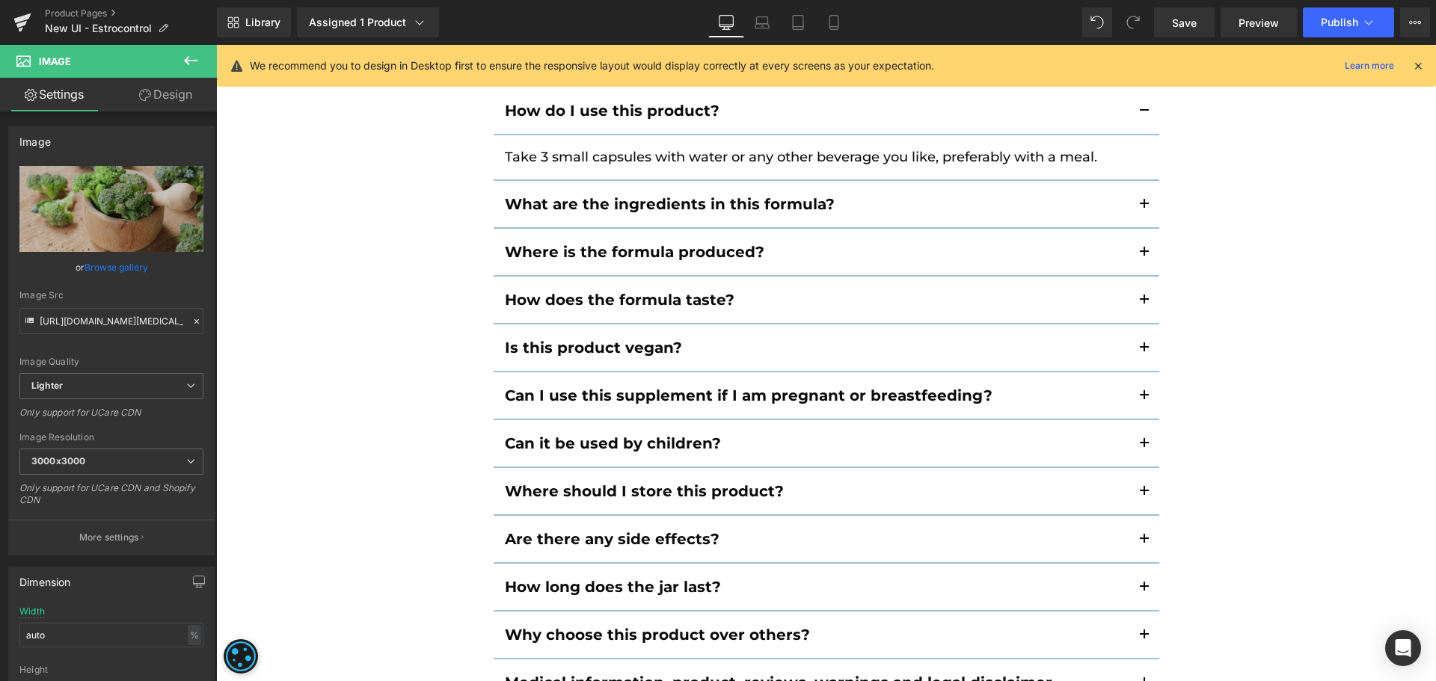
scroll to position [9648, 0]
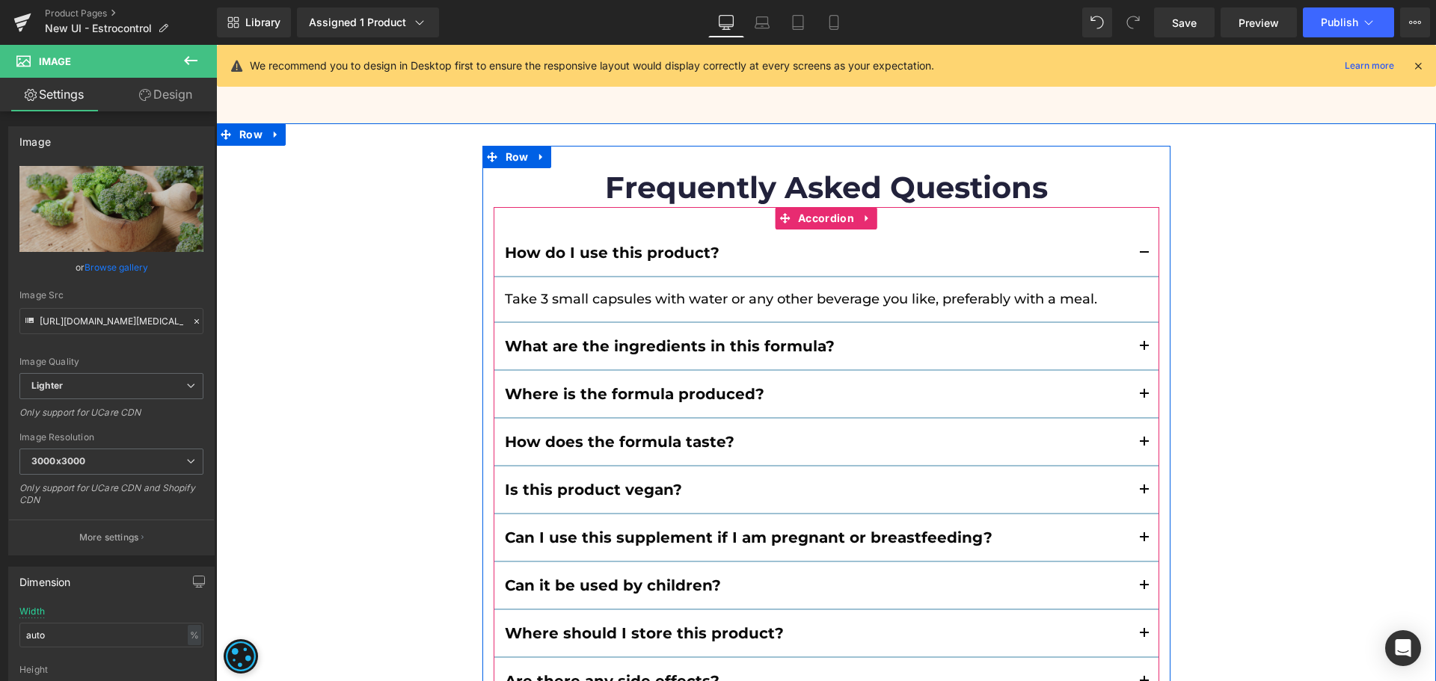
drag, startPoint x: 1135, startPoint y: 272, endPoint x: 1434, endPoint y: 378, distance: 316.7
click at [1135, 323] on button "button" at bounding box center [1144, 346] width 30 height 46
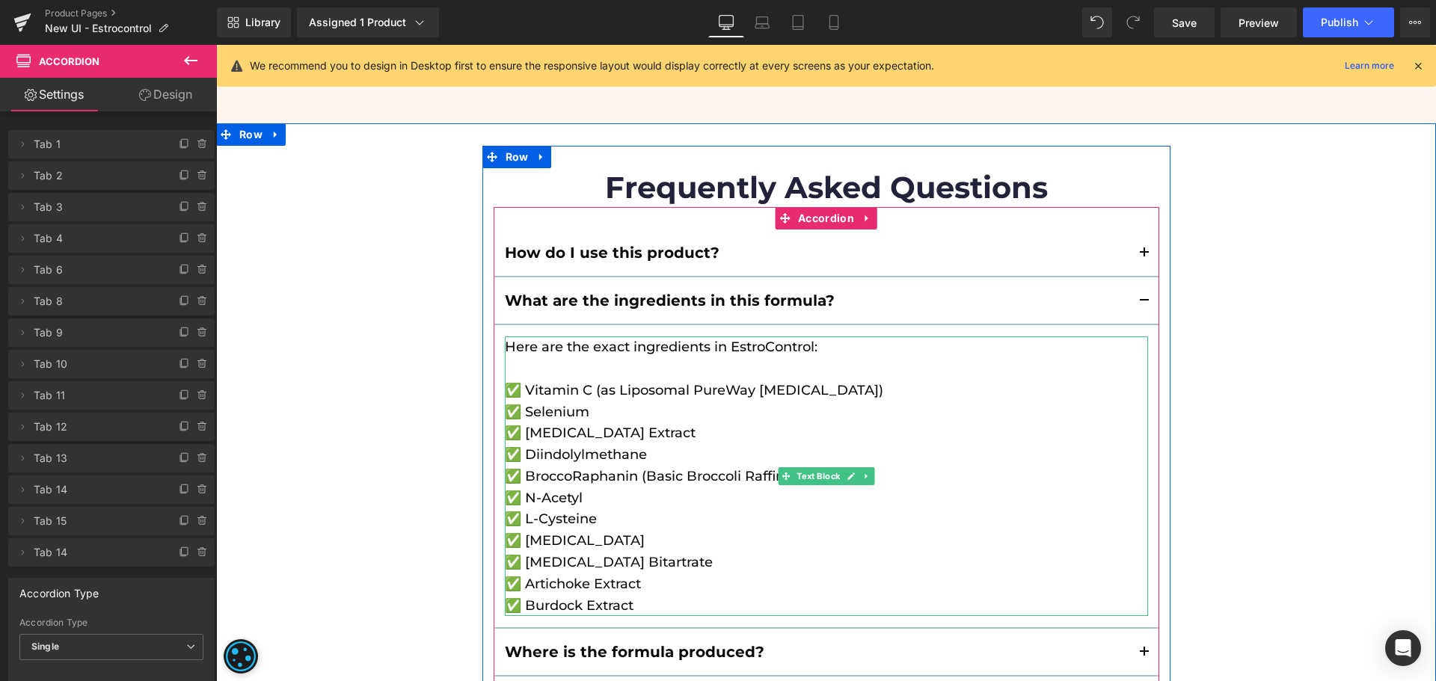
click at [566, 509] on p "✅ L-Cysteine" at bounding box center [826, 520] width 643 height 22
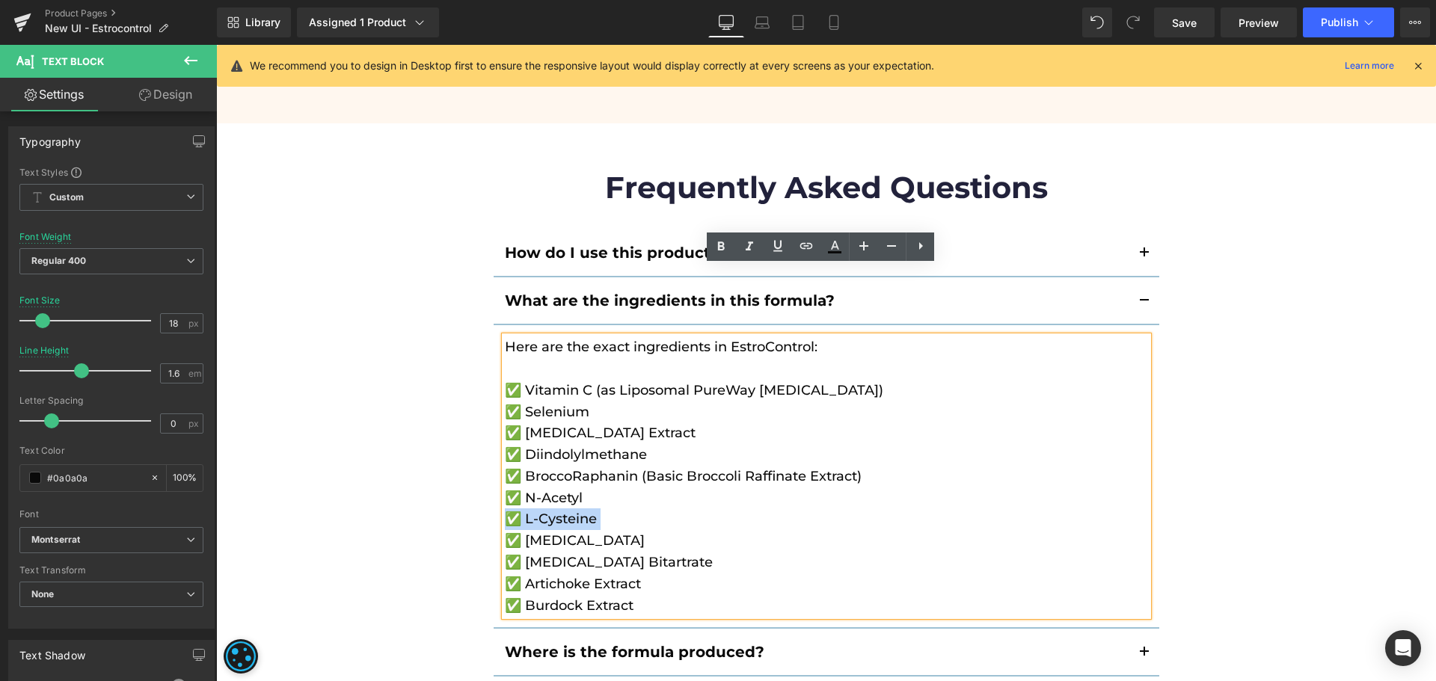
click at [524, 509] on p "✅ L-Cysteine" at bounding box center [826, 520] width 643 height 22
click at [609, 509] on p "✅ L-Cysteine" at bounding box center [826, 520] width 643 height 22
paste div
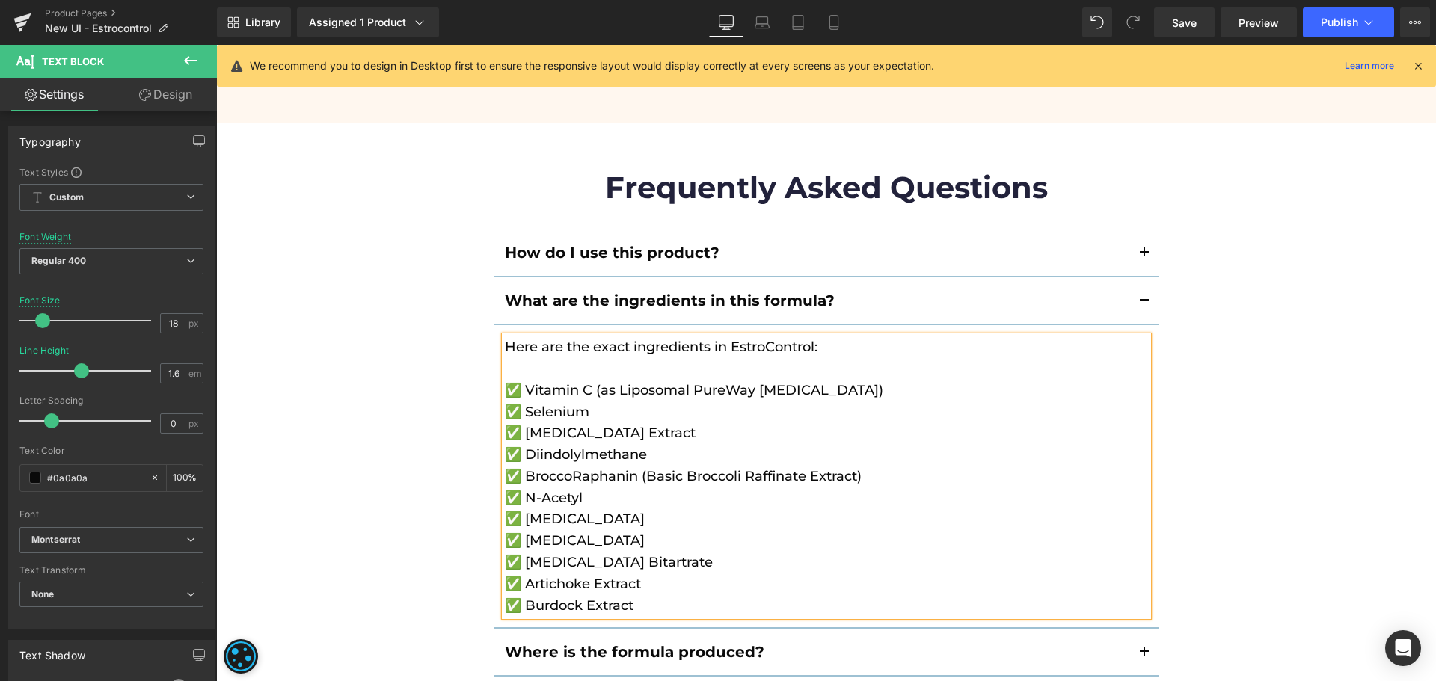
click at [381, 491] on div "Frequently Asked Questions Heading How do I use this product? Text Block Take 3…" at bounding box center [826, 686] width 1220 height 1080
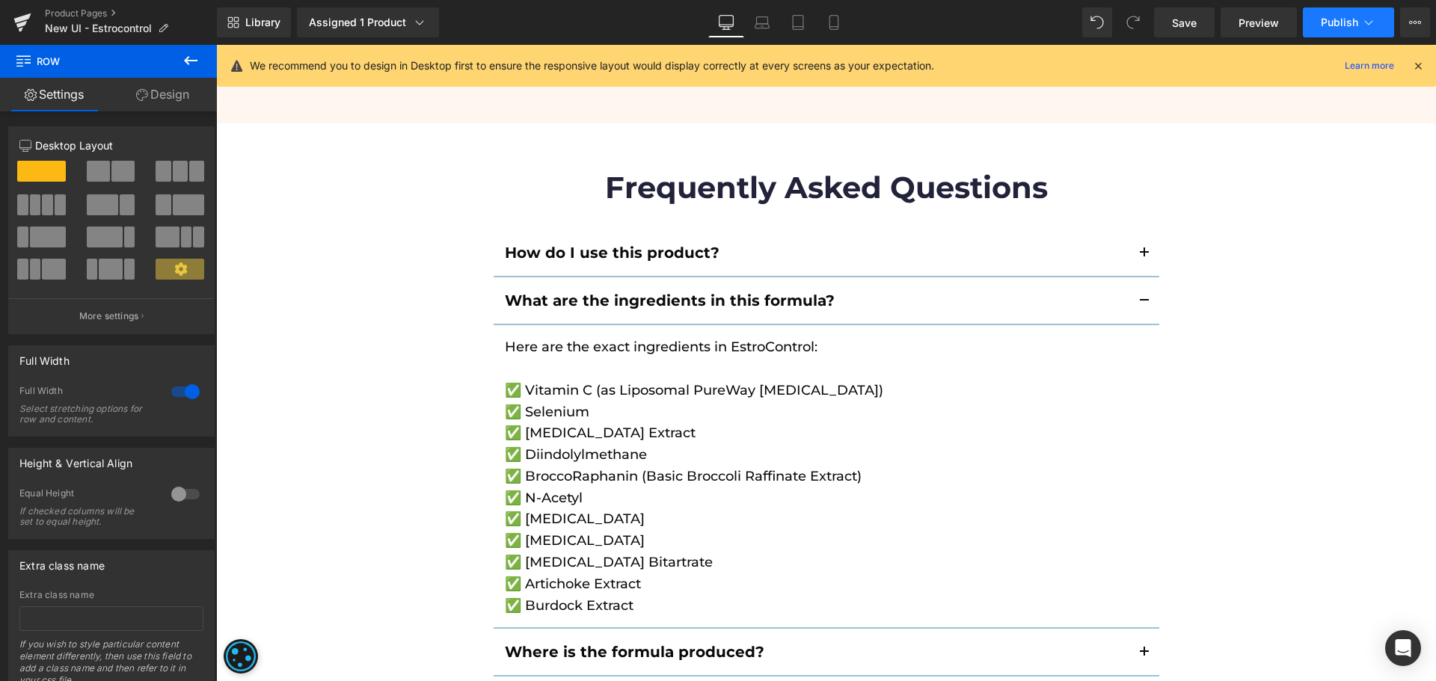
click at [1322, 17] on span "Publish" at bounding box center [1339, 22] width 37 height 12
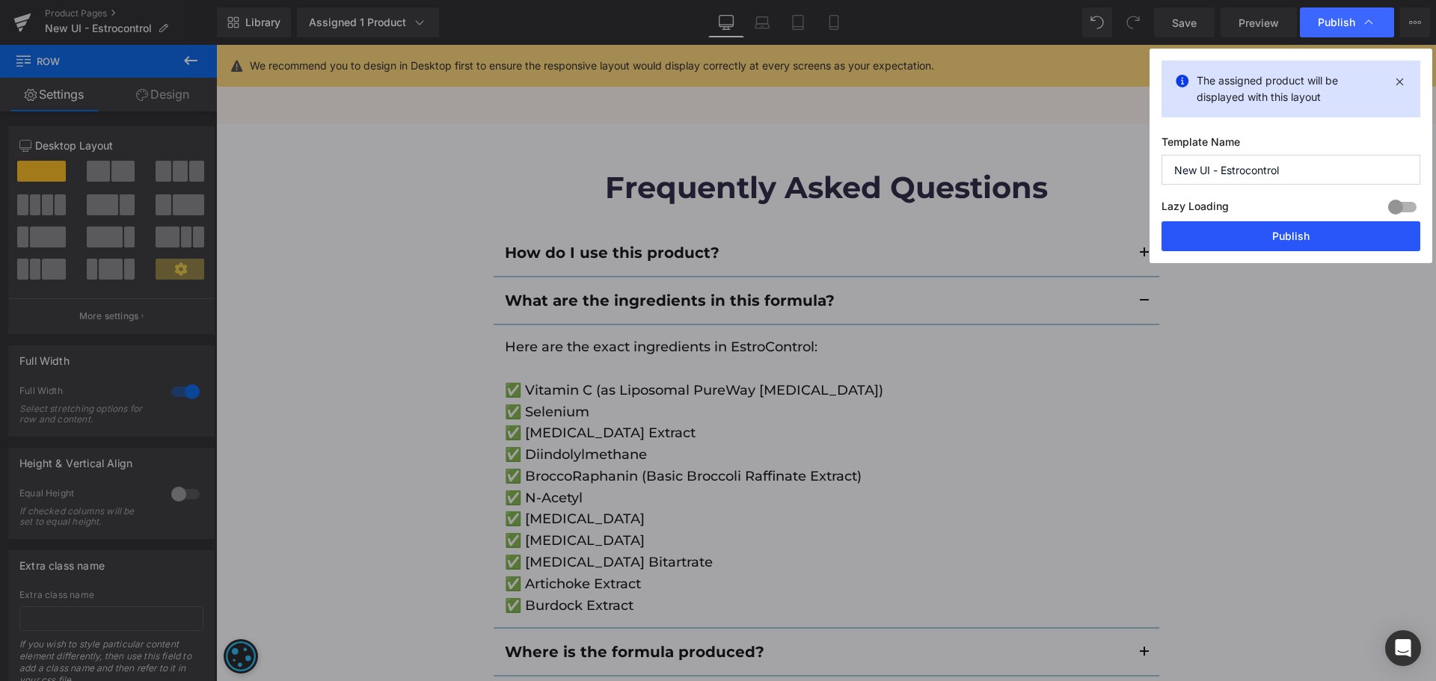
click at [1310, 232] on button "Publish" at bounding box center [1290, 236] width 259 height 30
